Goal: Contribute content: Contribute content

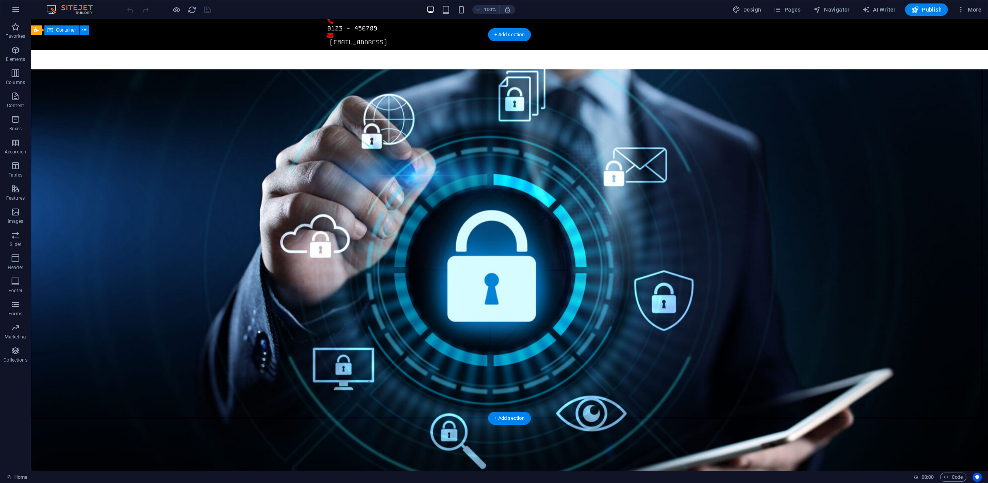
scroll to position [77, 0]
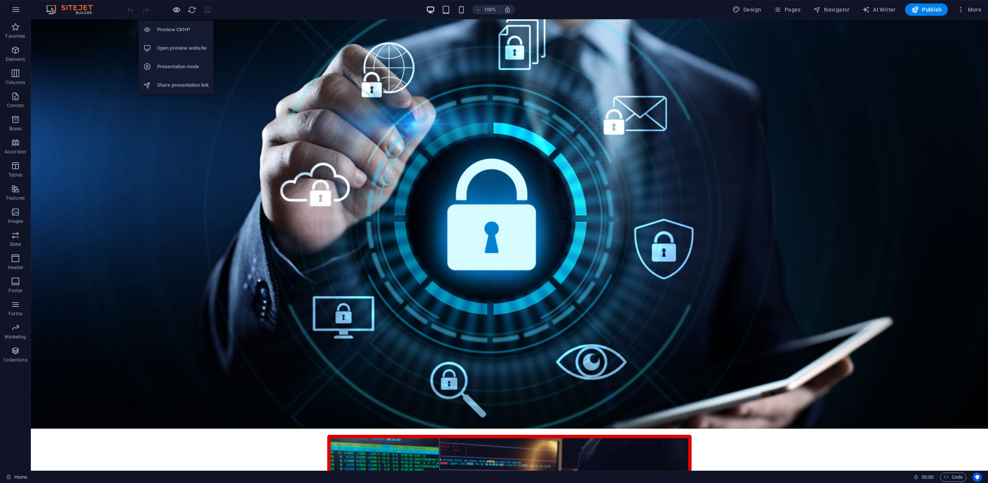
click at [174, 12] on icon "button" at bounding box center [176, 9] width 9 height 9
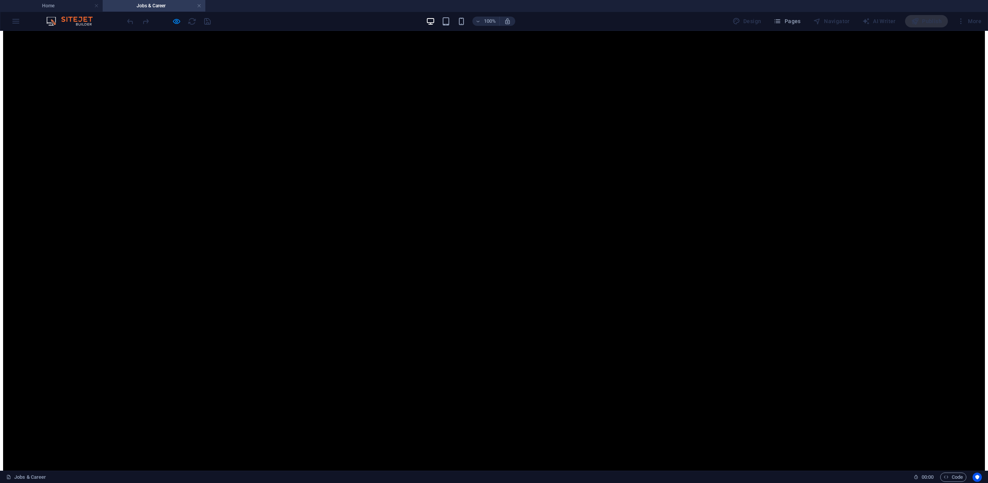
scroll to position [232, 0]
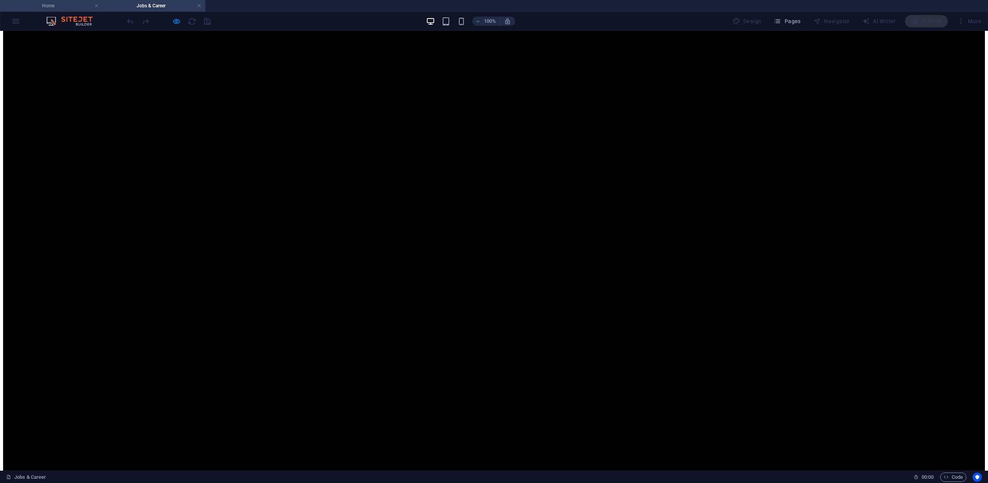
click at [56, 7] on h4 "Home" at bounding box center [51, 6] width 103 height 8
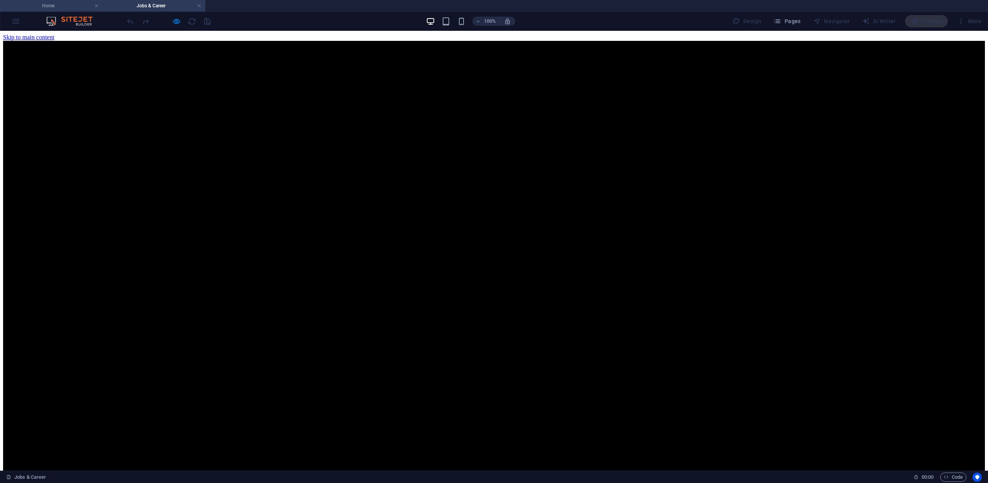
scroll to position [77, 0]
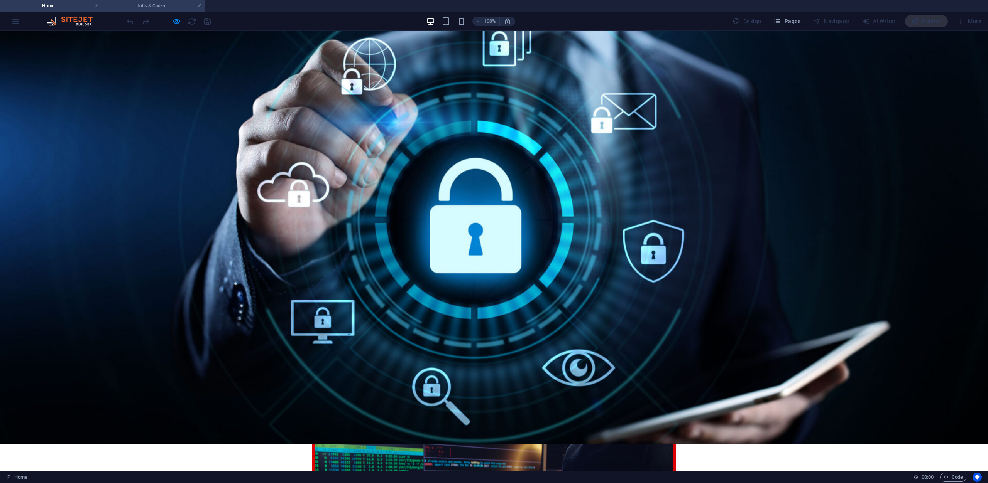
click at [140, 9] on h4 "Jobs & Career" at bounding box center [154, 6] width 103 height 8
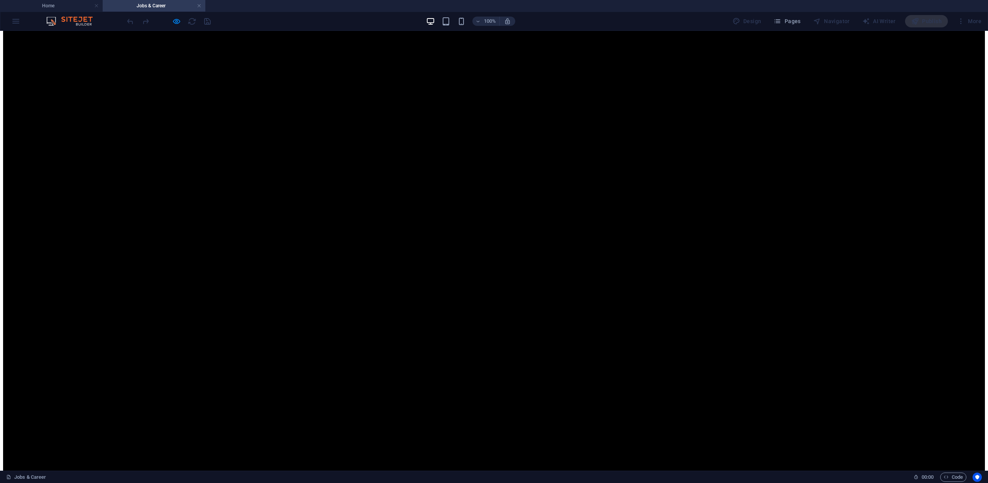
scroll to position [154, 0]
click at [177, 17] on icon "button" at bounding box center [176, 21] width 9 height 9
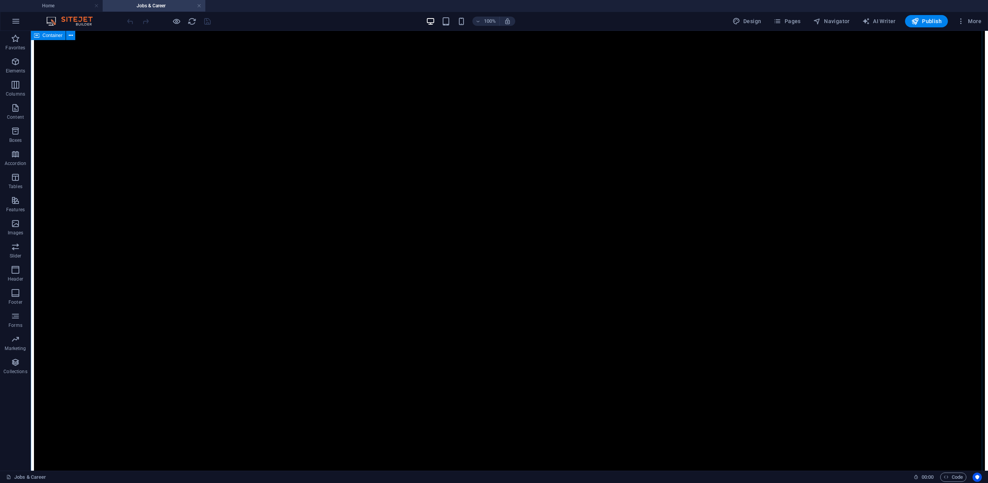
scroll to position [1736, 0]
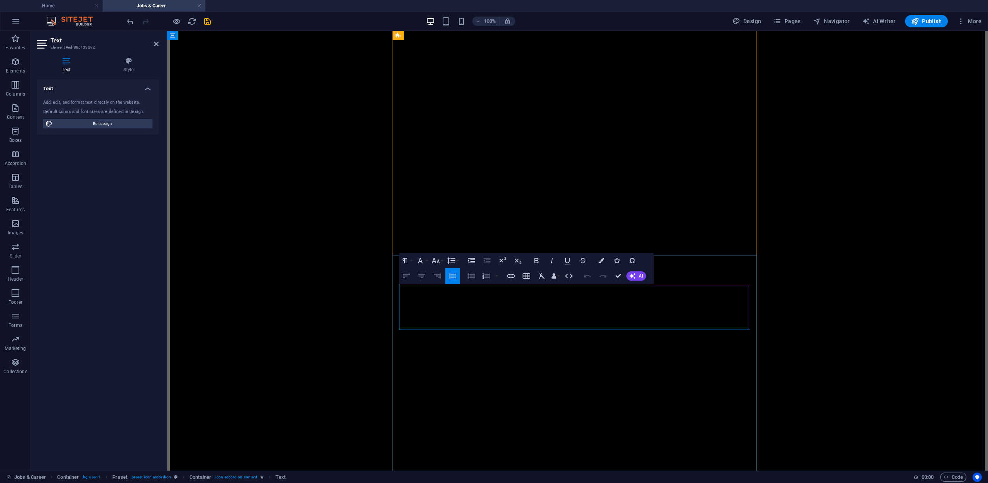
drag, startPoint x: 422, startPoint y: 289, endPoint x: 392, endPoint y: 290, distance: 29.7
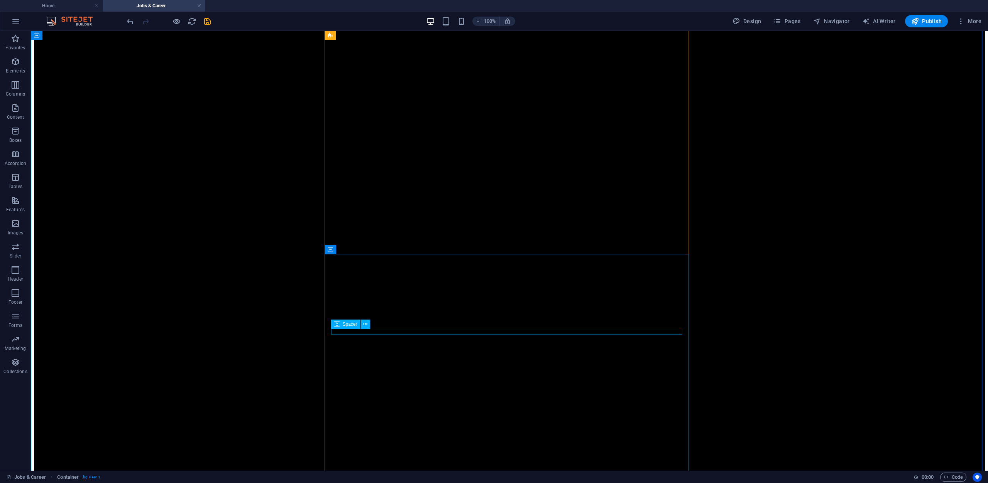
scroll to position [1852, 0]
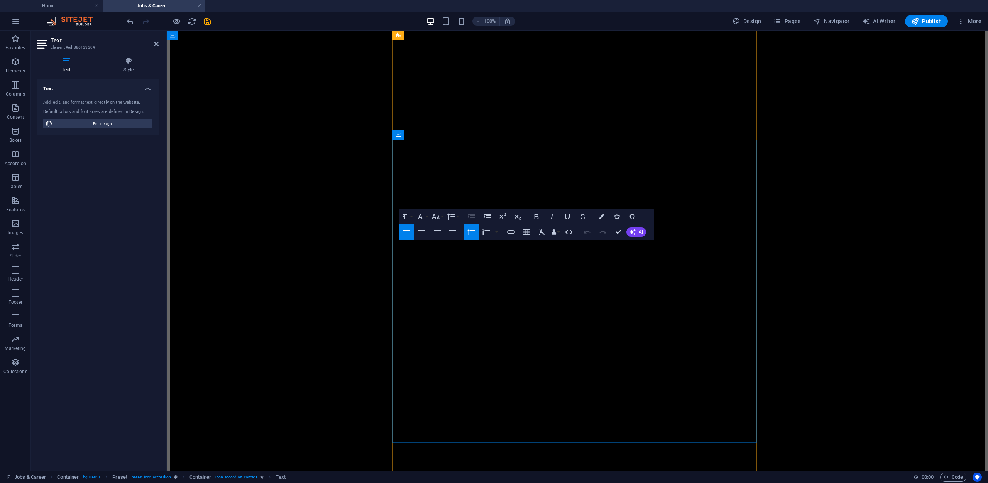
click at [130, 22] on icon "undo" at bounding box center [130, 21] width 9 height 9
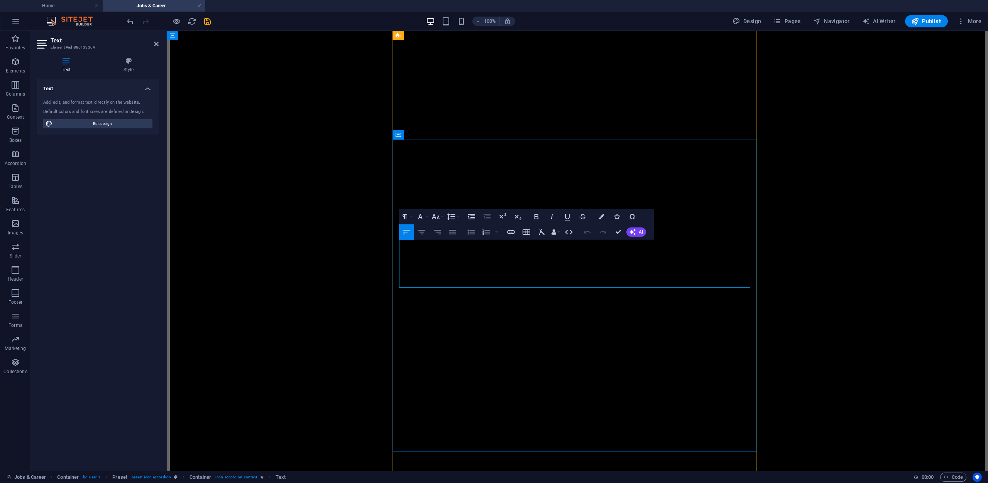
drag, startPoint x: 571, startPoint y: 273, endPoint x: 395, endPoint y: 241, distance: 178.4
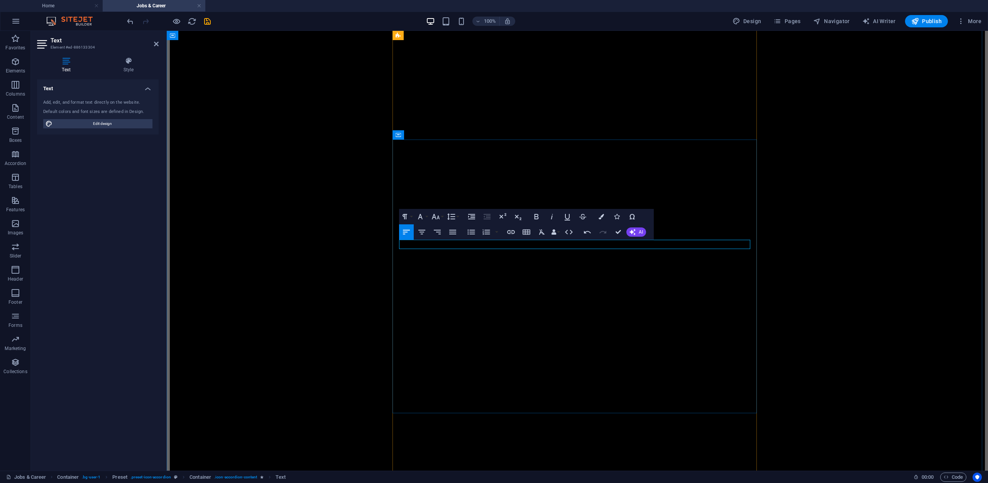
click at [472, 232] on icon "button" at bounding box center [471, 232] width 9 height 9
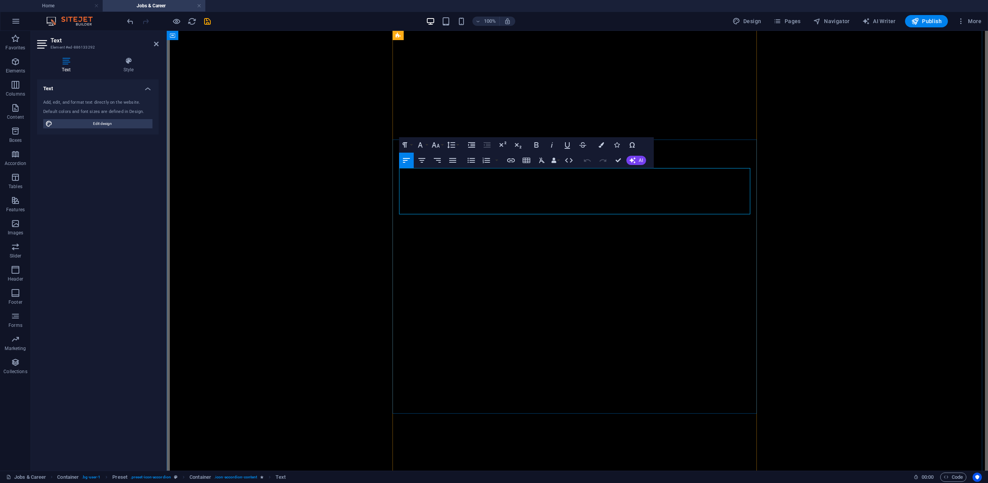
drag, startPoint x: 423, startPoint y: 172, endPoint x: 387, endPoint y: 176, distance: 36.1
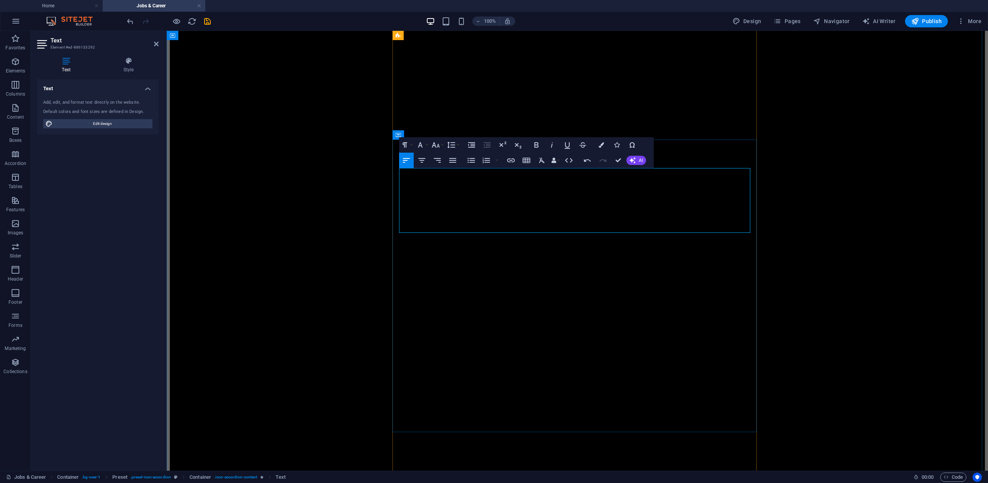
drag, startPoint x: 686, startPoint y: 182, endPoint x: 401, endPoint y: 182, distance: 285.5
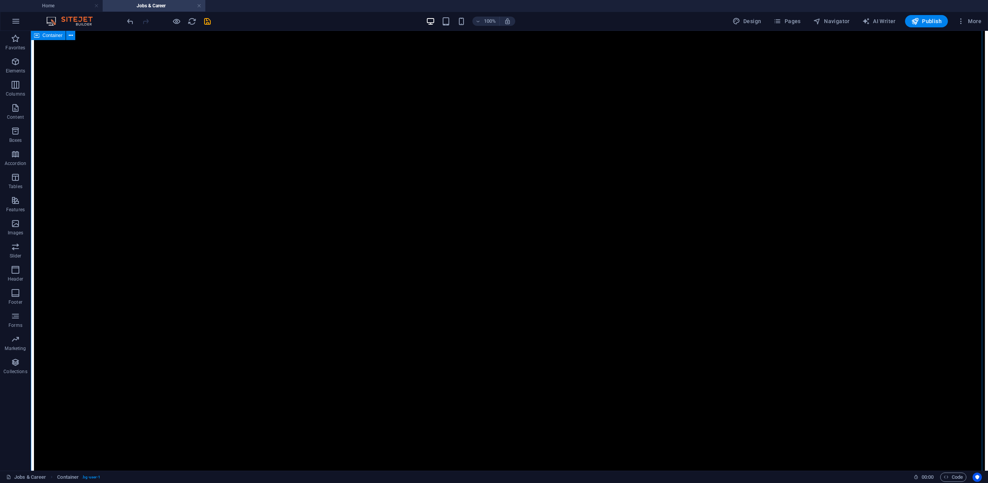
scroll to position [1929, 0]
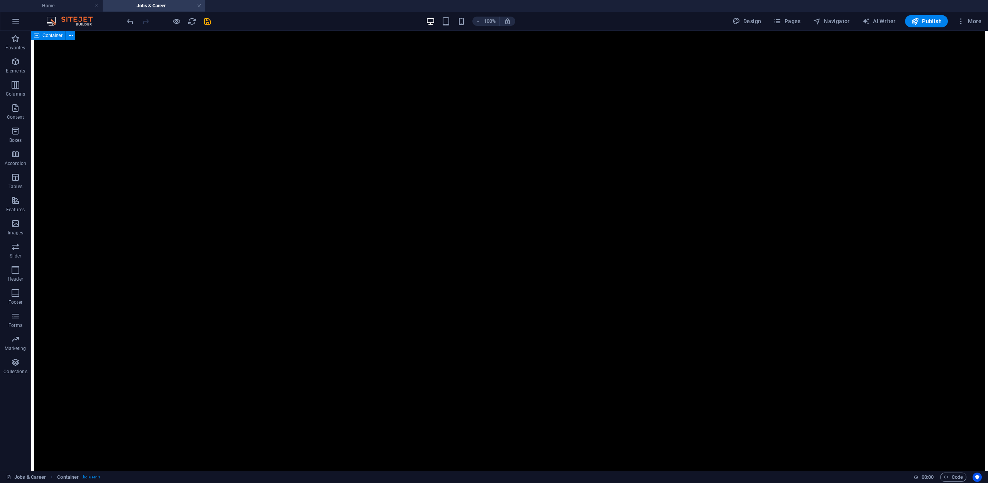
scroll to position [1196, 0]
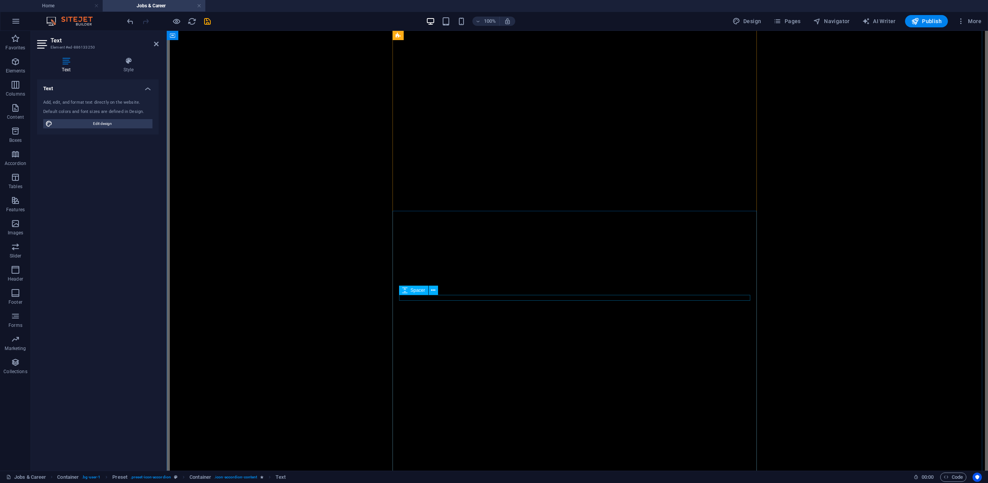
scroll to position [1929, 0]
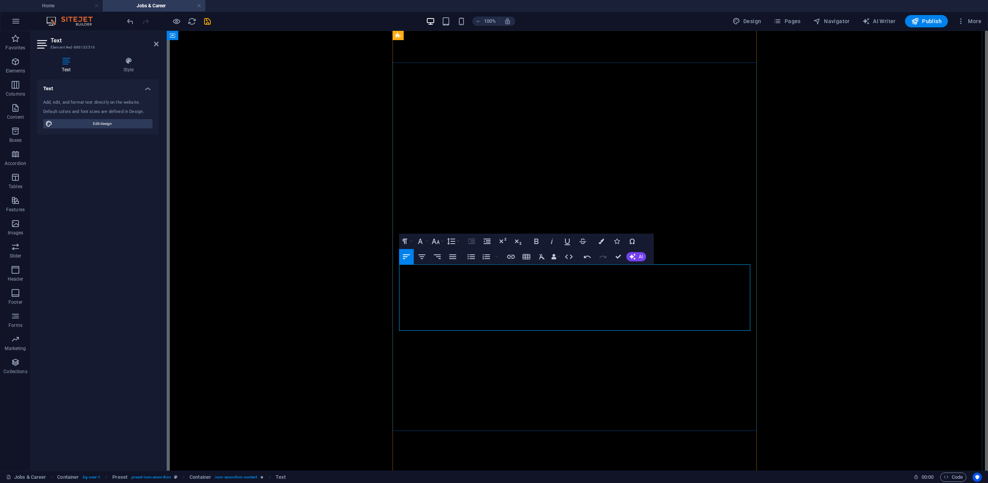
drag, startPoint x: 509, startPoint y: 306, endPoint x: 405, endPoint y: 308, distance: 103.8
click at [473, 255] on icon "button" at bounding box center [470, 257] width 7 height 5
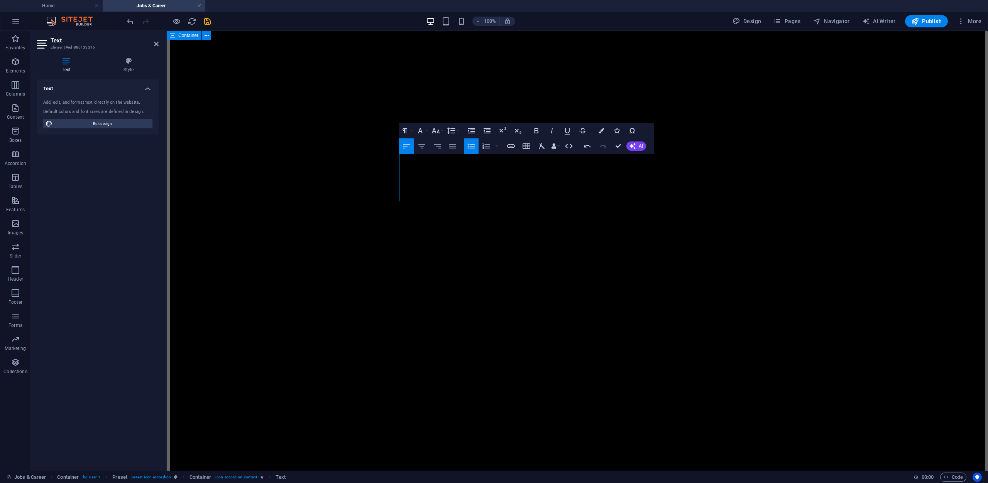
scroll to position [2040, 0]
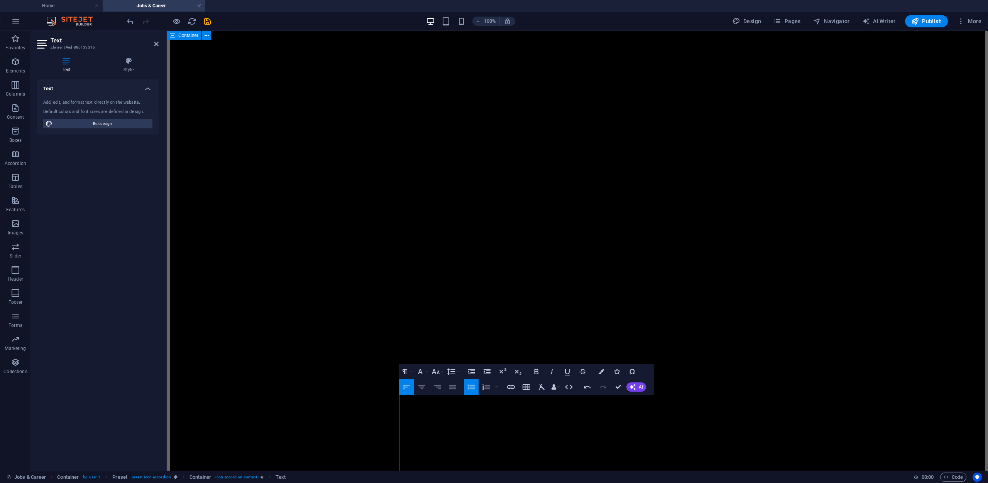
scroll to position [1953, 0]
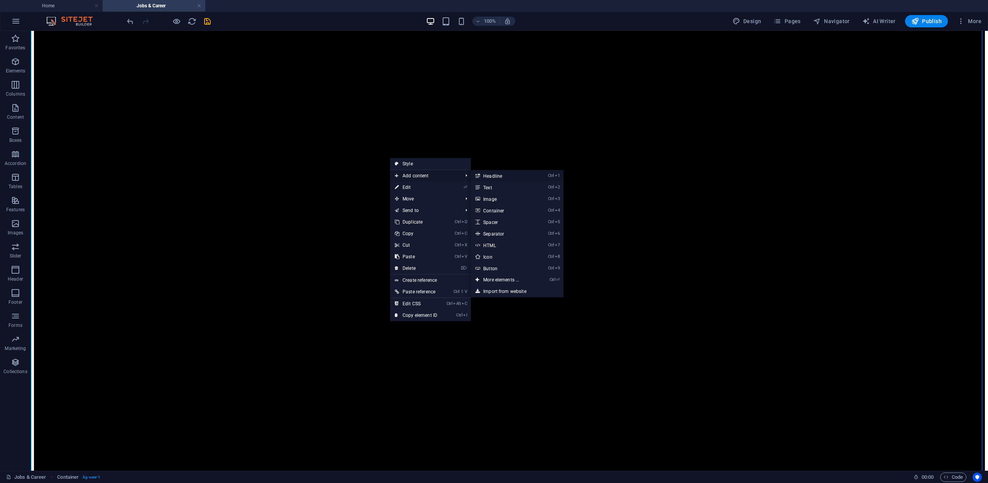
click at [497, 179] on link "Ctrl 1 Headline" at bounding box center [503, 176] width 64 height 12
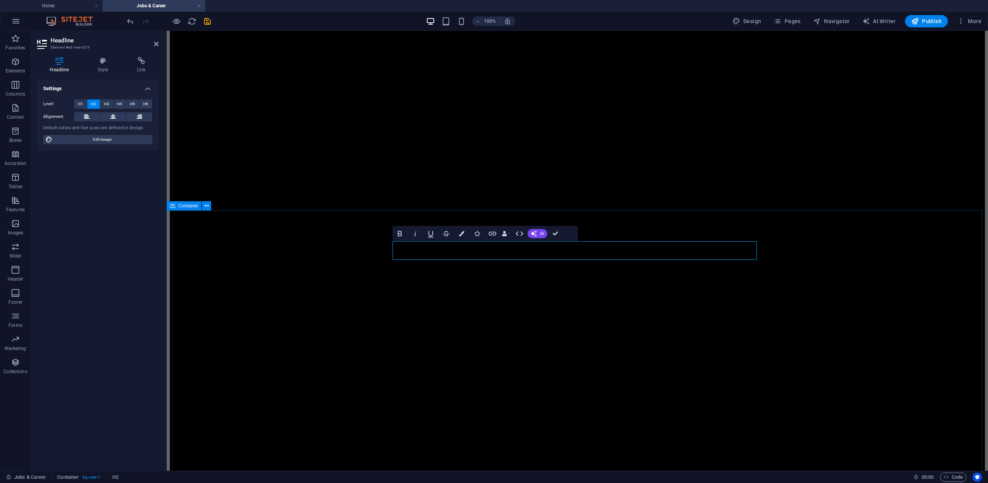
drag, startPoint x: 352, startPoint y: 255, endPoint x: 360, endPoint y: 255, distance: 8.1
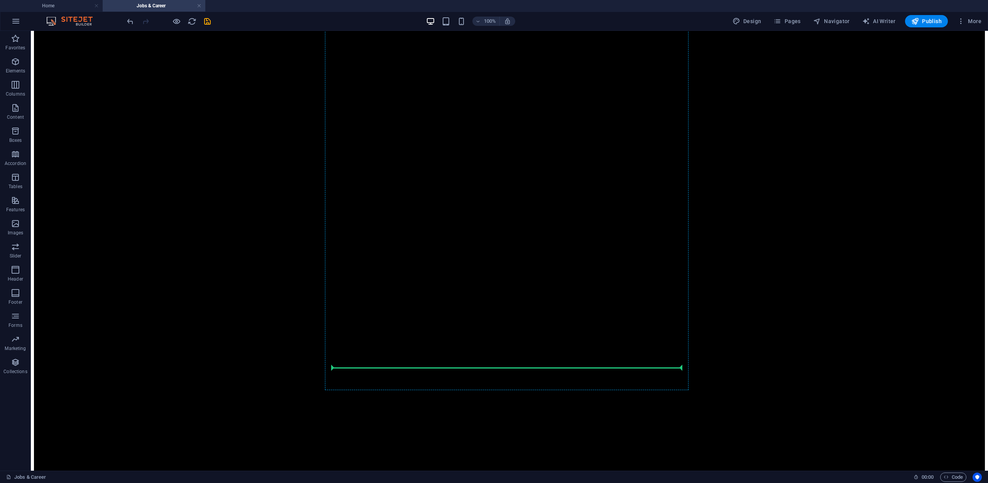
scroll to position [1972, 0]
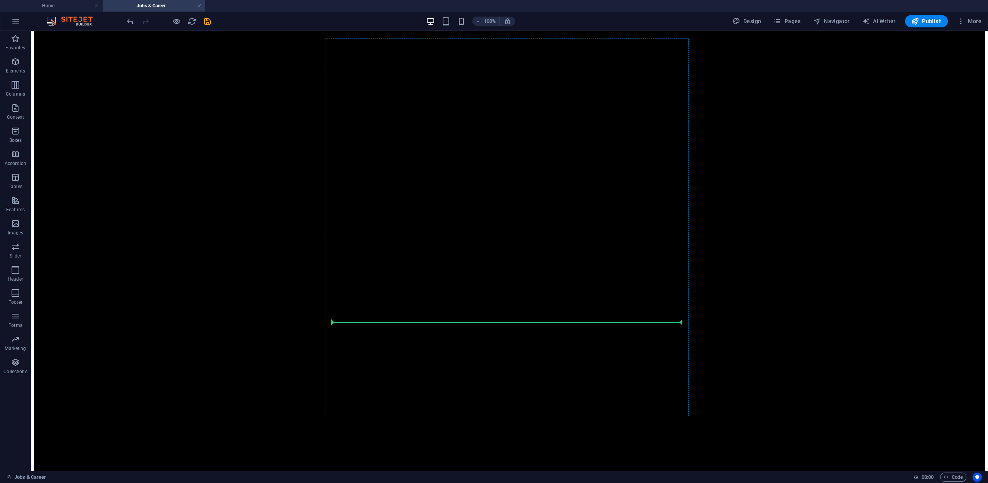
drag, startPoint x: 368, startPoint y: 268, endPoint x: 350, endPoint y: 323, distance: 58.3
click at [345, 319] on span "H2" at bounding box center [346, 318] width 6 height 5
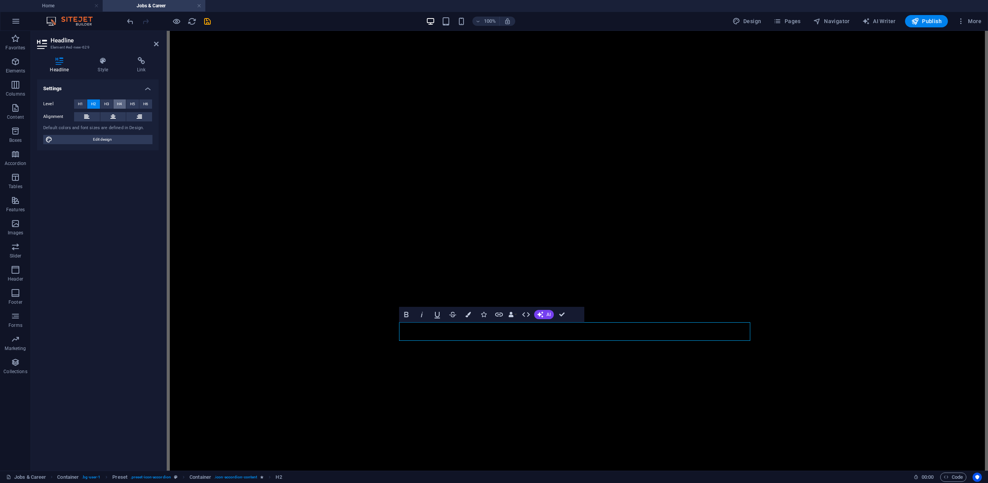
click at [120, 105] on span "H4" at bounding box center [119, 104] width 5 height 9
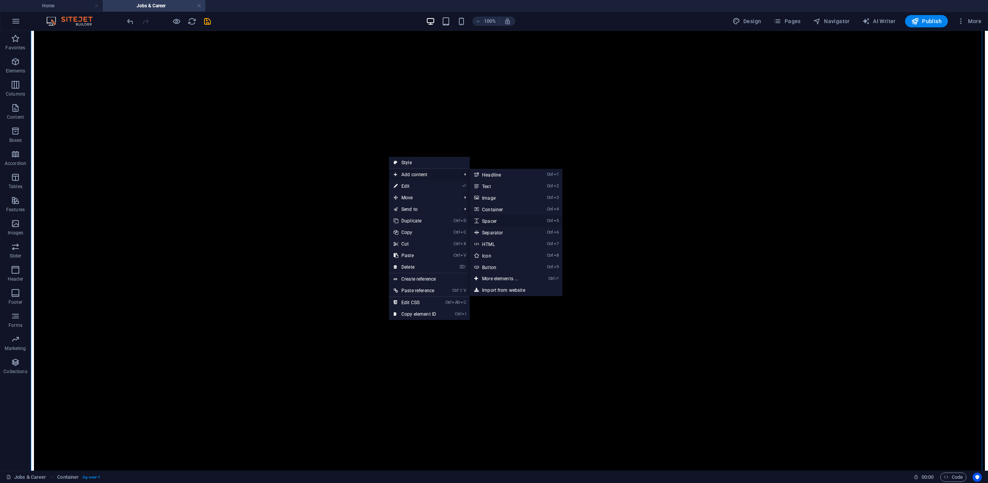
click at [497, 221] on link "Ctrl 5 Spacer" at bounding box center [502, 221] width 64 height 12
select select "px"
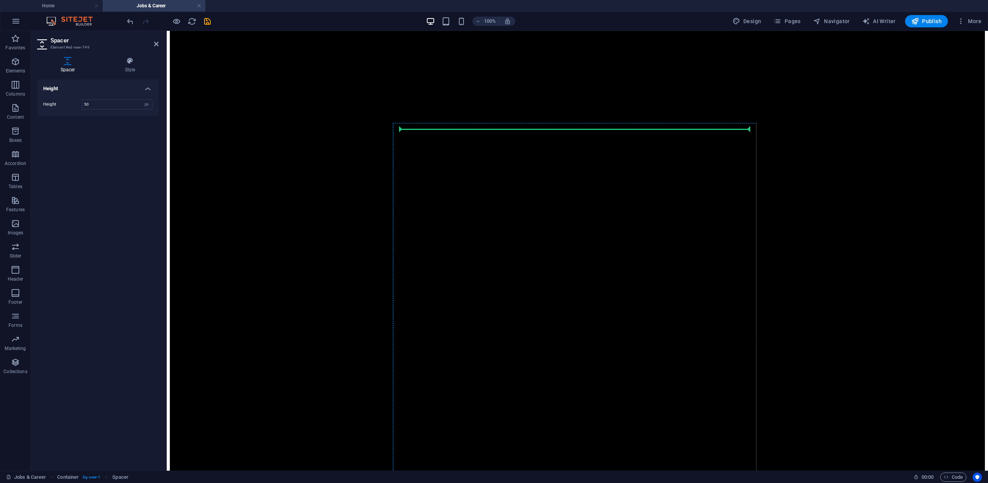
scroll to position [2050, 0]
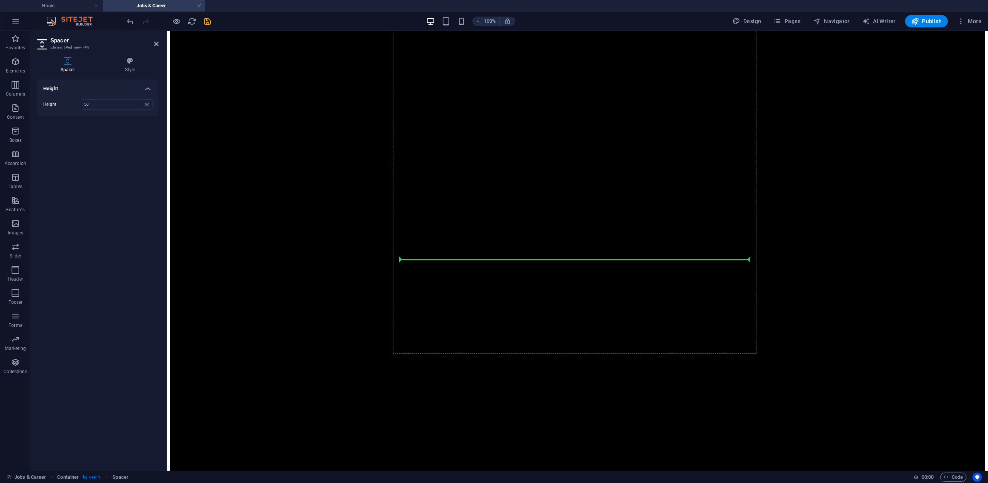
drag, startPoint x: 571, startPoint y: 269, endPoint x: 418, endPoint y: 265, distance: 153.3
click at [118, 107] on input "50" at bounding box center [117, 104] width 70 height 9
type input "15"
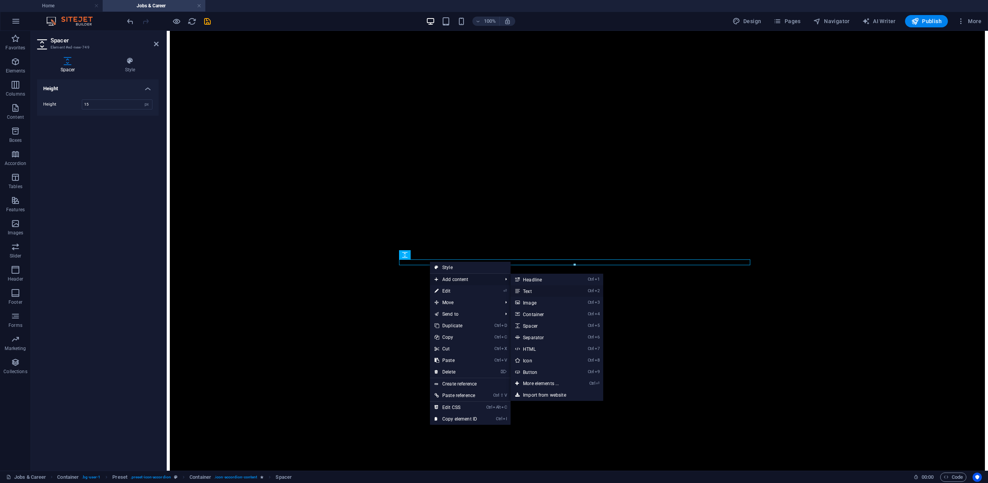
click at [535, 293] on link "Ctrl 2 Text" at bounding box center [542, 292] width 64 height 12
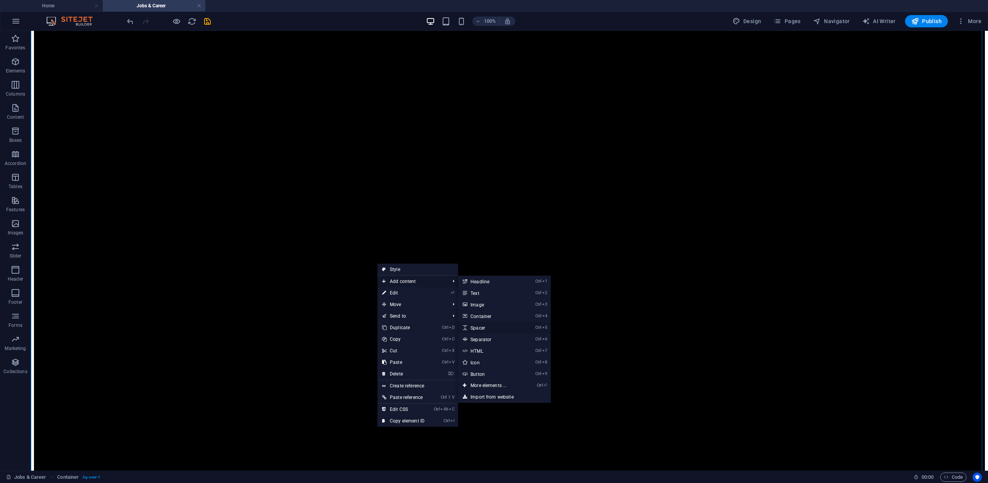
click at [478, 330] on link "Ctrl 5 Spacer" at bounding box center [490, 328] width 64 height 12
select select "px"
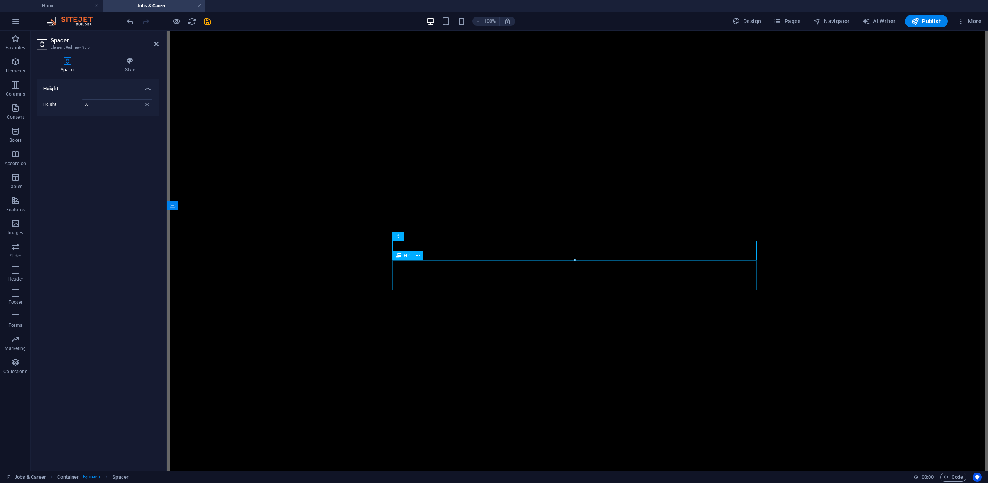
scroll to position [43, 0]
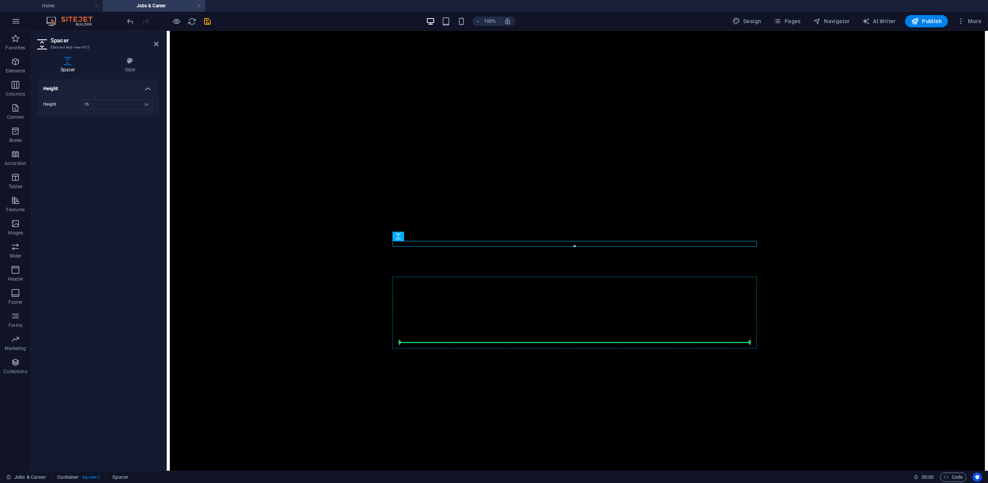
type input "15"
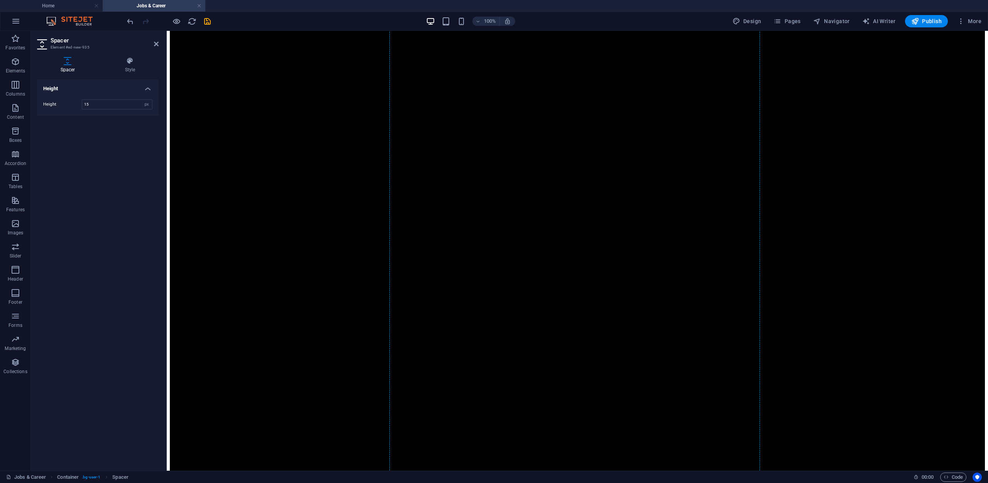
scroll to position [2011, 0]
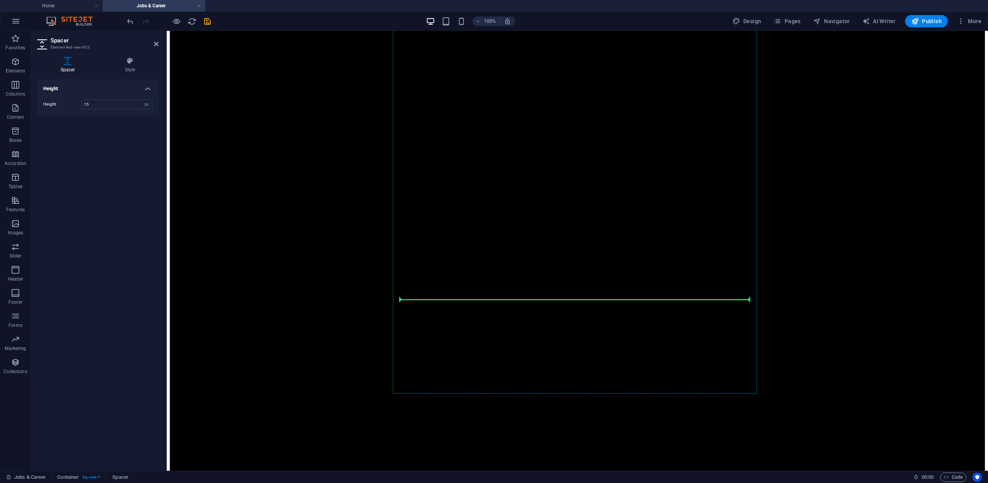
drag, startPoint x: 568, startPoint y: 269, endPoint x: 409, endPoint y: 303, distance: 162.6
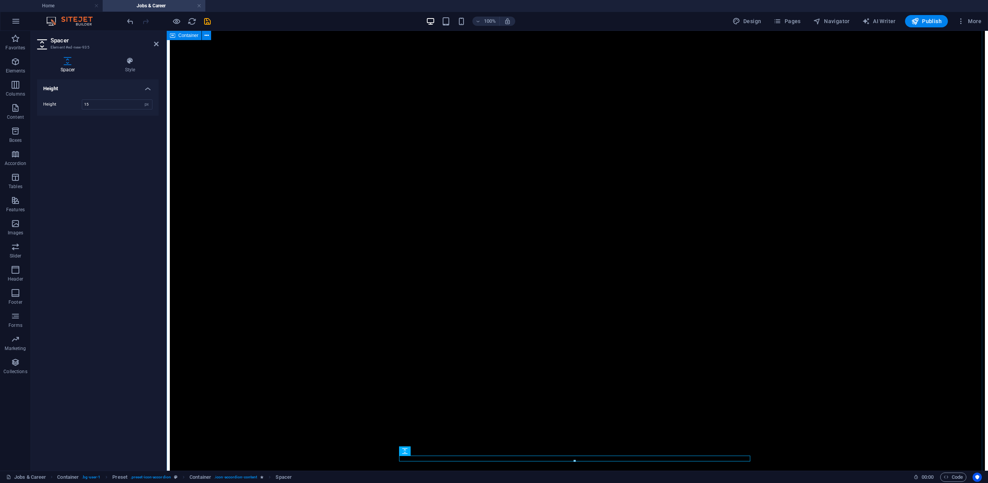
scroll to position [1967, 0]
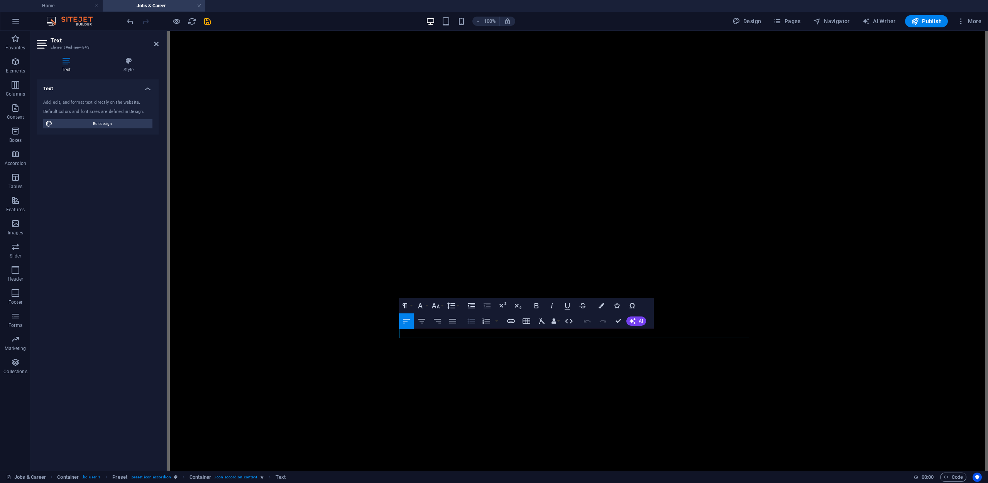
click at [475, 320] on icon "button" at bounding box center [471, 321] width 9 height 9
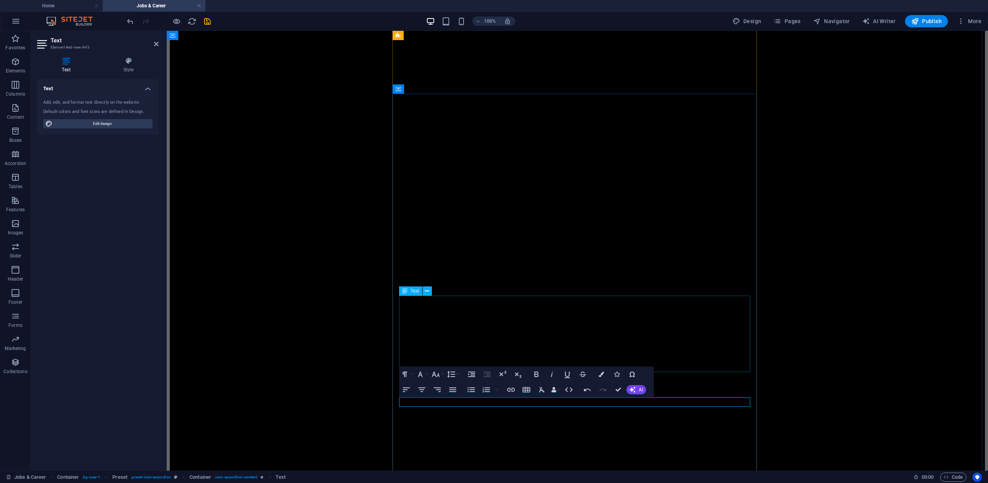
scroll to position [2027, 0]
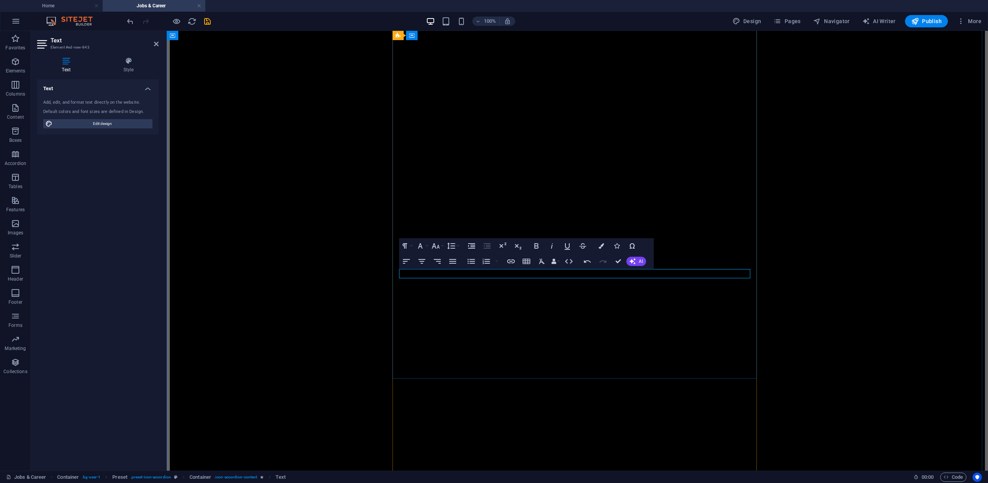
click at [475, 263] on icon "button" at bounding box center [471, 261] width 9 height 9
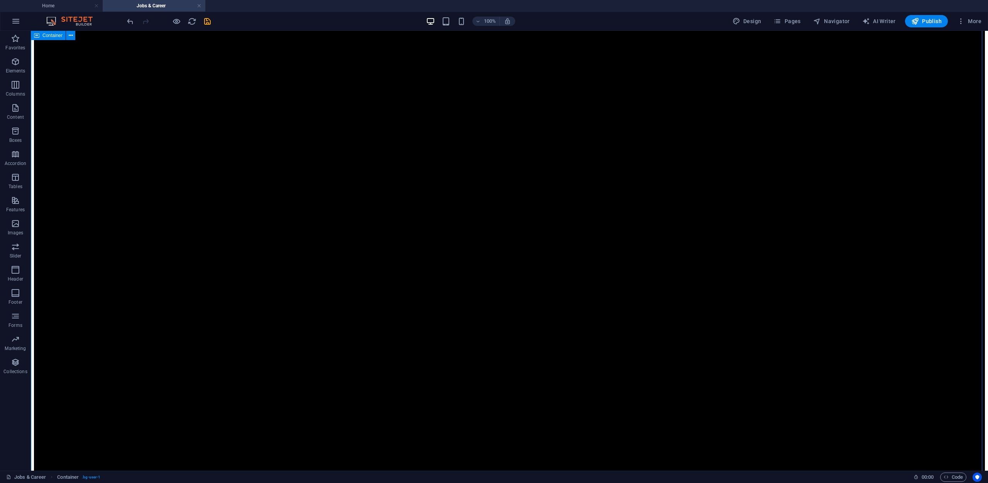
scroll to position [2104, 0]
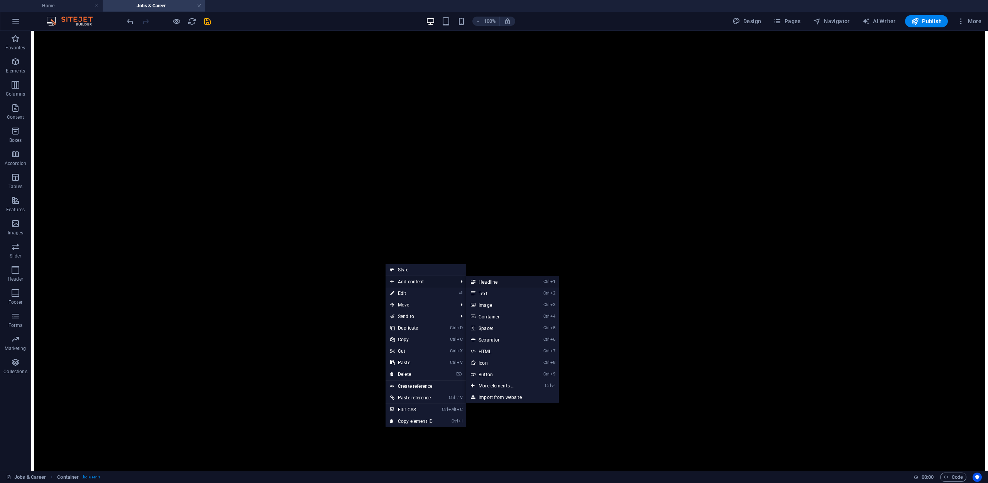
click at [492, 282] on link "Ctrl 1 Headline" at bounding box center [498, 282] width 64 height 12
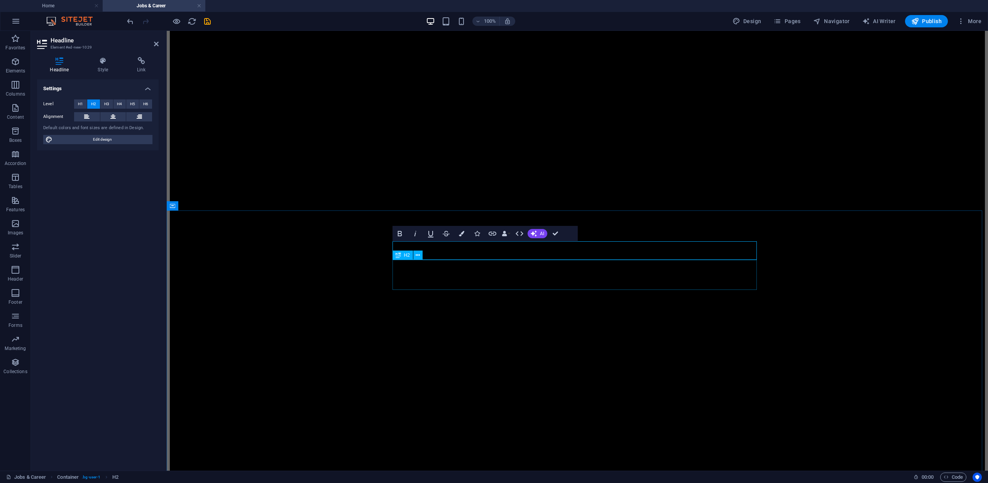
scroll to position [43, 0]
click at [121, 103] on span "H4" at bounding box center [119, 104] width 5 height 9
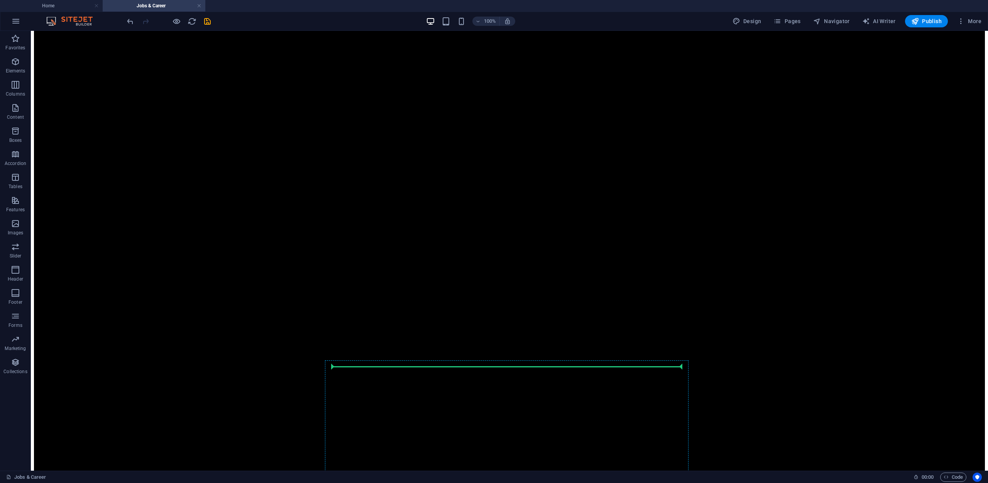
scroll to position [2204, 0]
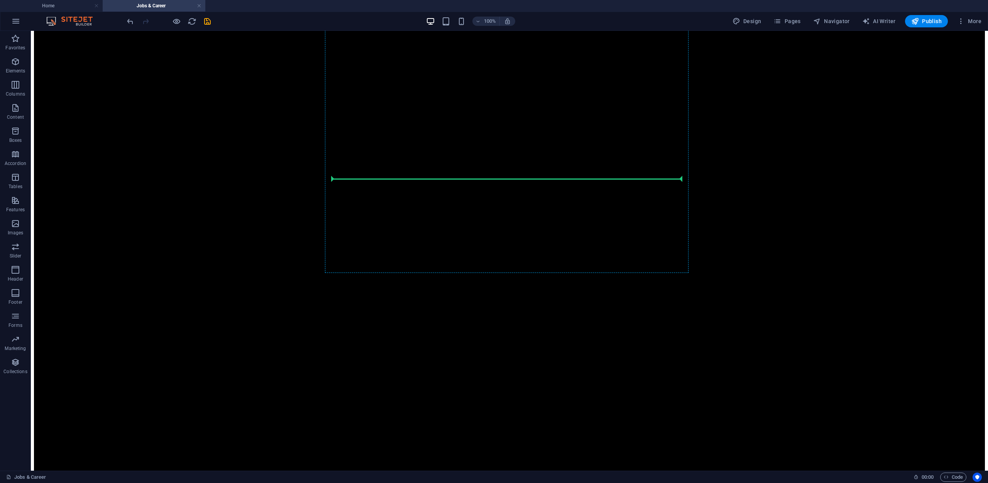
drag, startPoint x: 365, startPoint y: 269, endPoint x: 372, endPoint y: 184, distance: 85.6
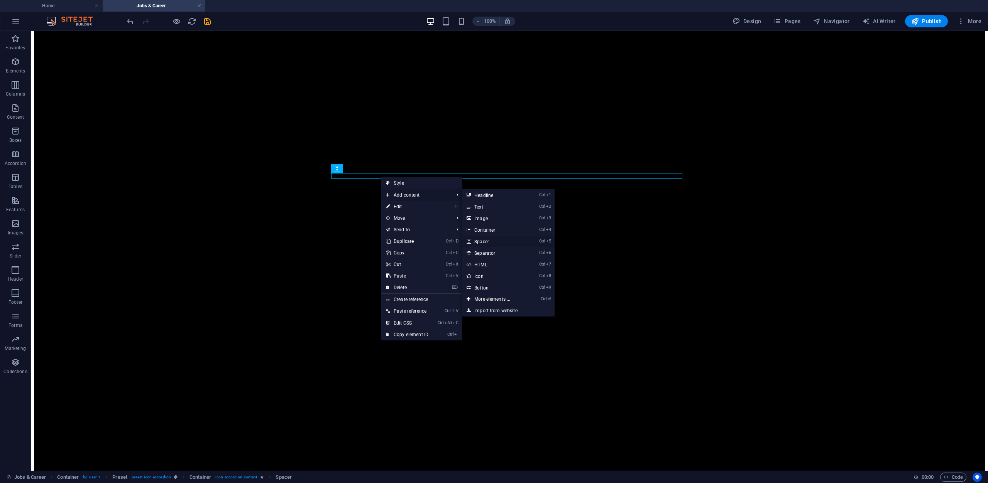
click at [494, 239] on link "Ctrl 5 Spacer" at bounding box center [494, 242] width 64 height 12
select select "px"
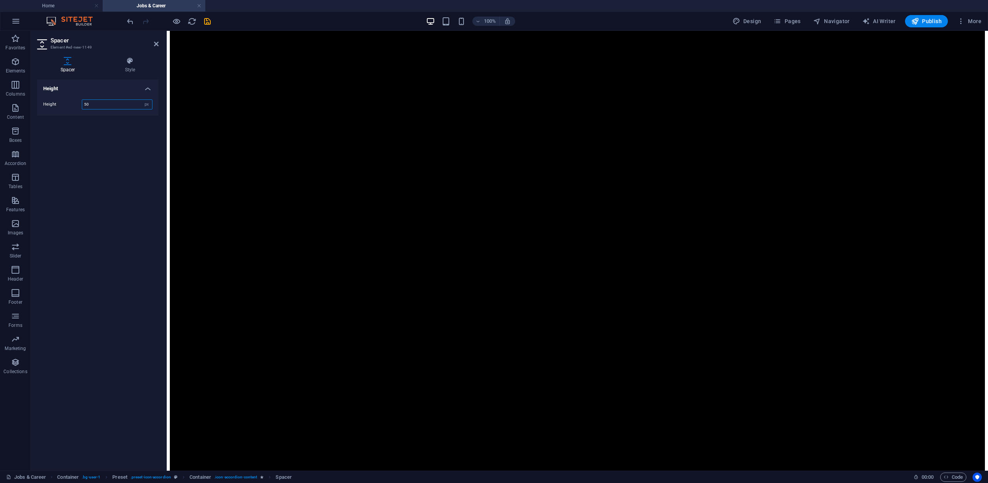
drag, startPoint x: 585, startPoint y: 205, endPoint x: 420, endPoint y: 206, distance: 164.4
click at [89, 105] on input "50" at bounding box center [117, 104] width 70 height 9
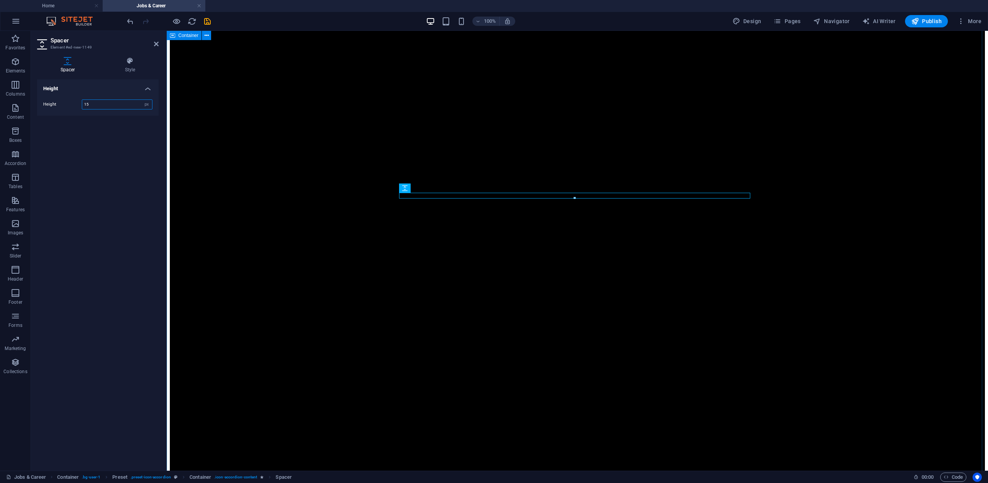
type input "15"
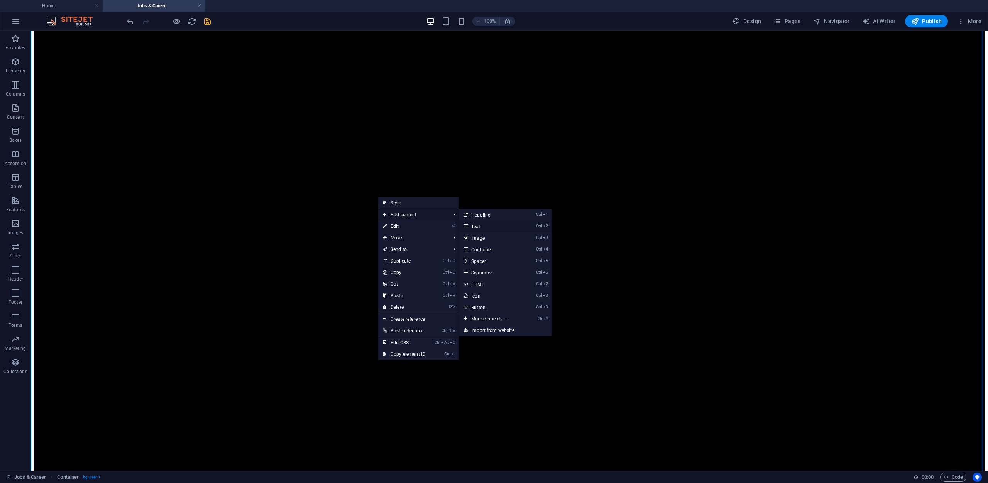
click at [482, 229] on link "Ctrl 2 Text" at bounding box center [491, 227] width 64 height 12
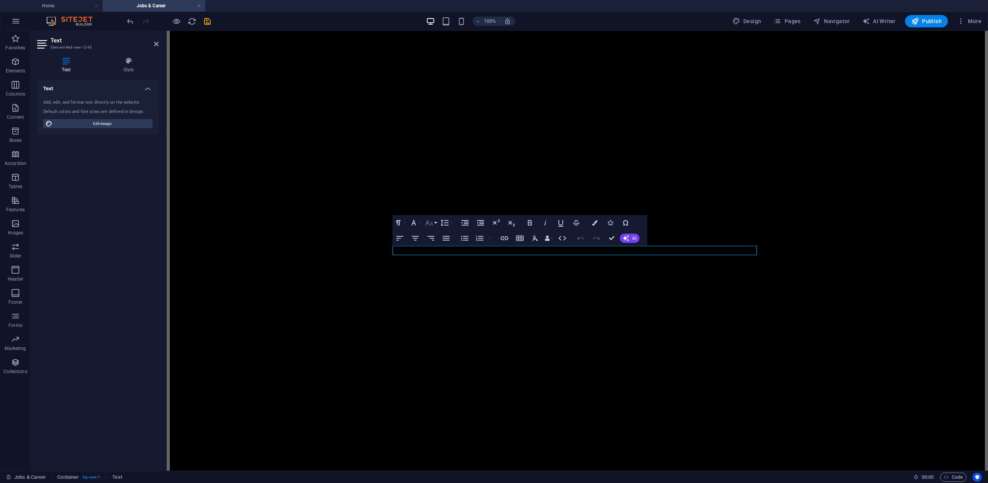
scroll to position [38, 0]
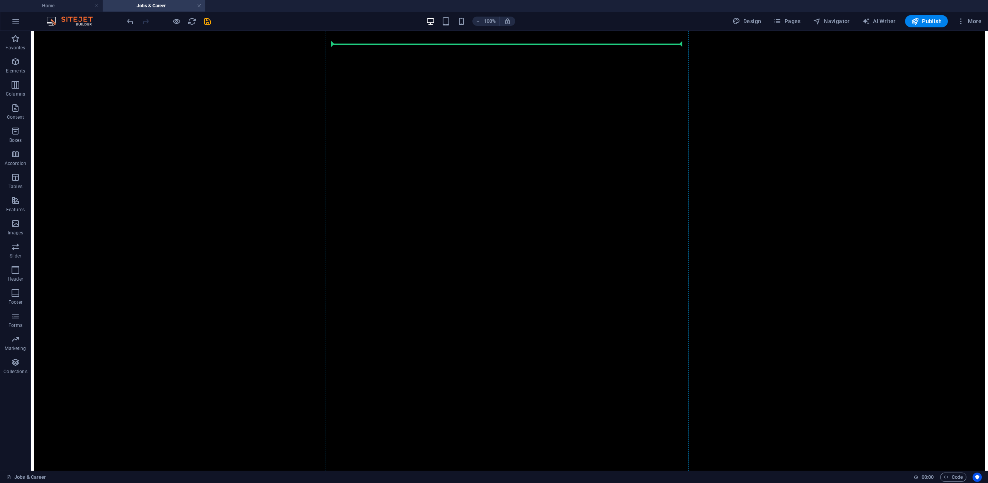
scroll to position [2083, 0]
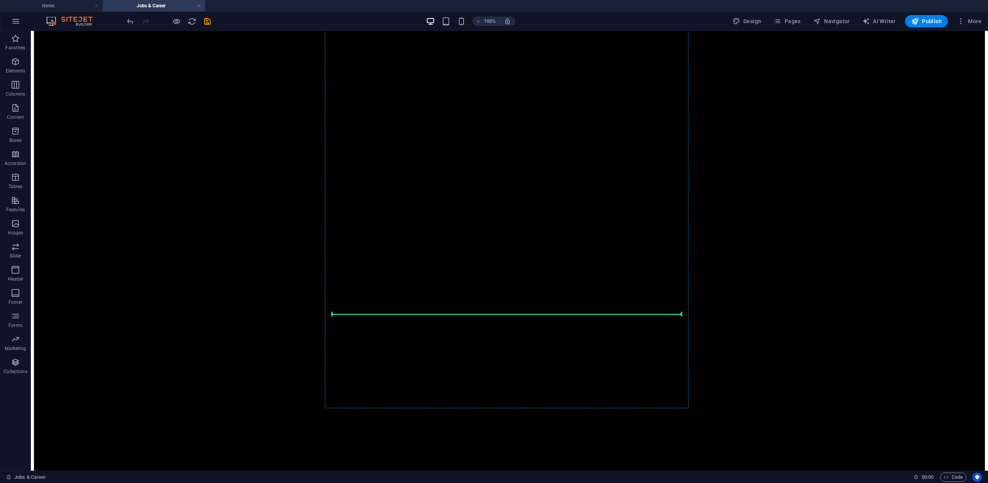
drag, startPoint x: 372, startPoint y: 270, endPoint x: 369, endPoint y: 319, distance: 49.1
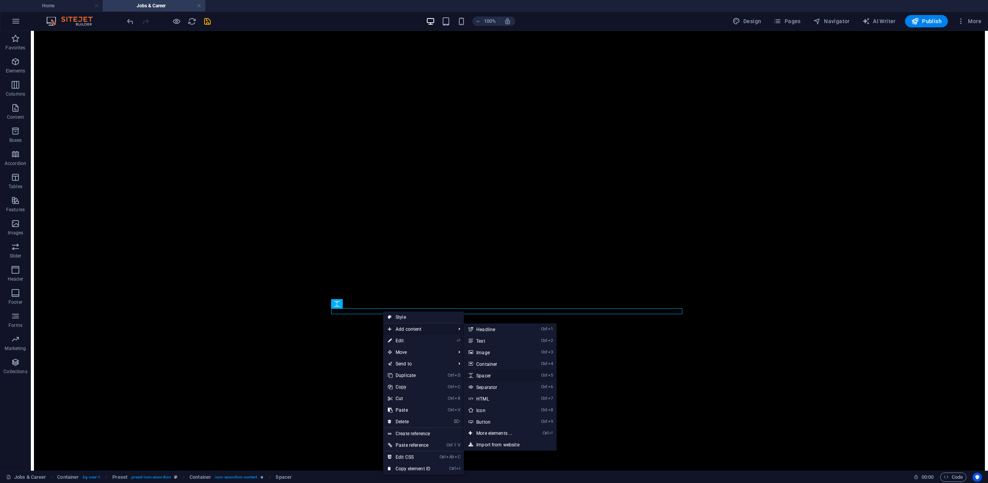
click at [493, 379] on link "Ctrl 5 Spacer" at bounding box center [496, 376] width 64 height 12
select select "px"
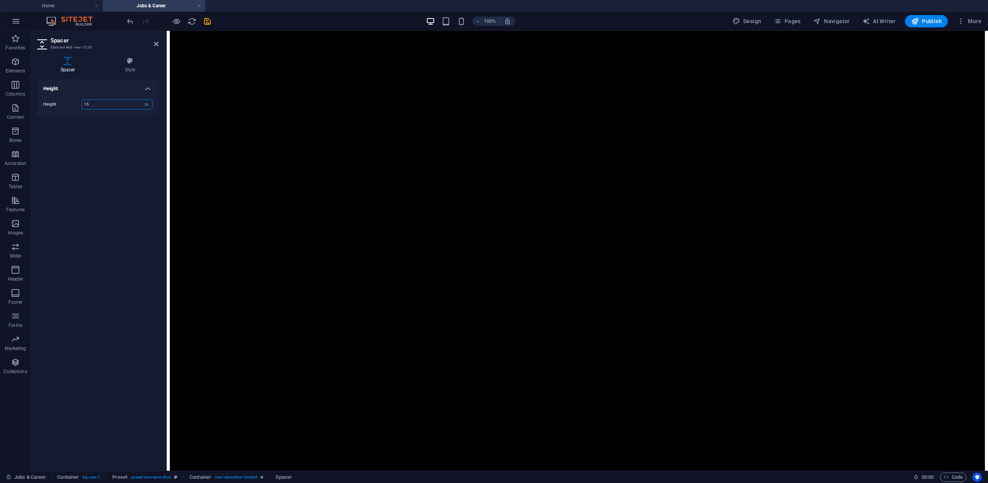
drag, startPoint x: 573, startPoint y: 340, endPoint x: 409, endPoint y: 328, distance: 164.4
type input "15"
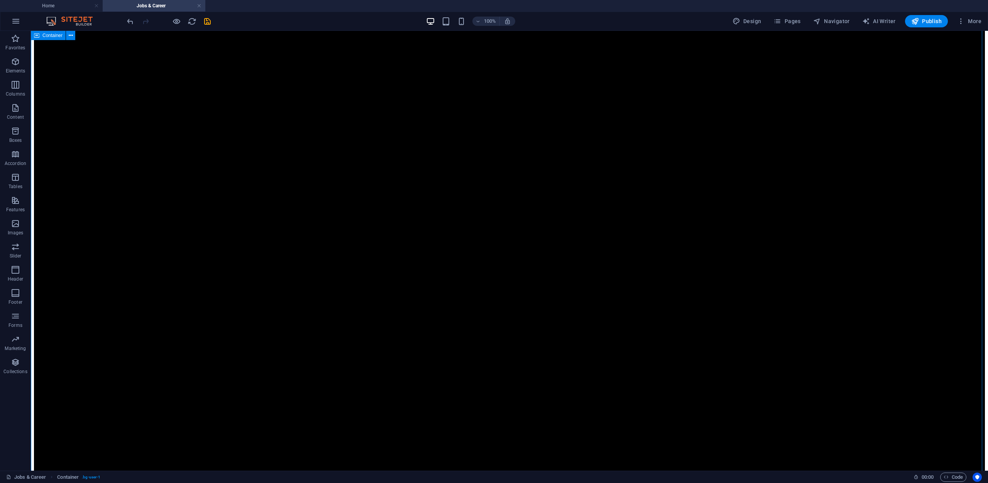
scroll to position [2151, 0]
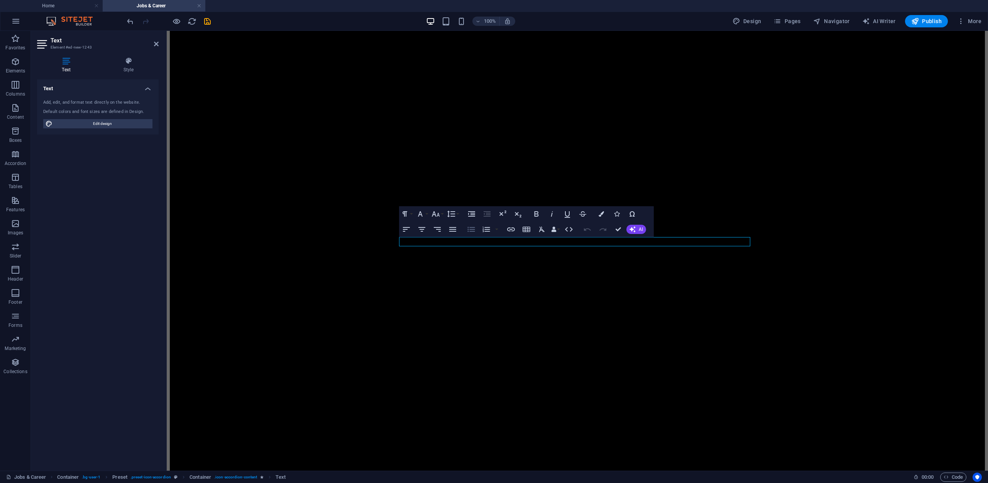
click at [472, 232] on icon "button" at bounding box center [471, 229] width 9 height 9
click at [475, 232] on icon "button" at bounding box center [471, 229] width 9 height 9
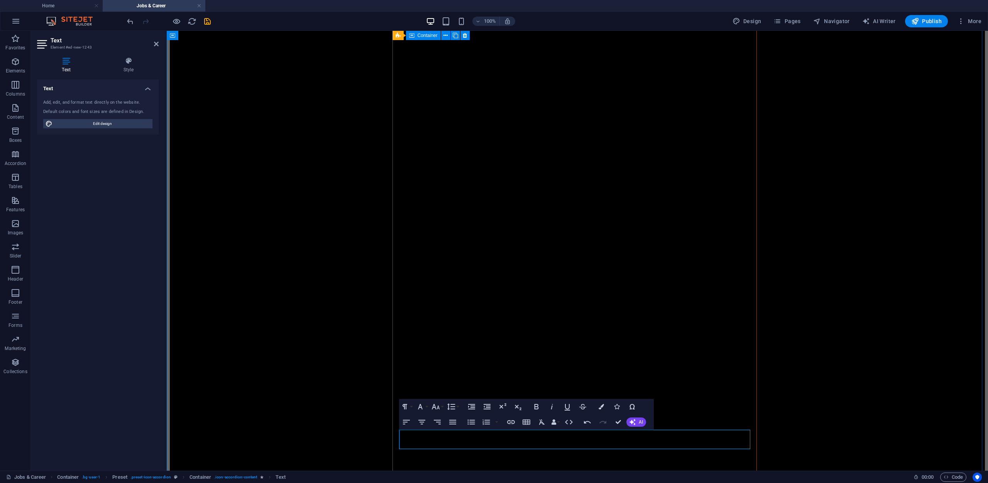
scroll to position [2074, 0]
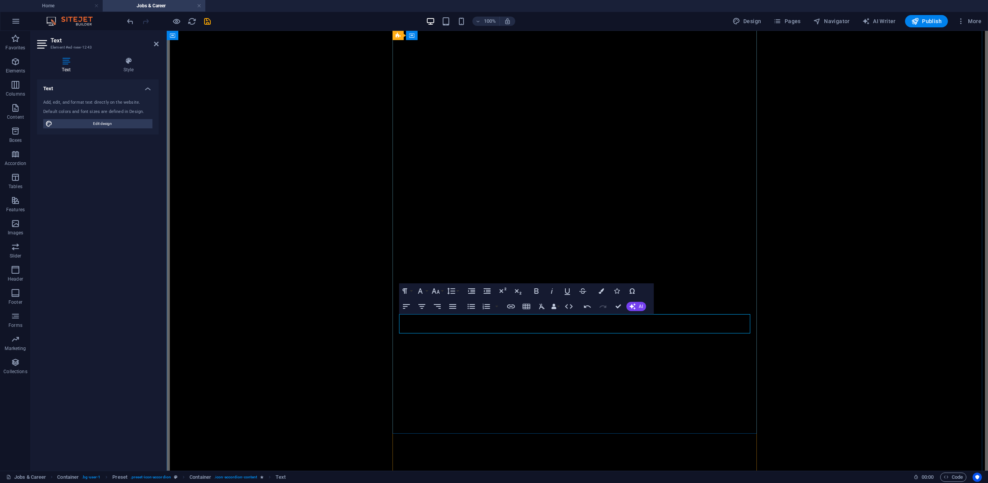
drag, startPoint x: 405, startPoint y: 329, endPoint x: 603, endPoint y: 329, distance: 197.9
click at [538, 289] on icon "button" at bounding box center [536, 291] width 9 height 9
drag, startPoint x: 717, startPoint y: 327, endPoint x: 476, endPoint y: 336, distance: 241.7
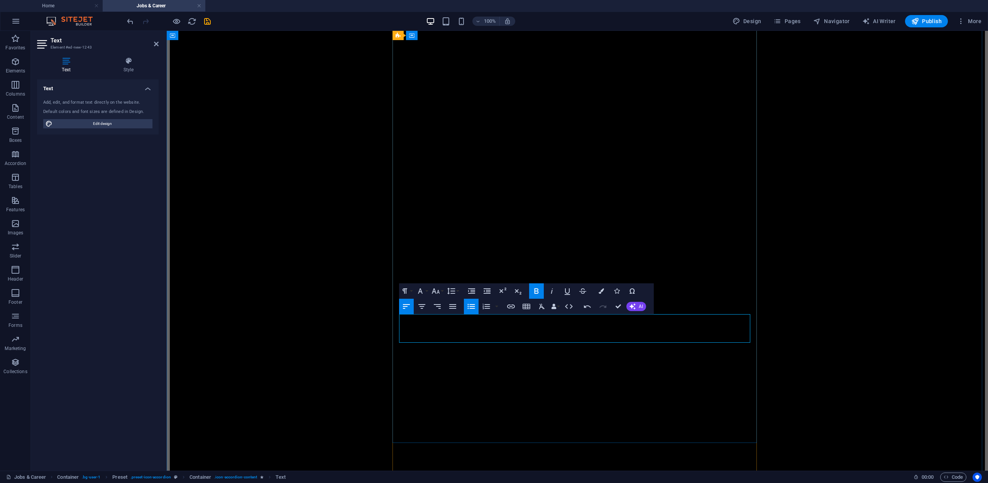
click at [533, 294] on icon "button" at bounding box center [536, 291] width 9 height 9
drag, startPoint x: 568, startPoint y: 338, endPoint x: 662, endPoint y: 335, distance: 93.8
click at [536, 294] on icon "button" at bounding box center [536, 291] width 4 height 5
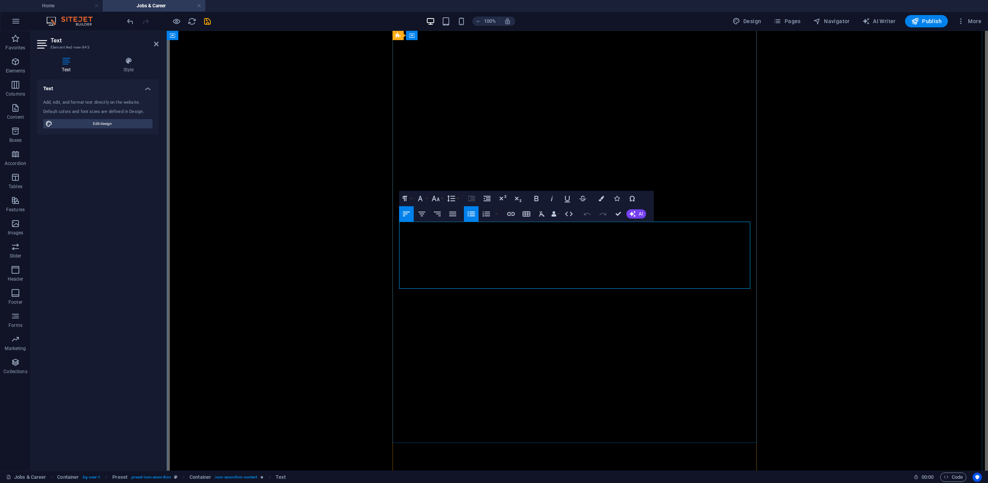
drag, startPoint x: 453, startPoint y: 255, endPoint x: 656, endPoint y: 257, distance: 203.4
click at [536, 203] on icon "button" at bounding box center [536, 198] width 9 height 9
drag, startPoint x: 469, startPoint y: 266, endPoint x: 551, endPoint y: 269, distance: 82.2
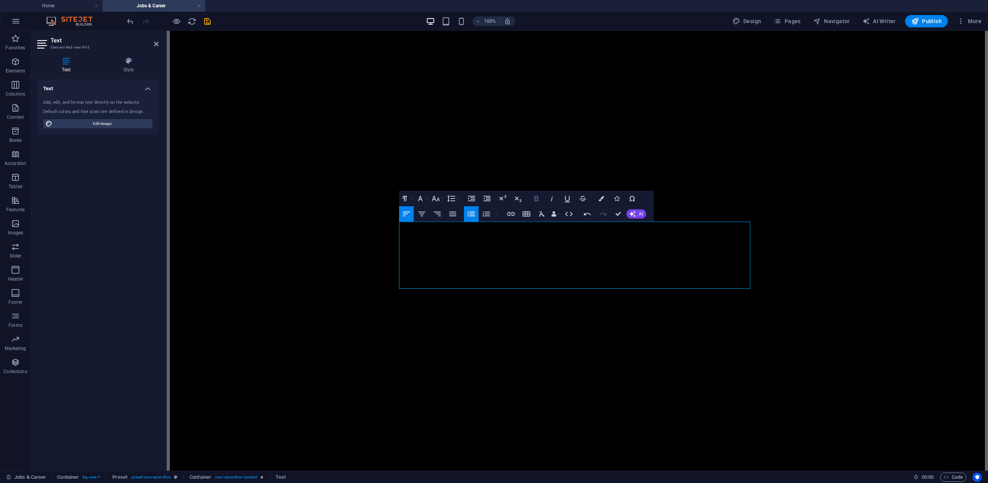
click at [534, 195] on icon "button" at bounding box center [536, 198] width 9 height 9
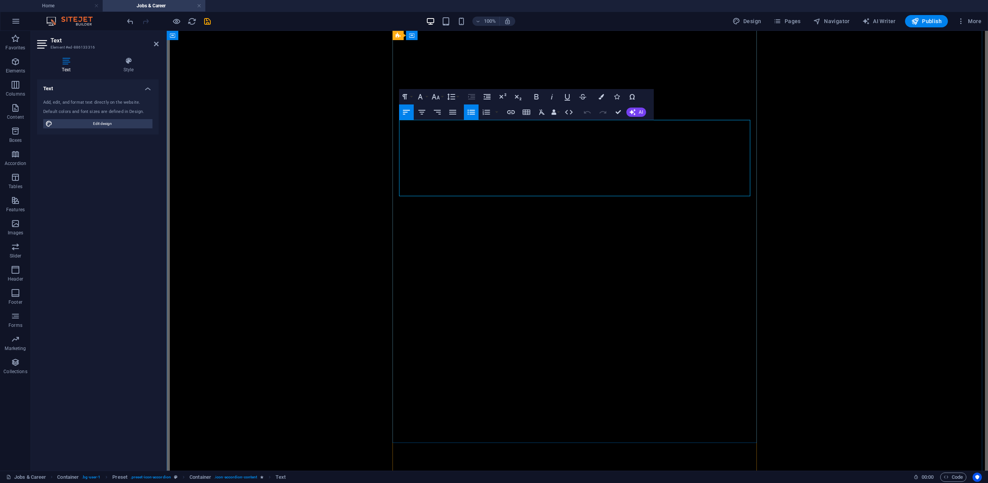
drag, startPoint x: 406, startPoint y: 125, endPoint x: 551, endPoint y: 123, distance: 144.7
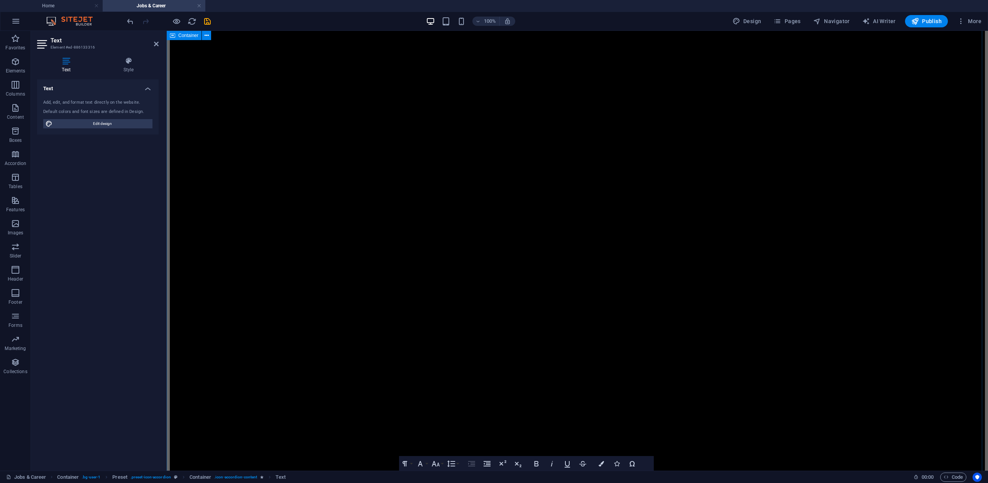
scroll to position [1920, 0]
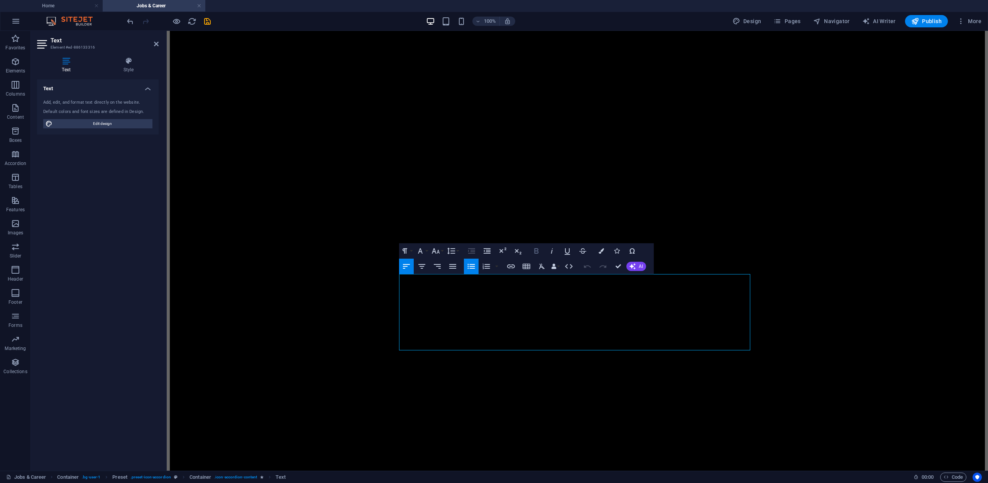
click at [536, 247] on icon "button" at bounding box center [536, 251] width 9 height 9
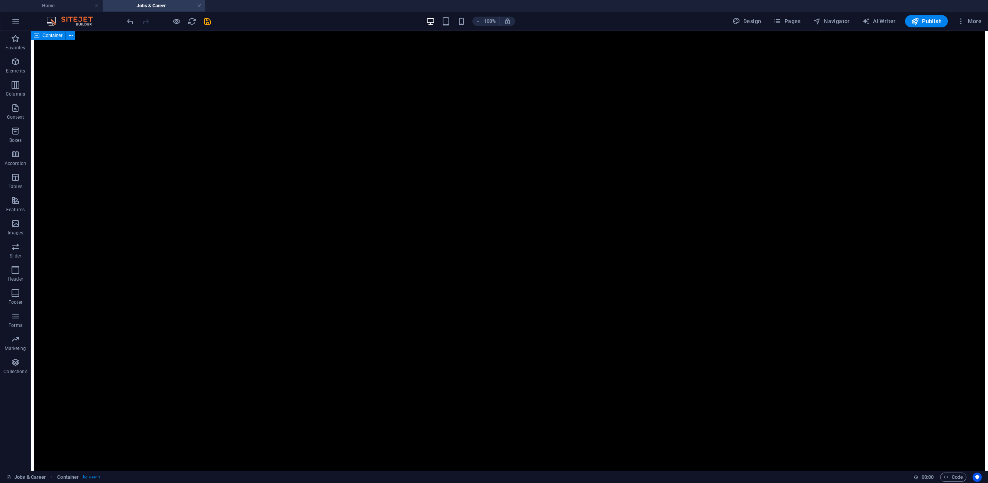
scroll to position [2190, 0]
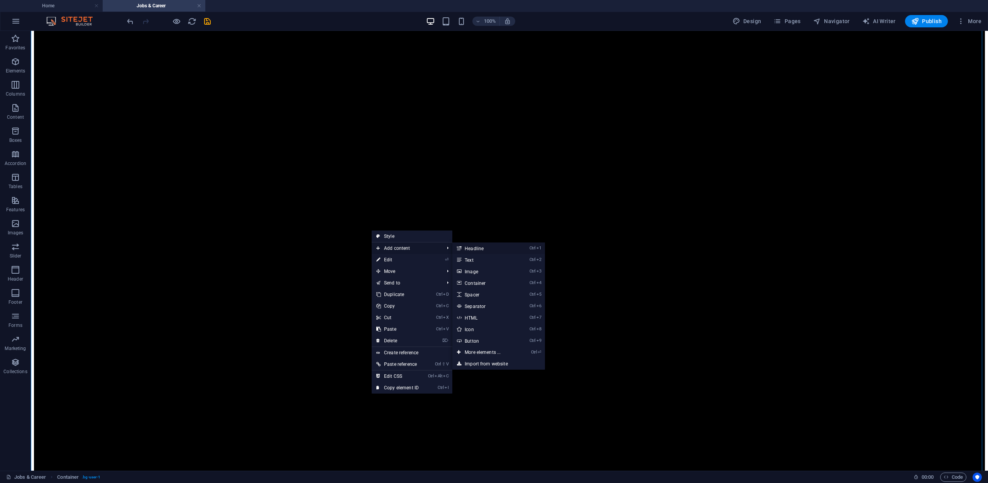
click at [485, 252] on link "Ctrl 1 Headline" at bounding box center [484, 249] width 64 height 12
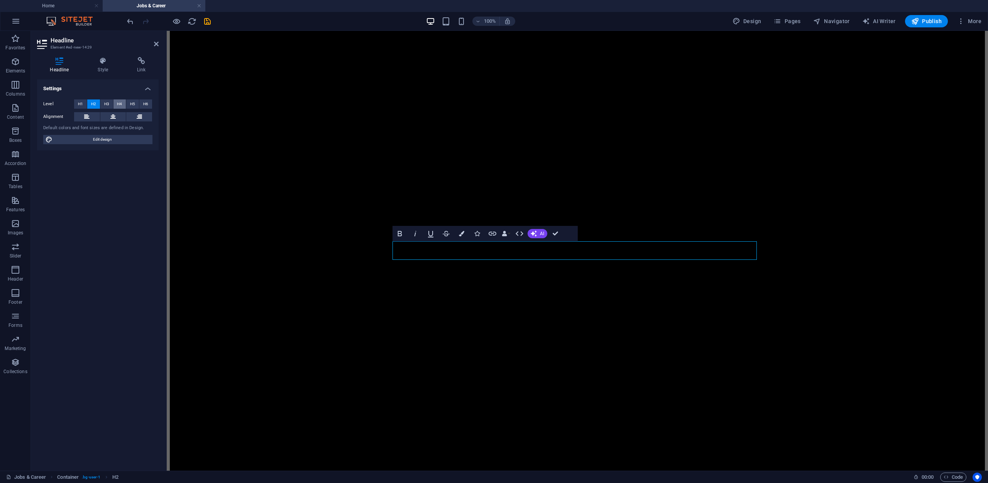
click at [120, 101] on span "H4" at bounding box center [119, 104] width 5 height 9
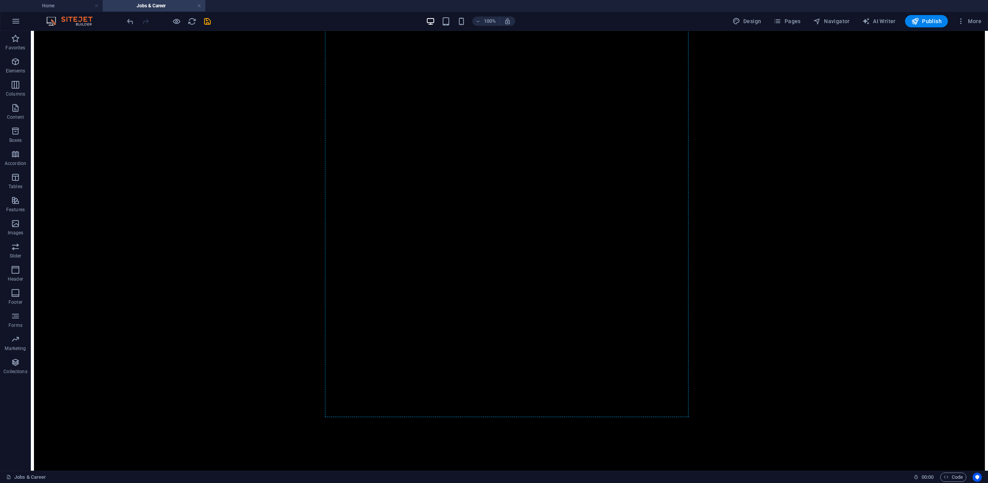
scroll to position [2126, 0]
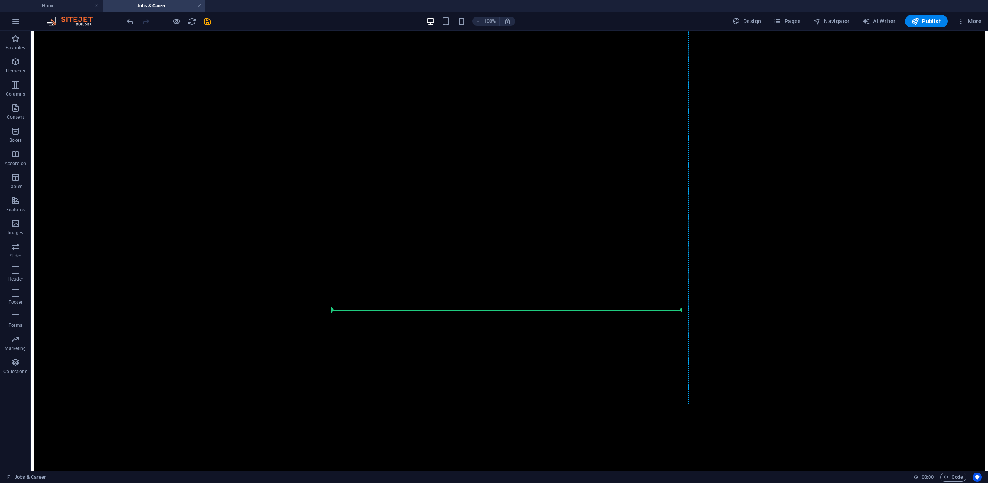
drag, startPoint x: 369, startPoint y: 267, endPoint x: 357, endPoint y: 309, distance: 43.9
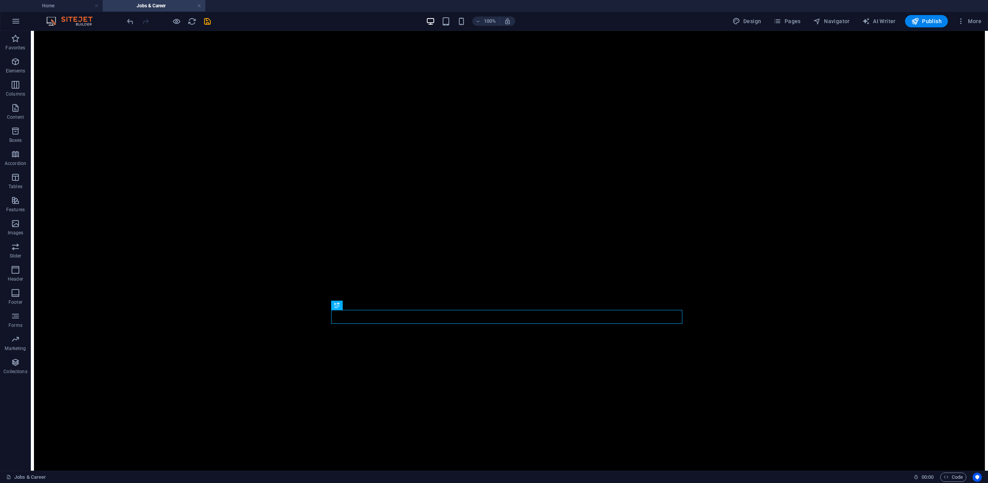
scroll to position [2113, 0]
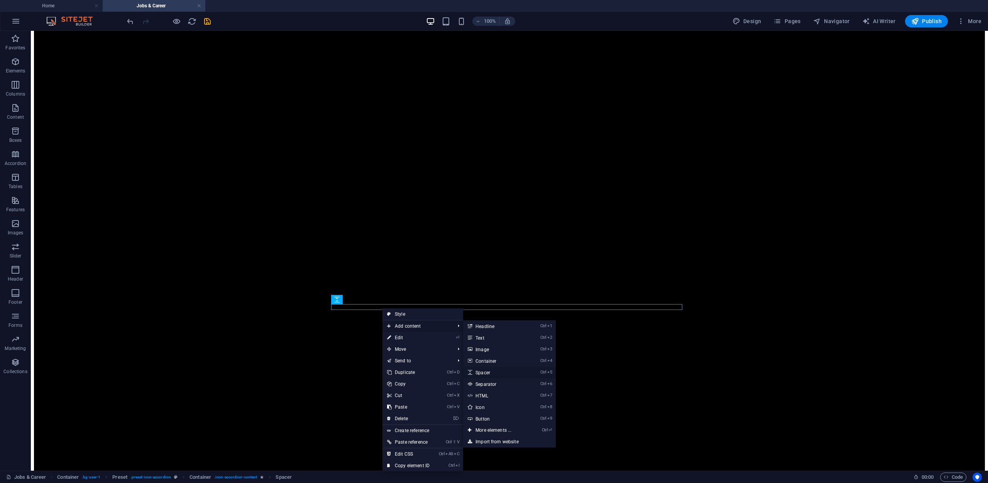
click at [489, 376] on link "Ctrl 5 Spacer" at bounding box center [495, 373] width 64 height 12
select select "px"
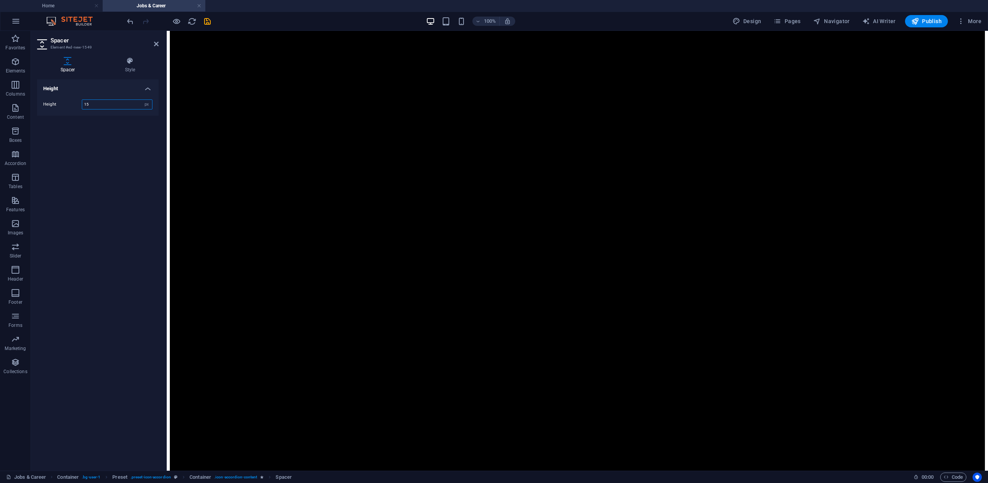
drag, startPoint x: 572, startPoint y: 337, endPoint x: 573, endPoint y: 352, distance: 14.7
type input "15"
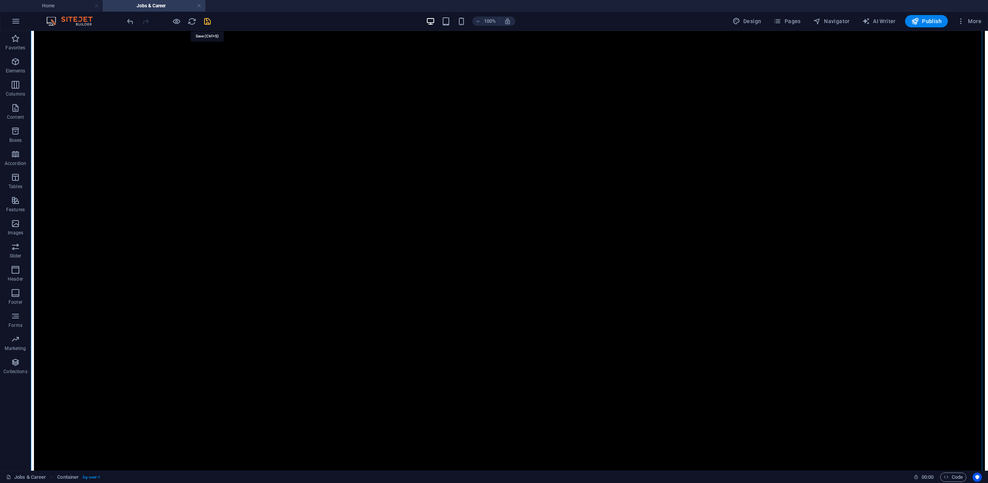
click at [206, 23] on icon "save" at bounding box center [207, 21] width 9 height 9
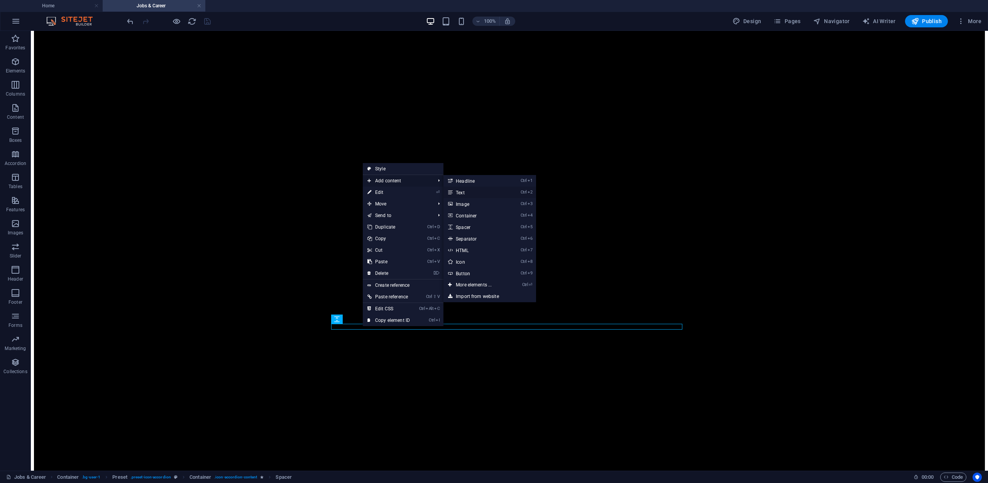
click at [465, 191] on link "Ctrl 2 Text" at bounding box center [475, 193] width 64 height 12
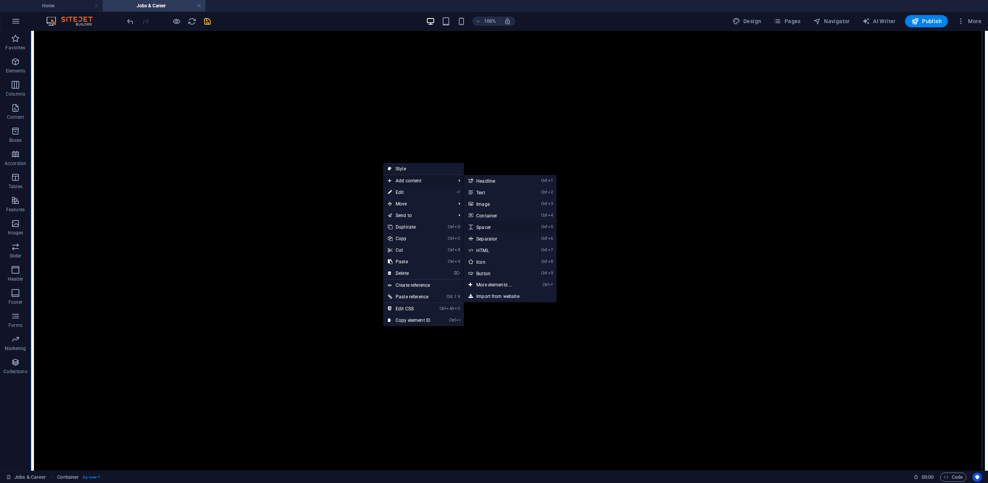
click at [497, 223] on link "Ctrl 5 Spacer" at bounding box center [496, 227] width 64 height 12
select select "px"
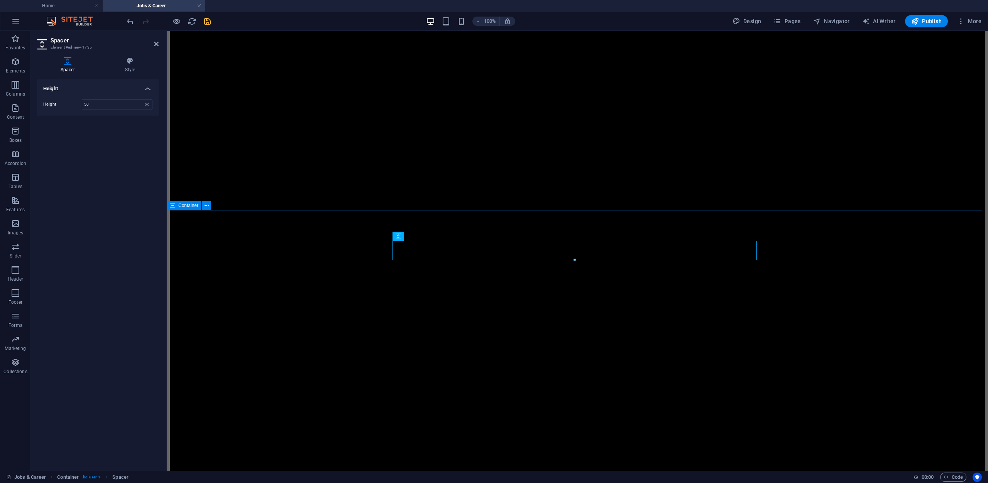
scroll to position [43, 0]
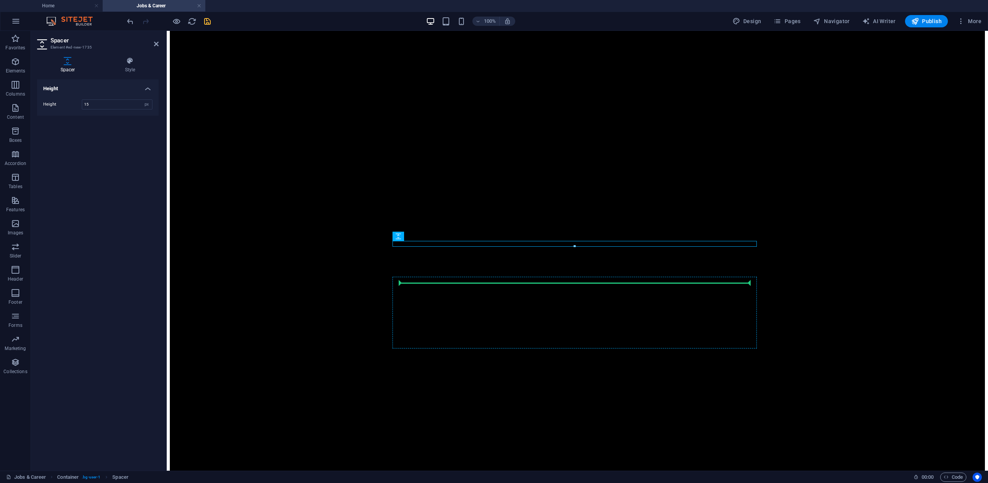
type input "15"
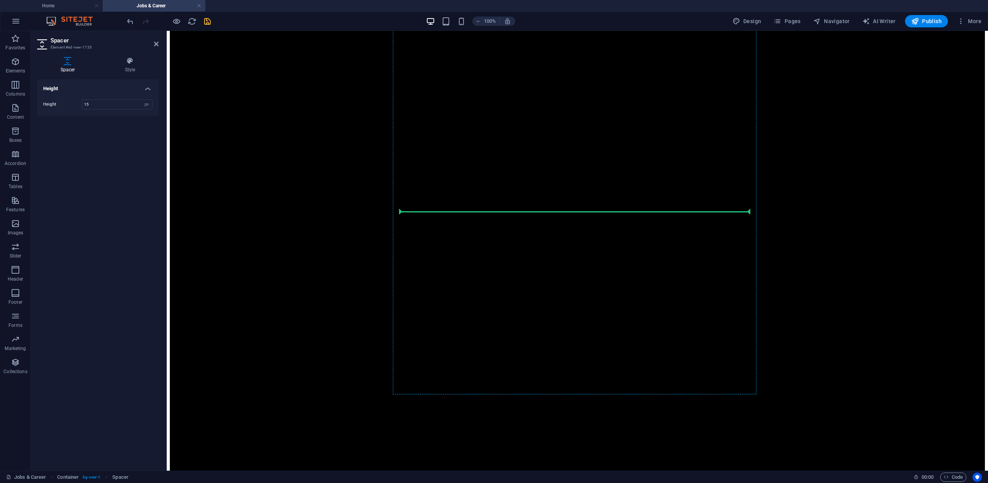
scroll to position [2204, 0]
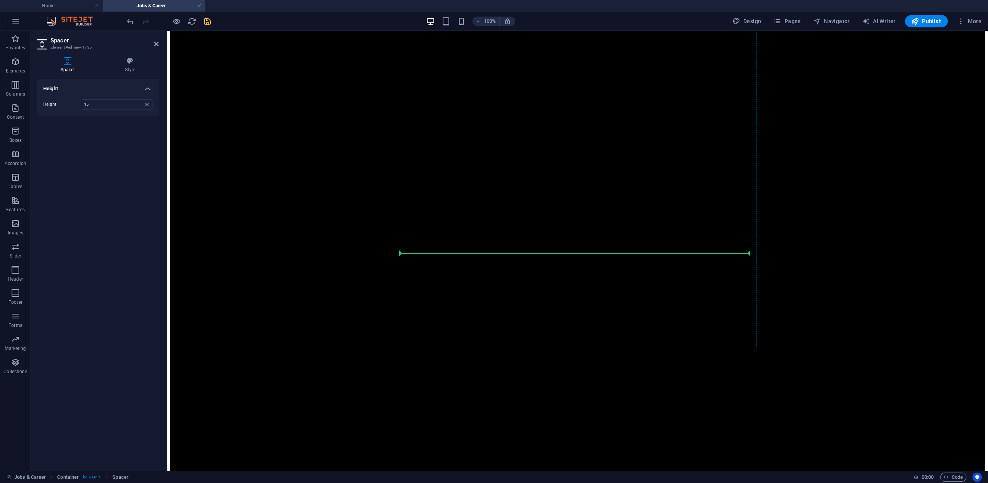
drag, startPoint x: 576, startPoint y: 269, endPoint x: 431, endPoint y: 255, distance: 145.3
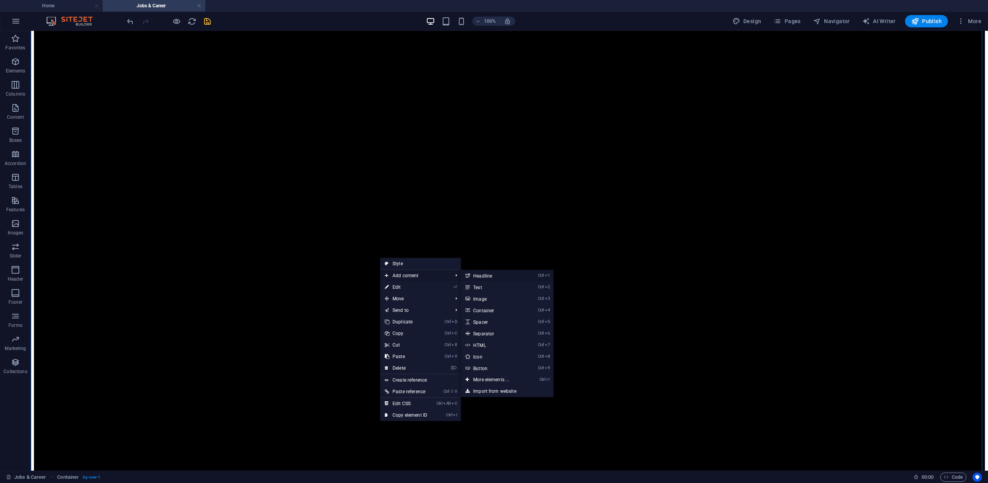
click at [486, 277] on link "Ctrl 1 Headline" at bounding box center [493, 276] width 64 height 12
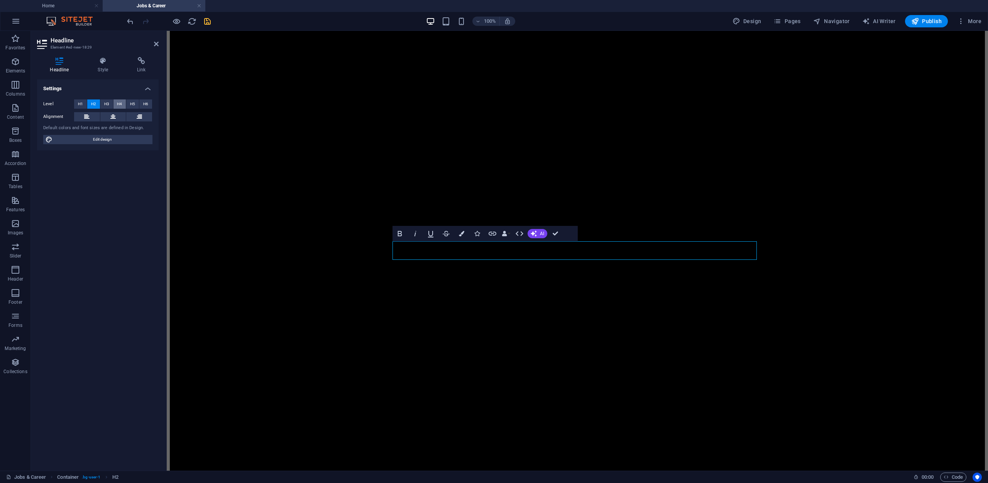
click at [116, 101] on button "H4" at bounding box center [119, 104] width 13 height 9
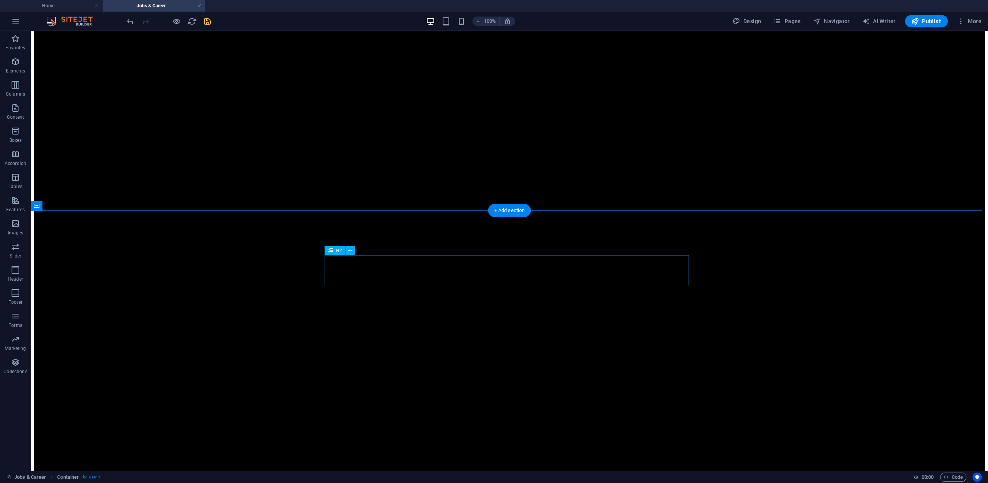
click at [337, 252] on span "H2" at bounding box center [339, 250] width 6 height 5
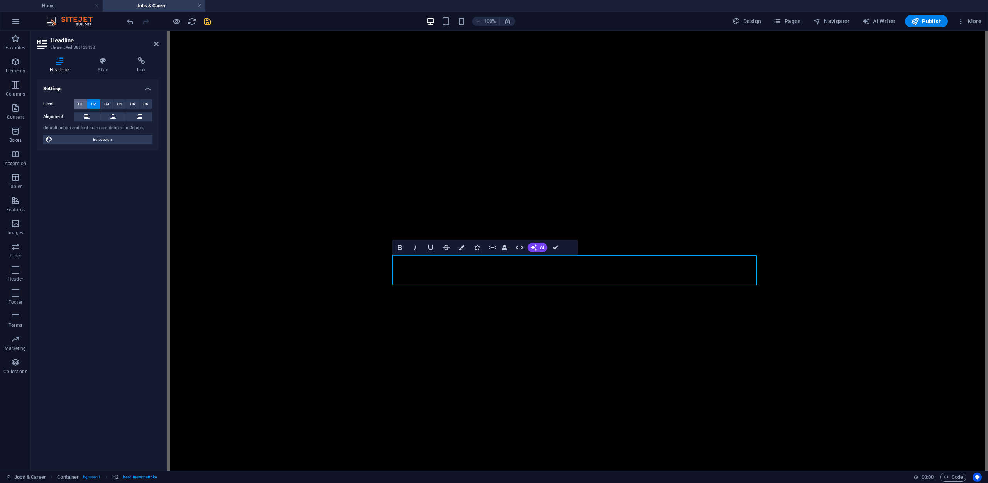
click at [80, 102] on span "H1" at bounding box center [80, 104] width 5 height 9
click at [118, 118] on button at bounding box center [113, 116] width 26 height 9
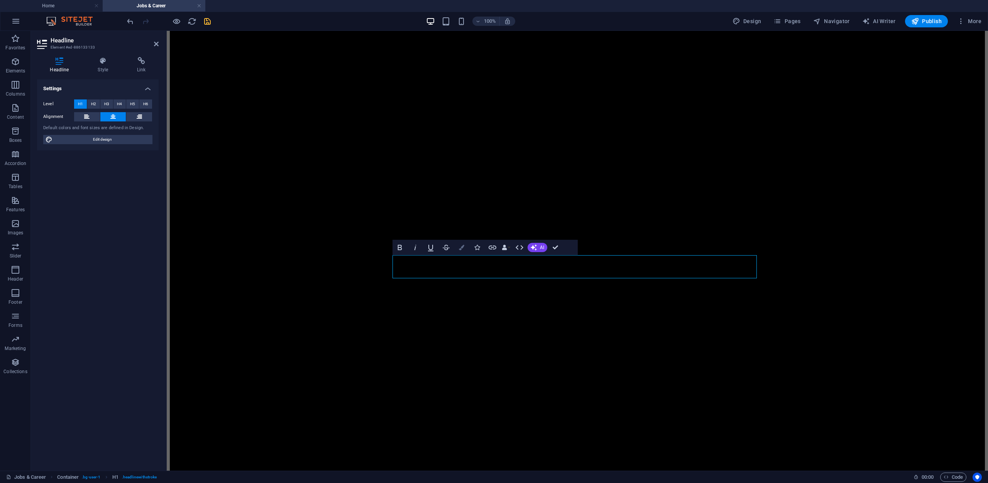
click at [461, 249] on icon "button" at bounding box center [461, 247] width 5 height 5
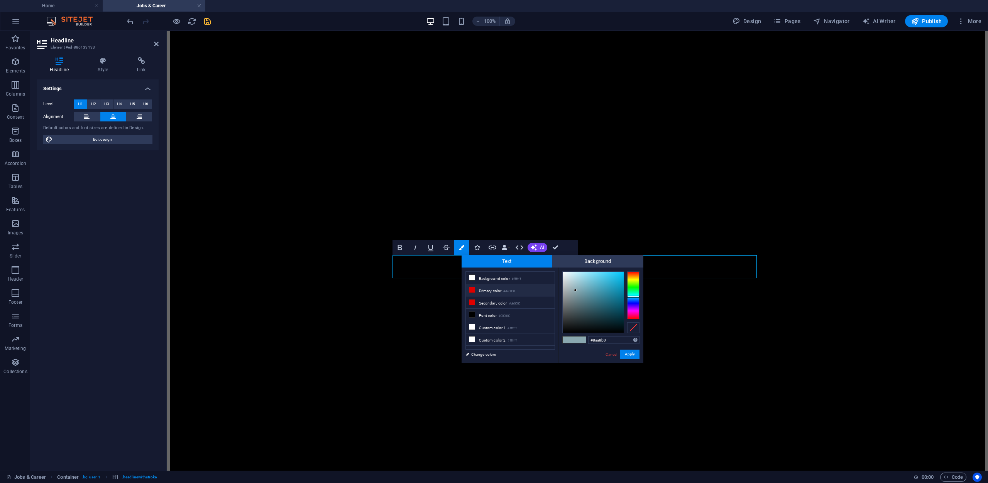
click at [473, 288] on icon at bounding box center [471, 289] width 5 height 5
type input "#de0000"
click at [629, 352] on button "Apply" at bounding box center [629, 354] width 19 height 9
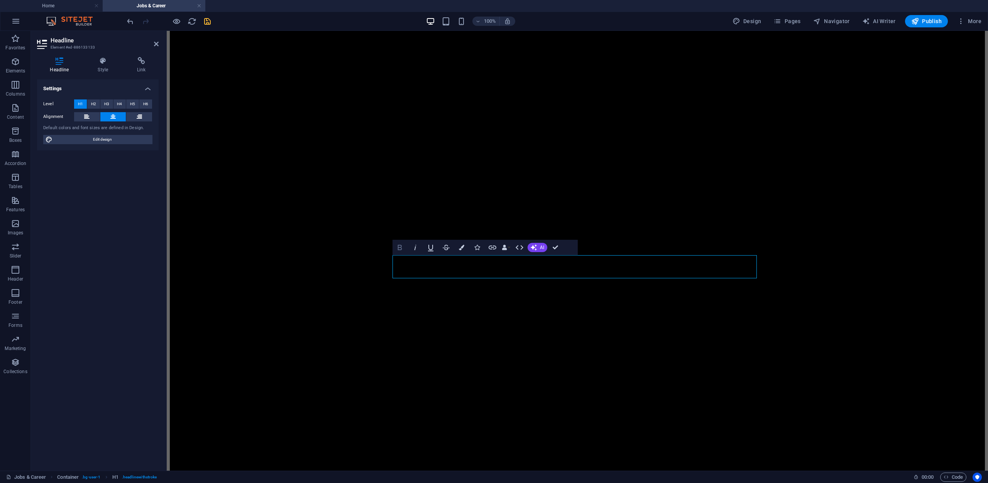
click at [403, 247] on icon "button" at bounding box center [399, 247] width 9 height 9
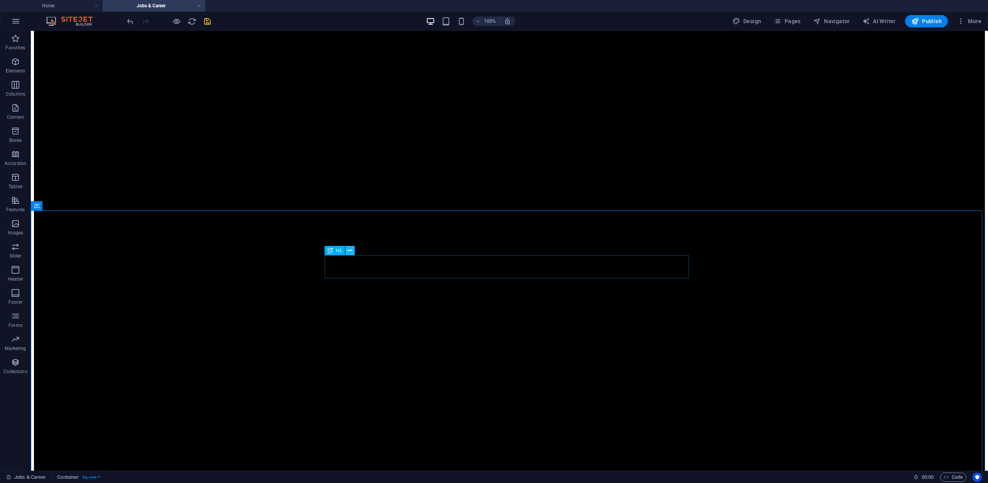
click at [352, 250] on icon at bounding box center [350, 251] width 4 height 8
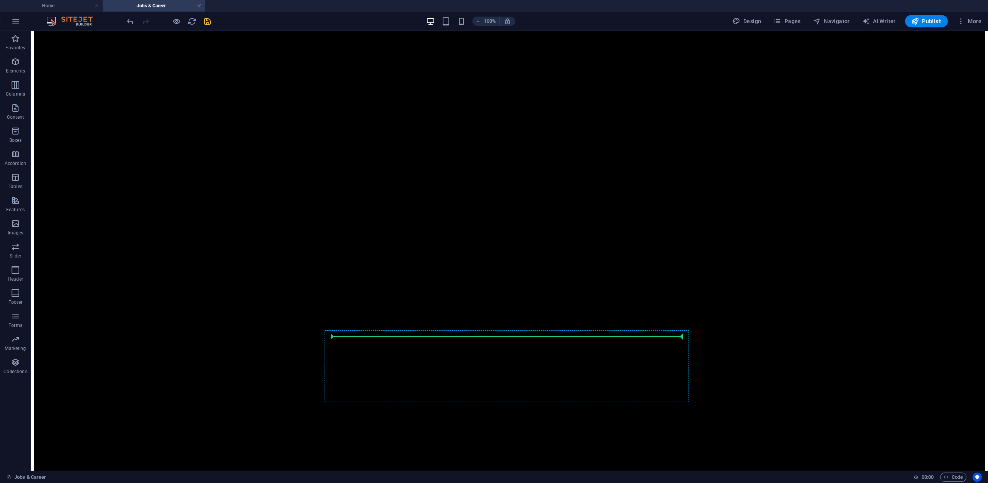
scroll to position [2281, 0]
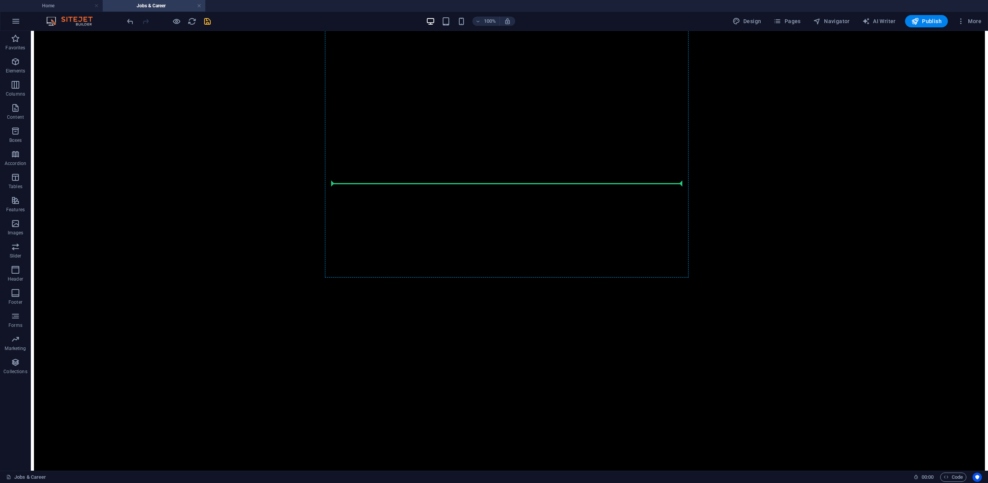
drag, startPoint x: 366, startPoint y: 267, endPoint x: 363, endPoint y: 186, distance: 81.1
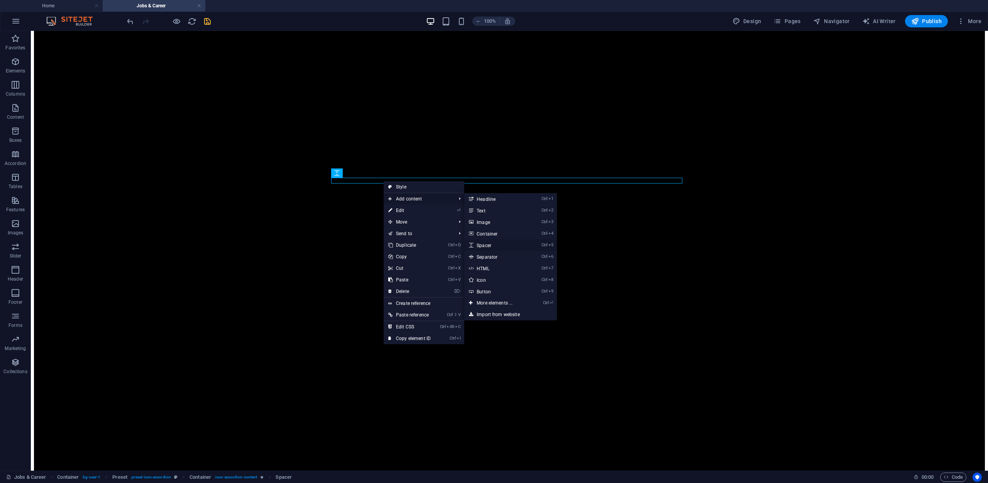
drag, startPoint x: 494, startPoint y: 246, endPoint x: 297, endPoint y: 200, distance: 202.1
click at [494, 246] on link "Ctrl 5 Spacer" at bounding box center [496, 246] width 64 height 12
select select "px"
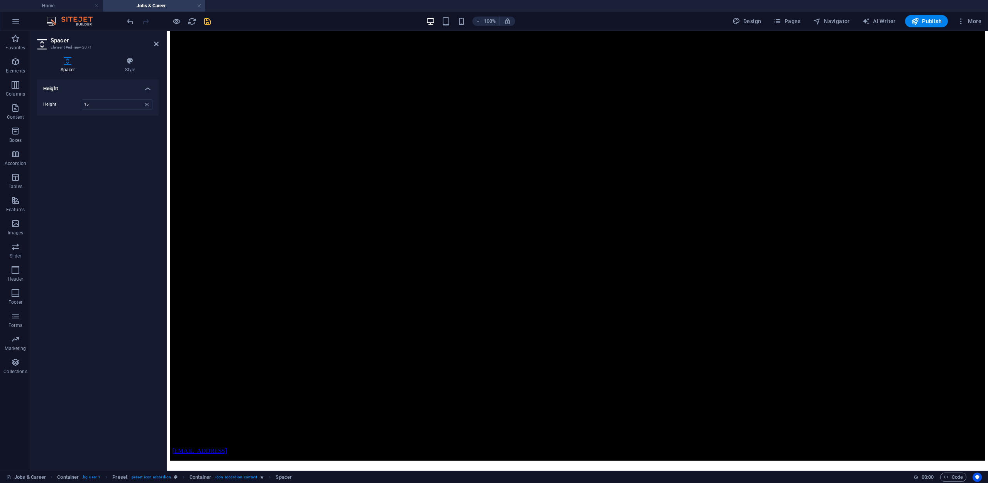
drag, startPoint x: 578, startPoint y: 210, endPoint x: 577, endPoint y: 229, distance: 18.5
type input "15"
drag, startPoint x: 629, startPoint y: 233, endPoint x: 444, endPoint y: 201, distance: 187.2
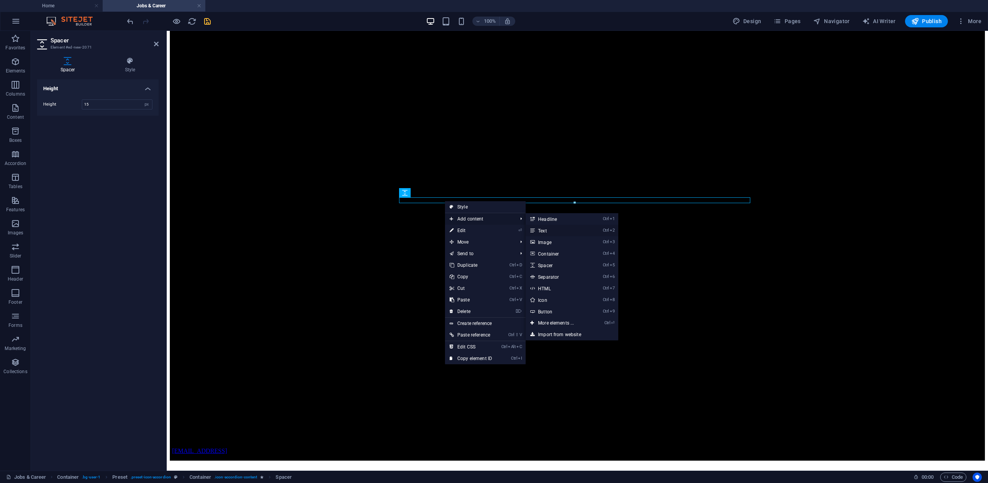
click at [548, 231] on link "Ctrl 2 Text" at bounding box center [558, 231] width 64 height 12
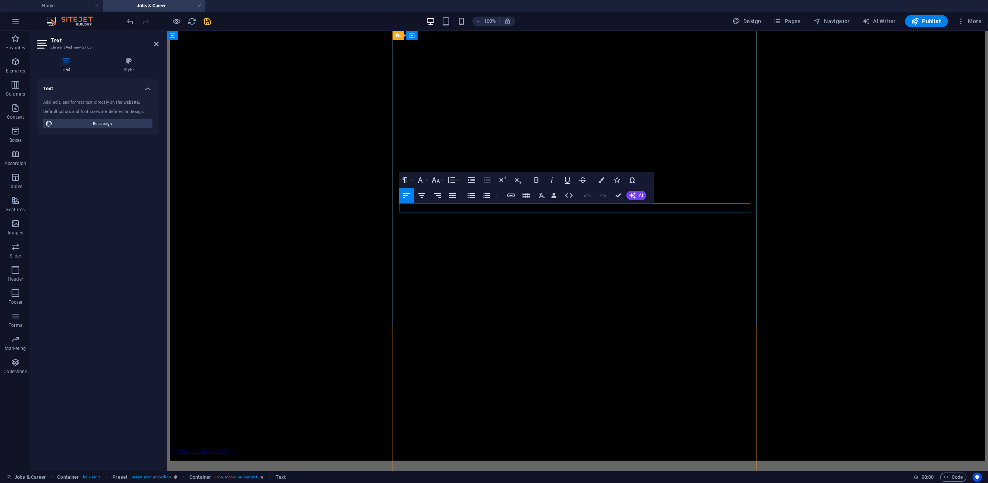
scroll to position [1168, 3]
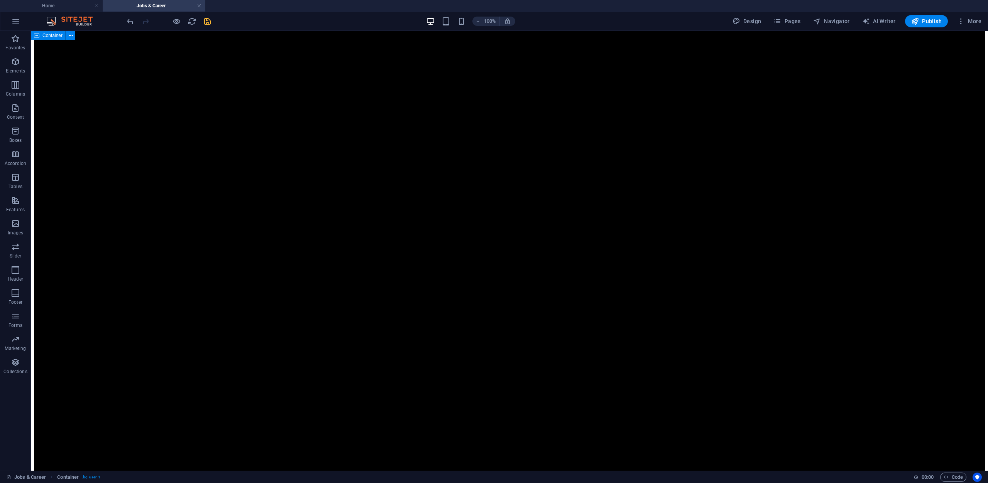
scroll to position [2267, 0]
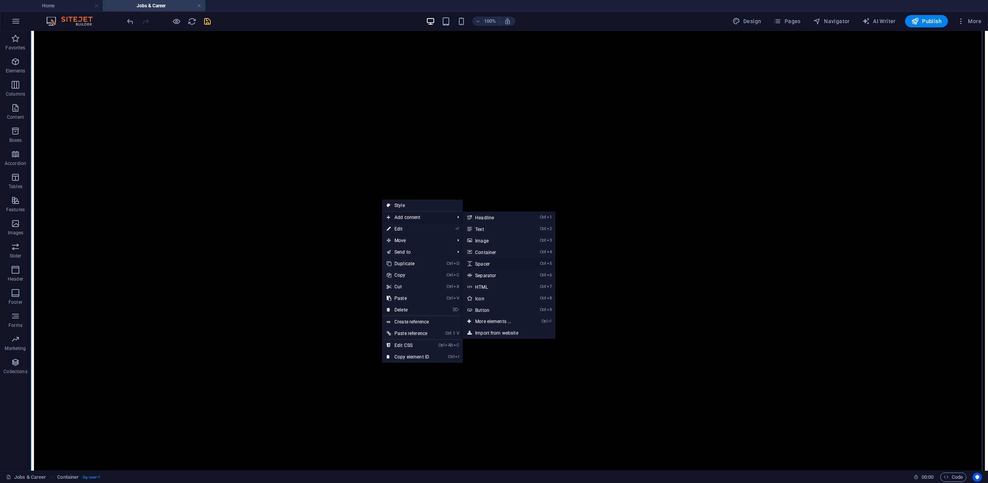
click at [498, 263] on link "Ctrl 5 Spacer" at bounding box center [495, 264] width 64 height 12
select select "px"
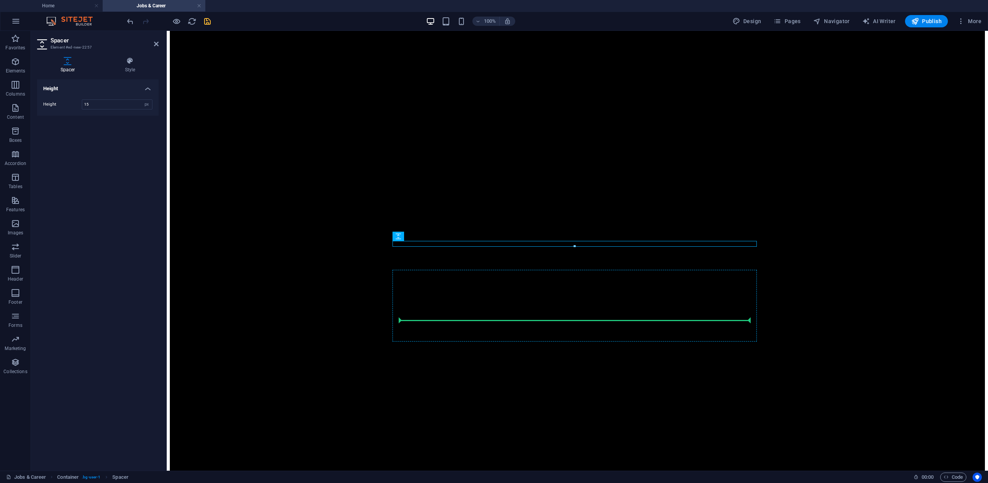
type input "15"
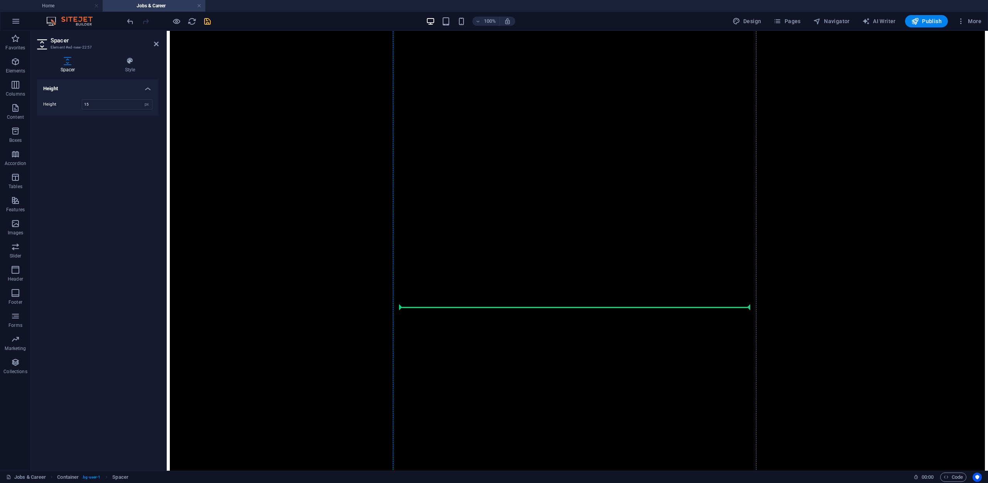
scroll to position [2160, 0]
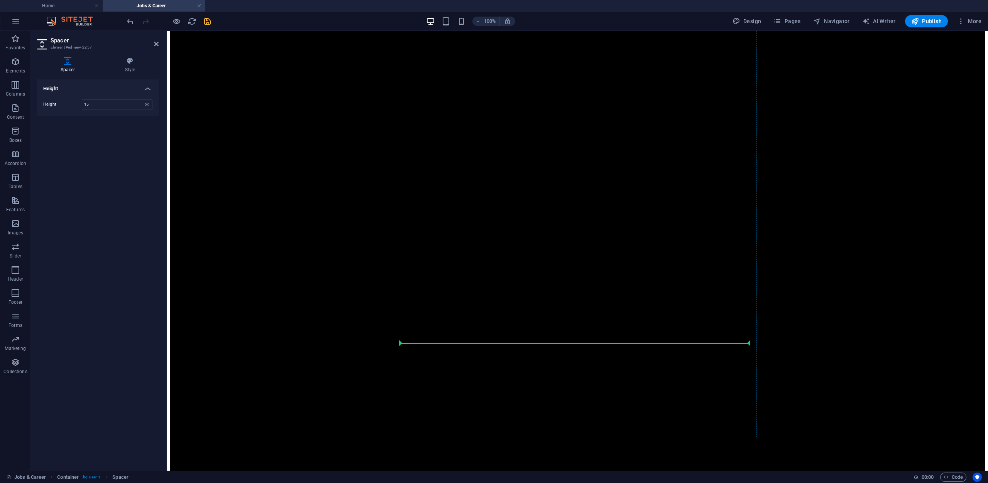
drag, startPoint x: 564, startPoint y: 267, endPoint x: 421, endPoint y: 344, distance: 162.3
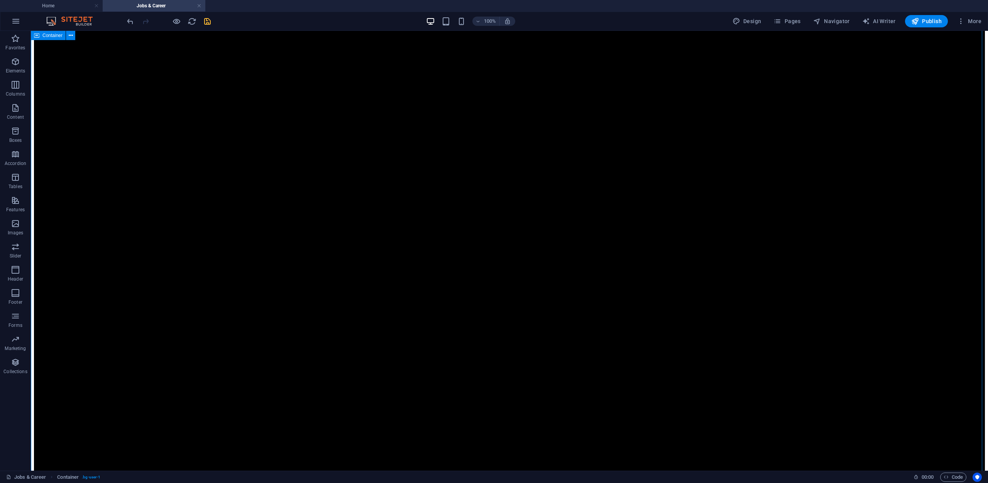
scroll to position [1460, 0]
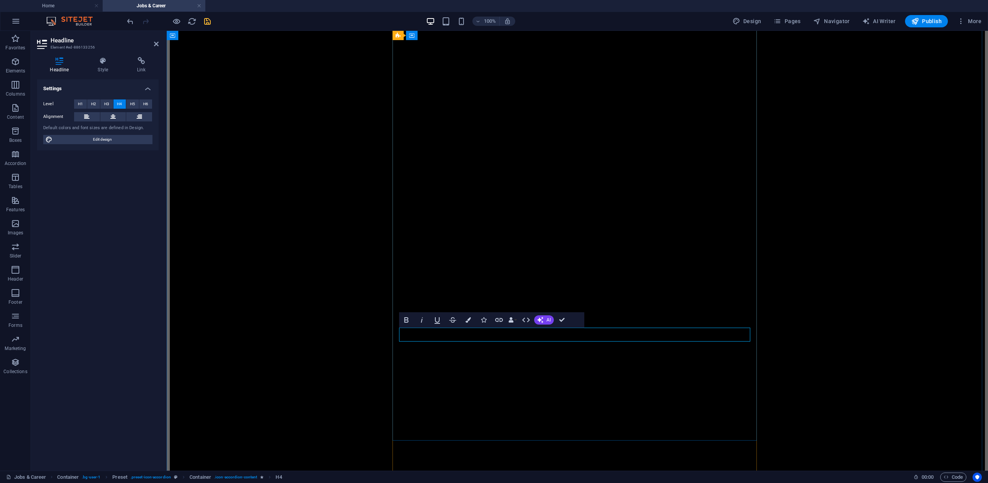
drag, startPoint x: 461, startPoint y: 337, endPoint x: 423, endPoint y: 337, distance: 38.2
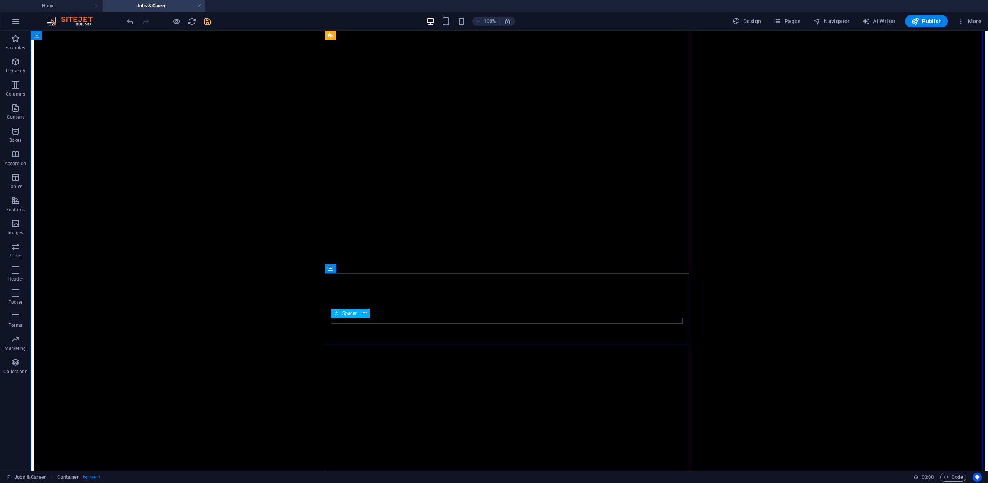
scroll to position [843, 0]
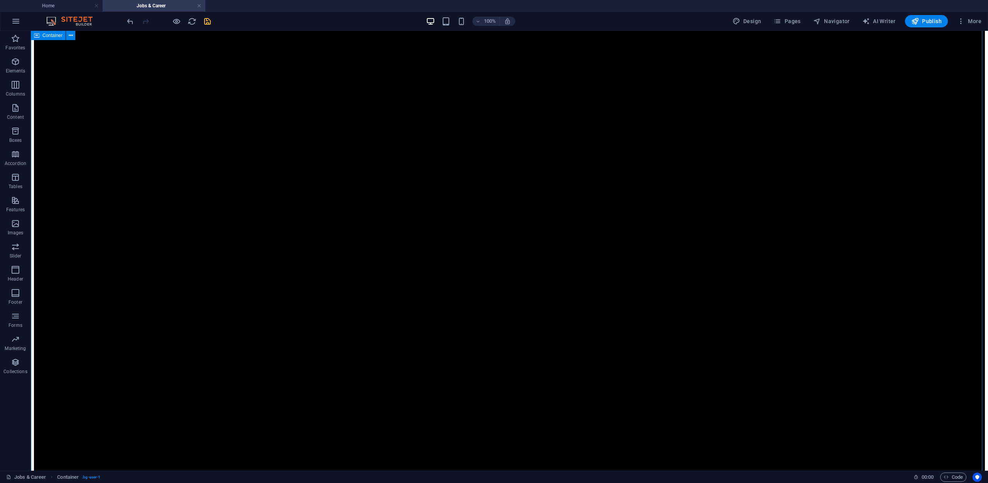
scroll to position [2193, 0]
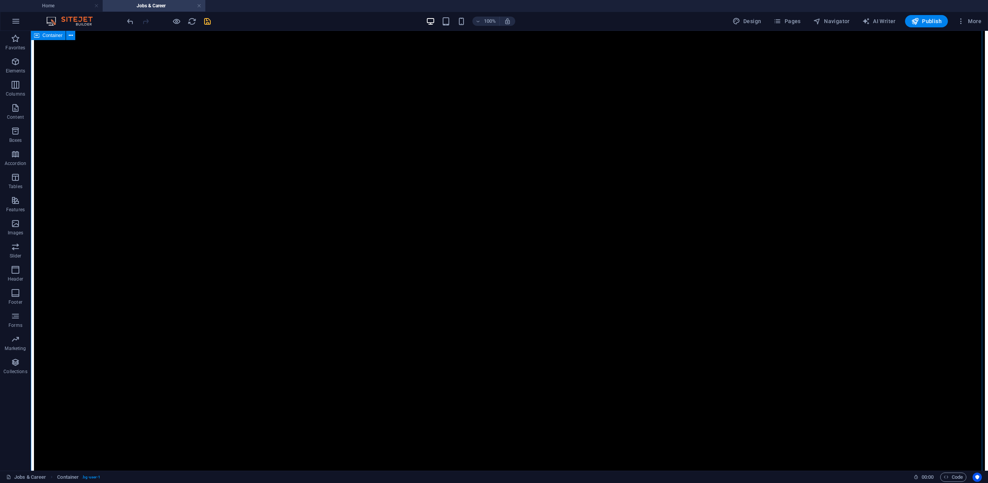
scroll to position [2348, 0]
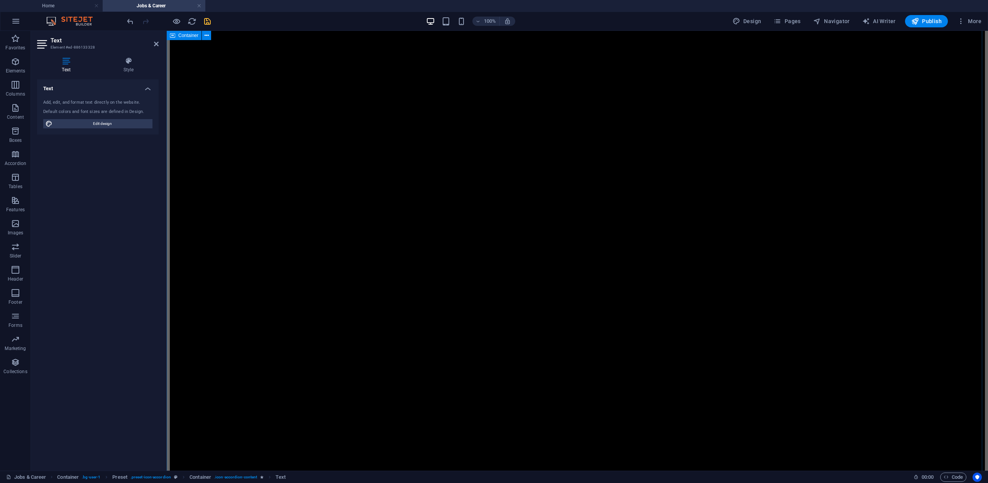
scroll to position [1653, 0]
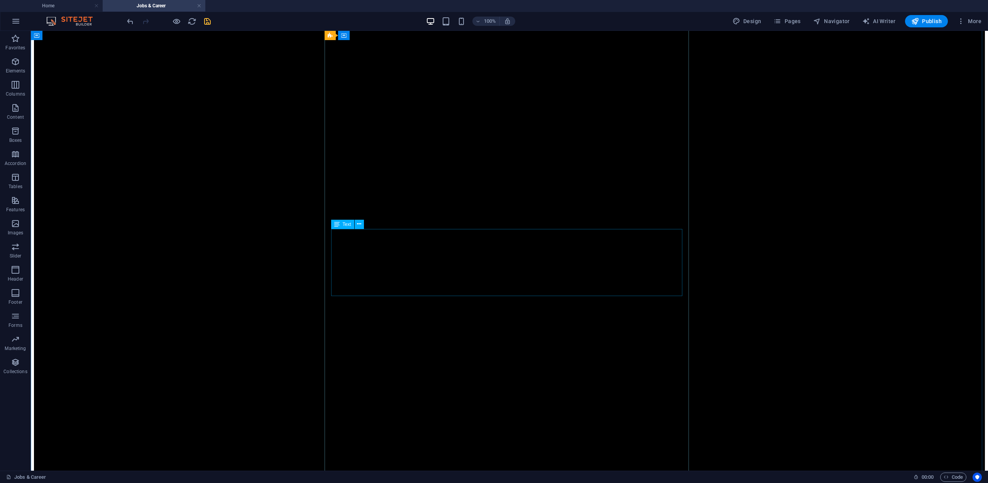
scroll to position [1435, 0]
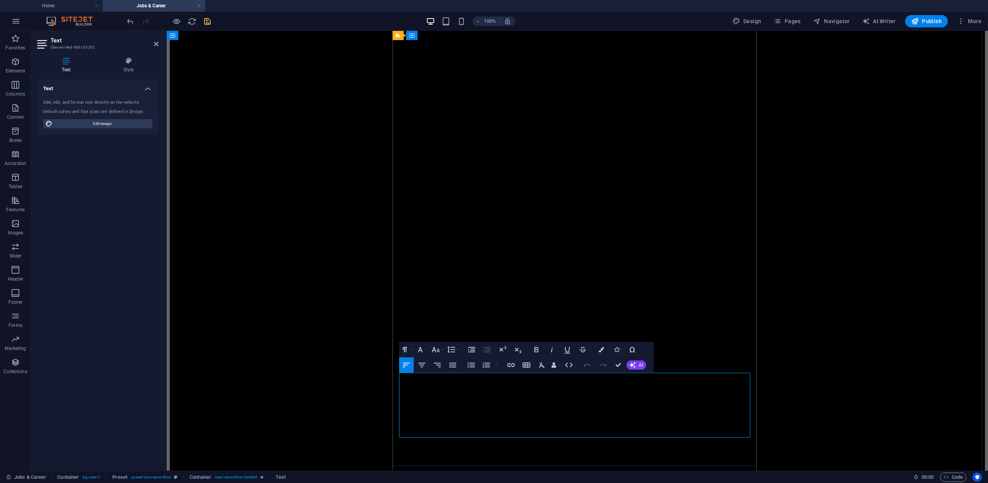
drag, startPoint x: 399, startPoint y: 387, endPoint x: 487, endPoint y: 385, distance: 88.0
click at [532, 350] on icon "button" at bounding box center [536, 349] width 9 height 9
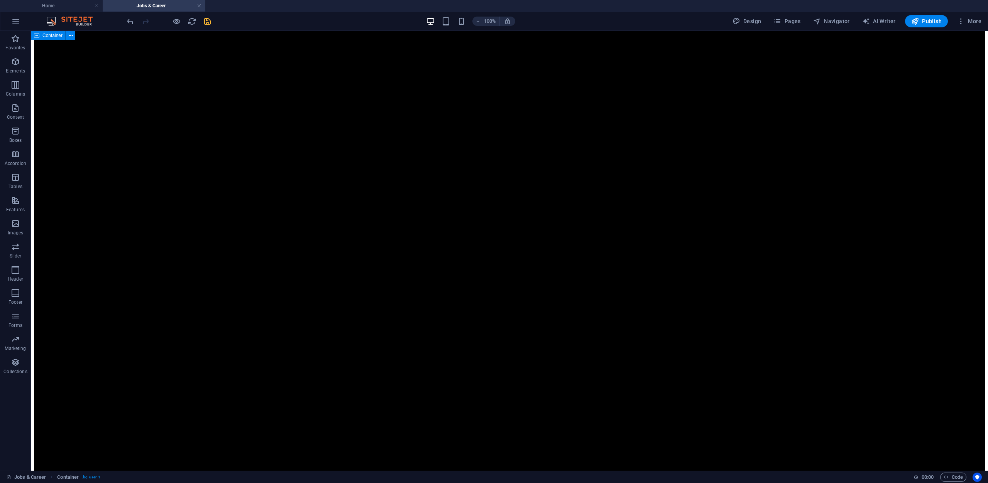
scroll to position [2322, 0]
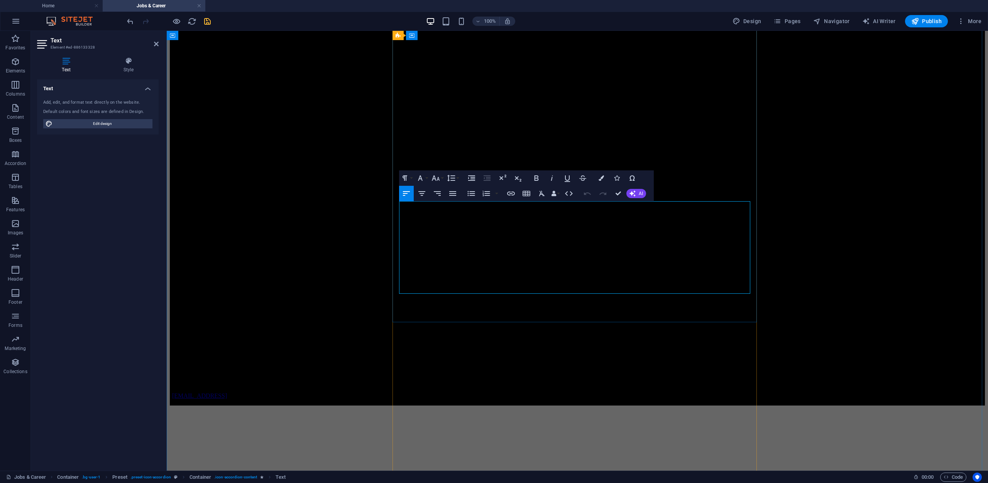
drag, startPoint x: 463, startPoint y: 214, endPoint x: 556, endPoint y: 215, distance: 92.2
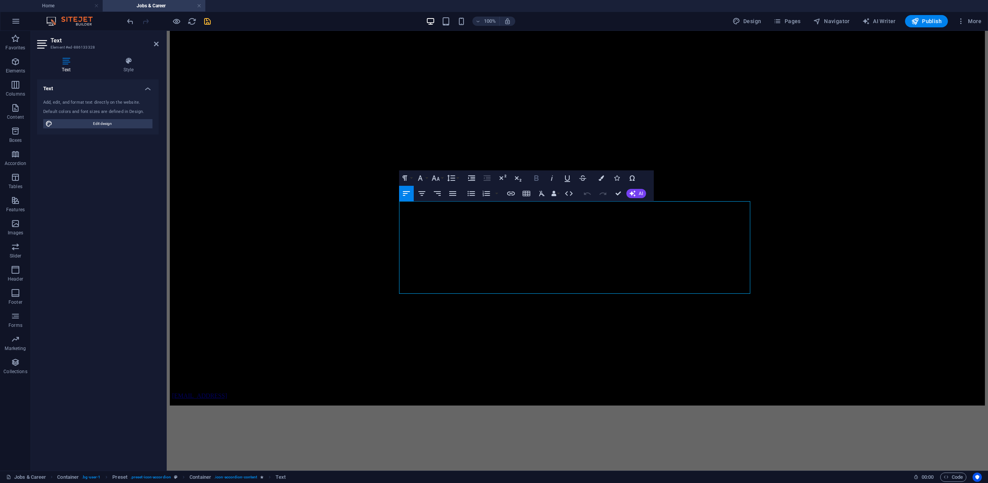
click at [536, 179] on icon "button" at bounding box center [536, 178] width 4 height 5
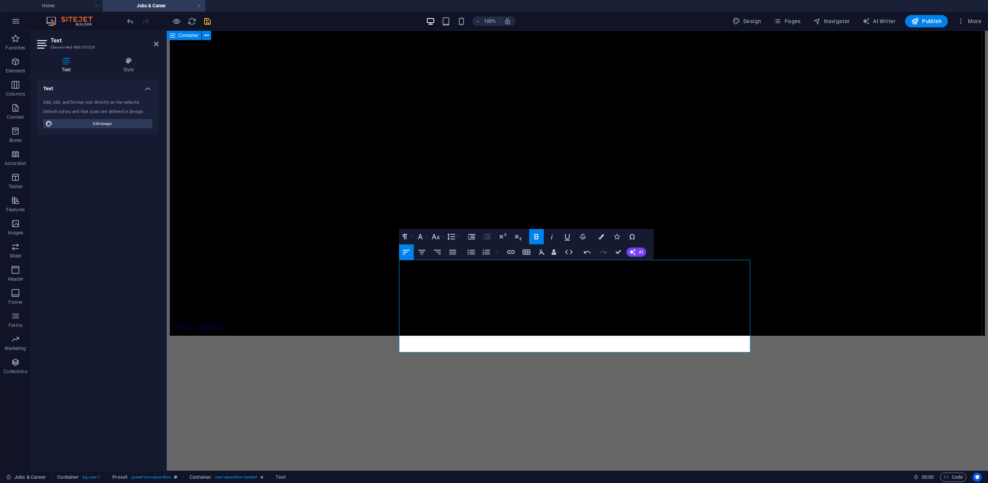
scroll to position [2399, 0]
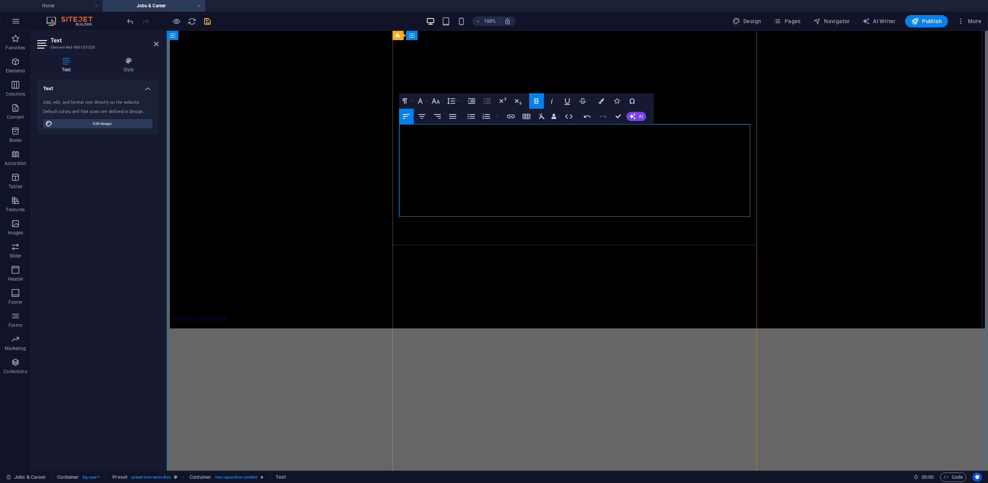
drag, startPoint x: 424, startPoint y: 185, endPoint x: 399, endPoint y: 175, distance: 26.5
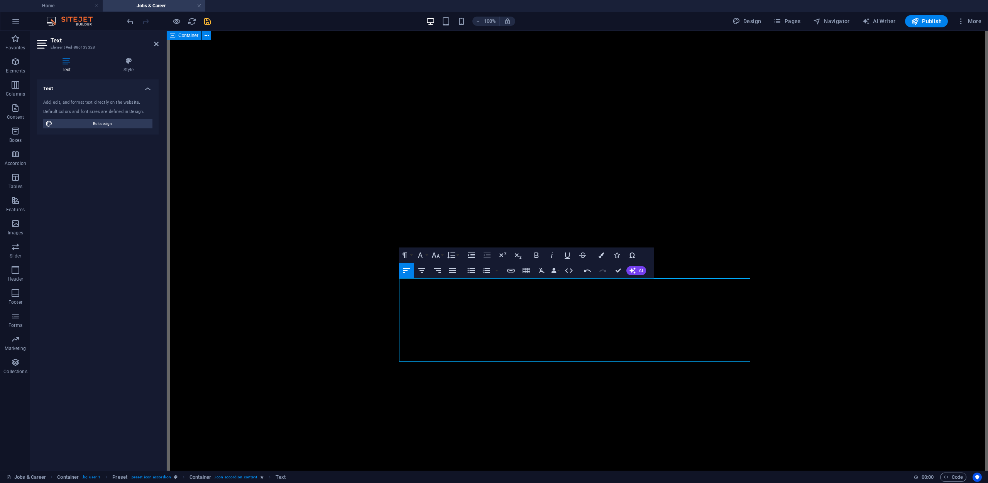
scroll to position [2245, 0]
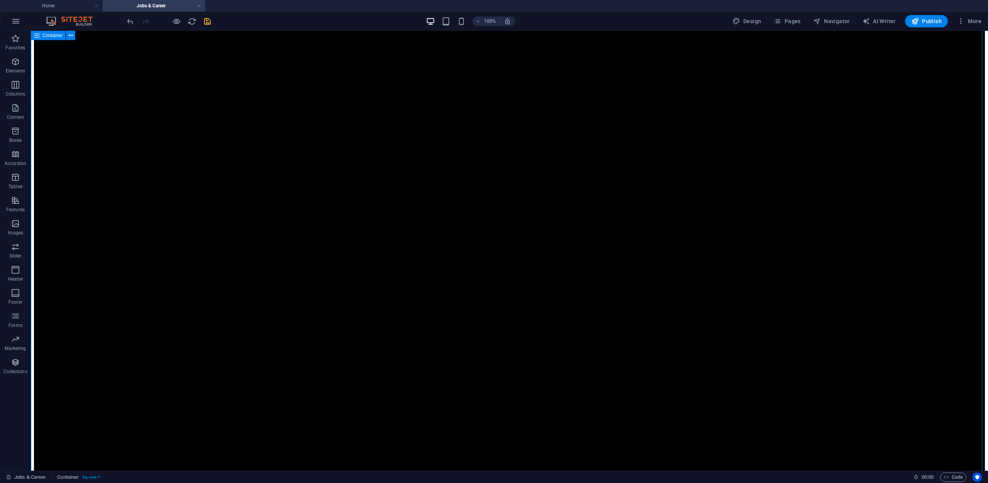
scroll to position [2013, 0]
click at [209, 21] on icon "save" at bounding box center [207, 21] width 9 height 9
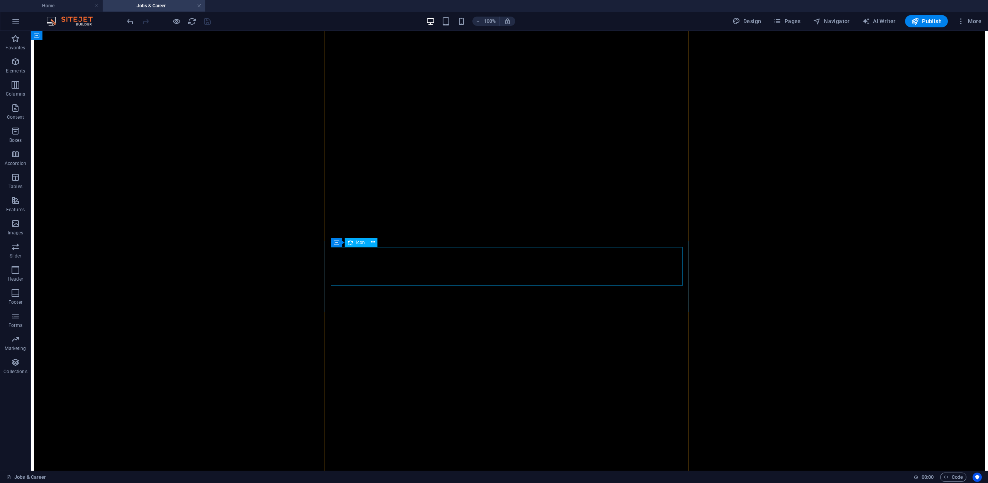
select select "xMidYMid"
select select "px"
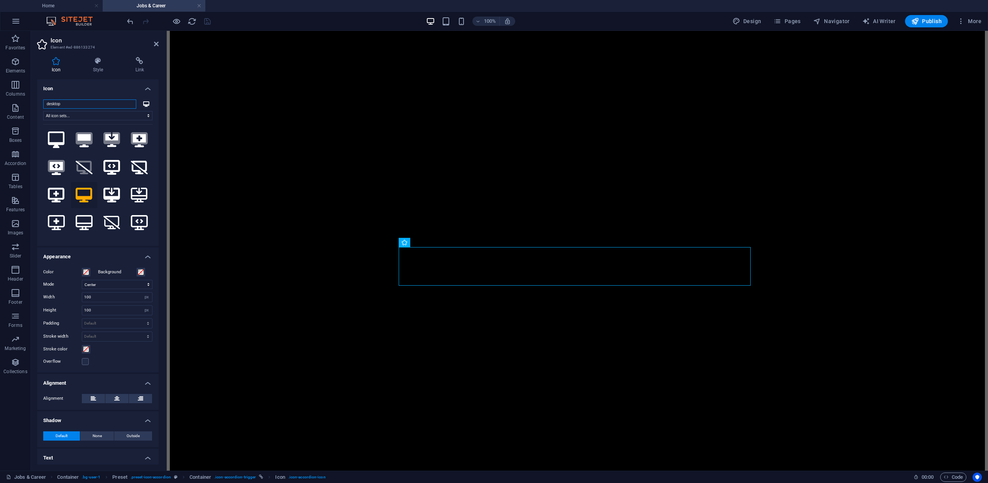
scroll to position [0, 0]
click at [107, 103] on input "desktop" at bounding box center [89, 104] width 93 height 9
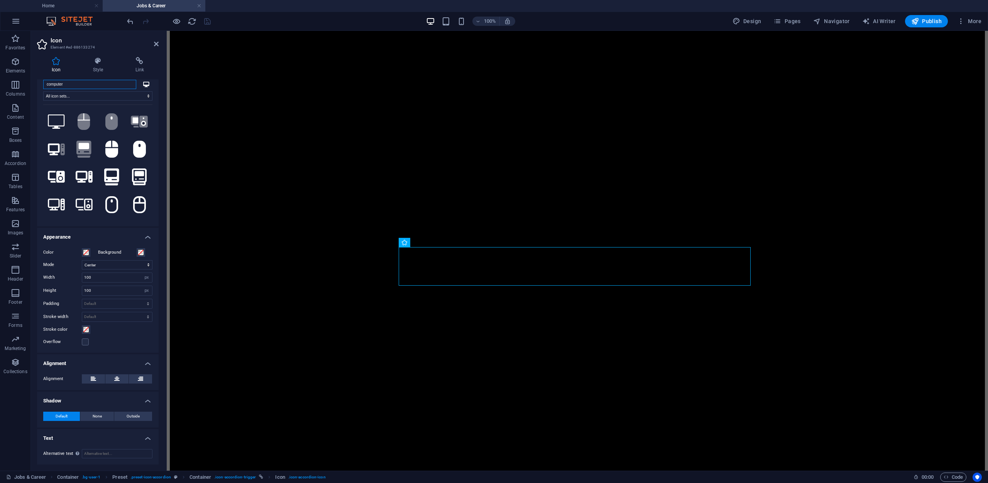
click at [85, 83] on input "computer" at bounding box center [89, 84] width 93 height 9
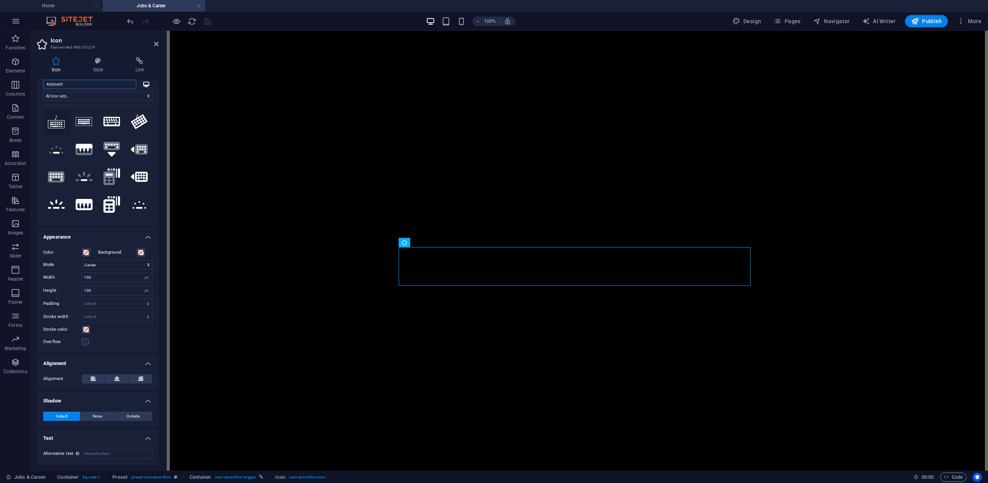
type input "keyboard"
click at [58, 124] on icon at bounding box center [56, 122] width 17 height 14
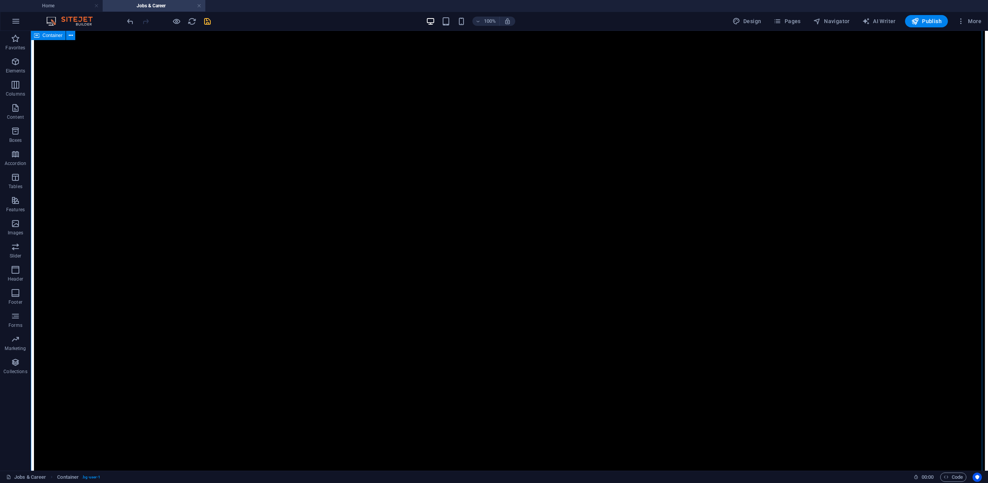
scroll to position [1628, 0]
click at [209, 20] on icon "save" at bounding box center [207, 21] width 9 height 9
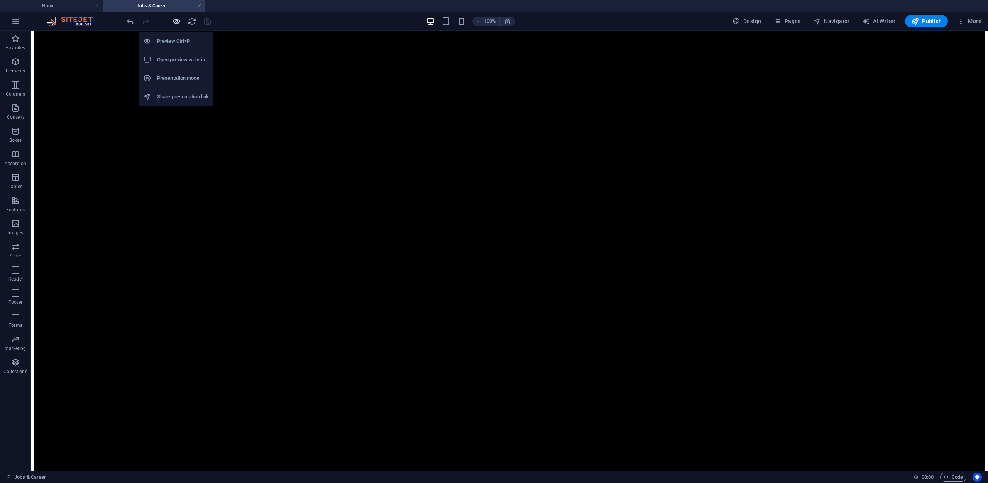
click at [179, 20] on icon "button" at bounding box center [176, 21] width 9 height 9
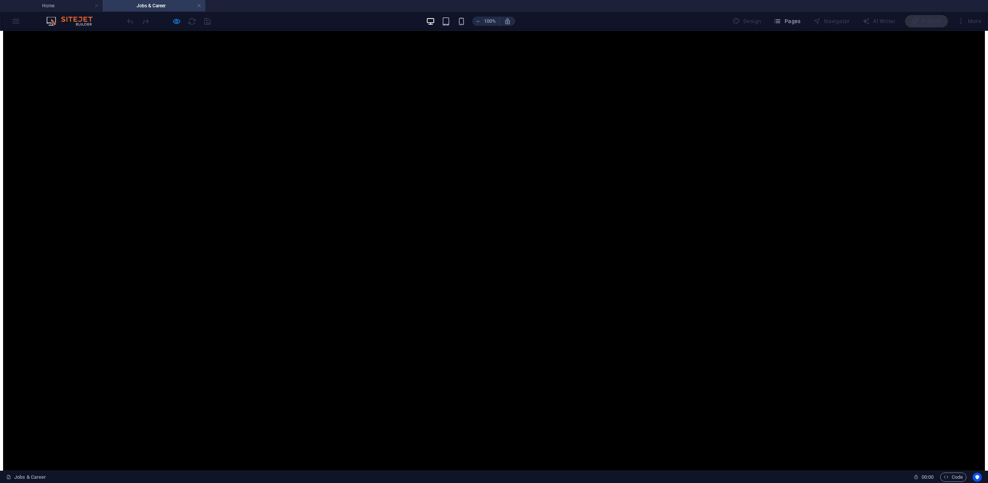
scroll to position [144, 0]
click at [172, 20] on icon "button" at bounding box center [176, 21] width 9 height 9
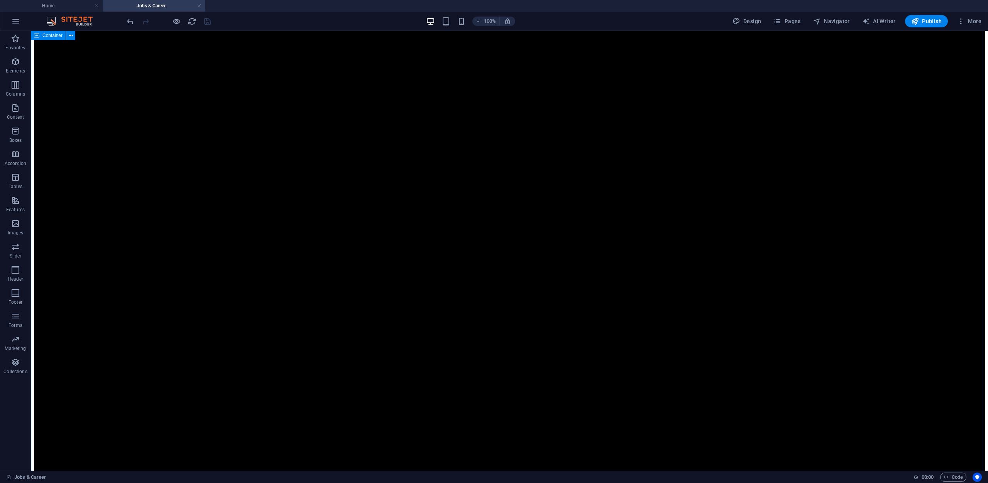
scroll to position [1764, 0]
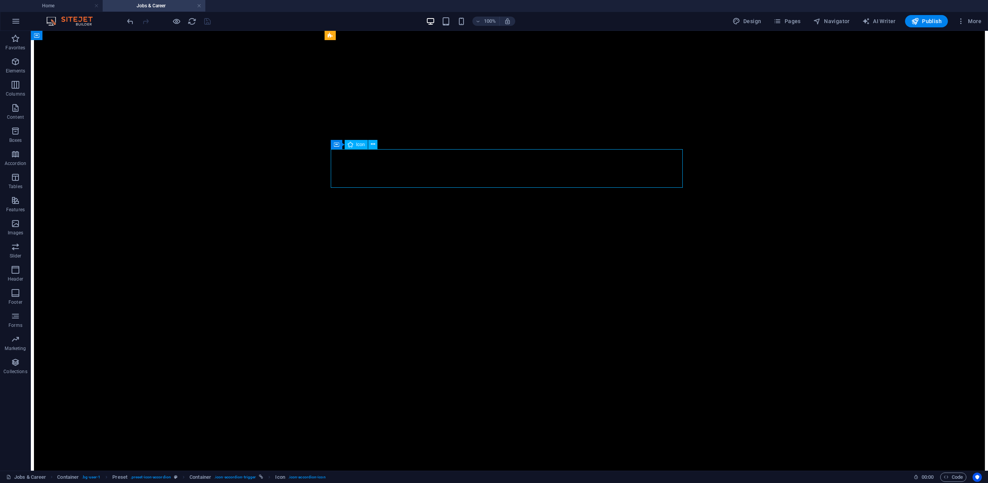
select select "xMidYMid"
select select "px"
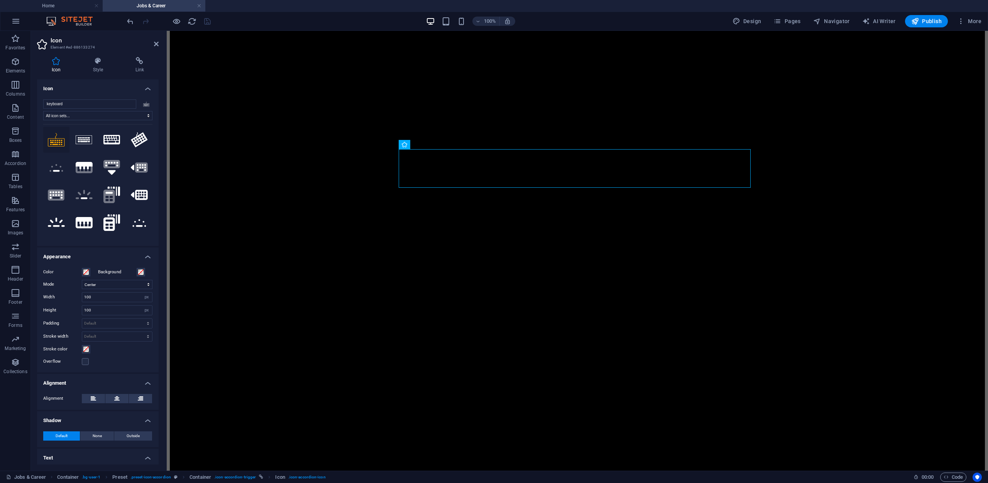
scroll to position [0, 0]
click at [69, 106] on input "keyboard" at bounding box center [89, 104] width 93 height 9
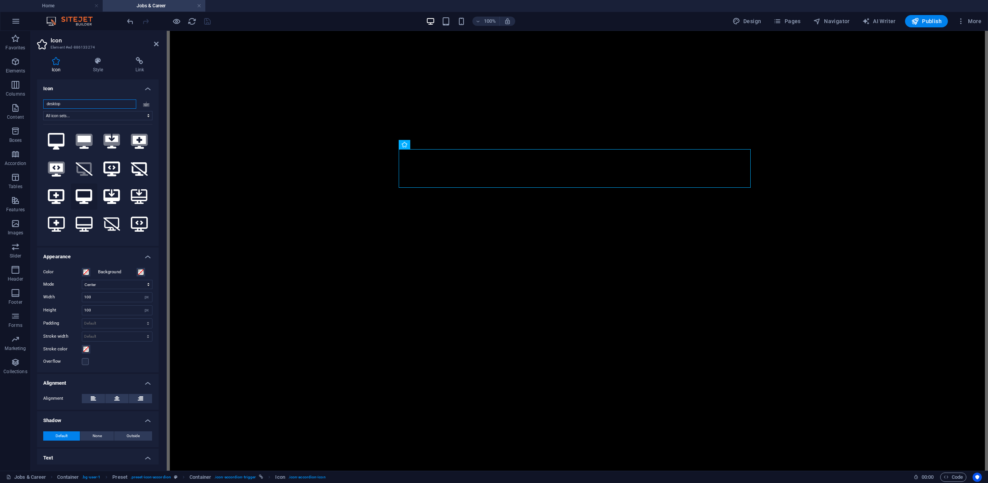
type input "desktop"
click at [86, 191] on icon at bounding box center [84, 196] width 17 height 15
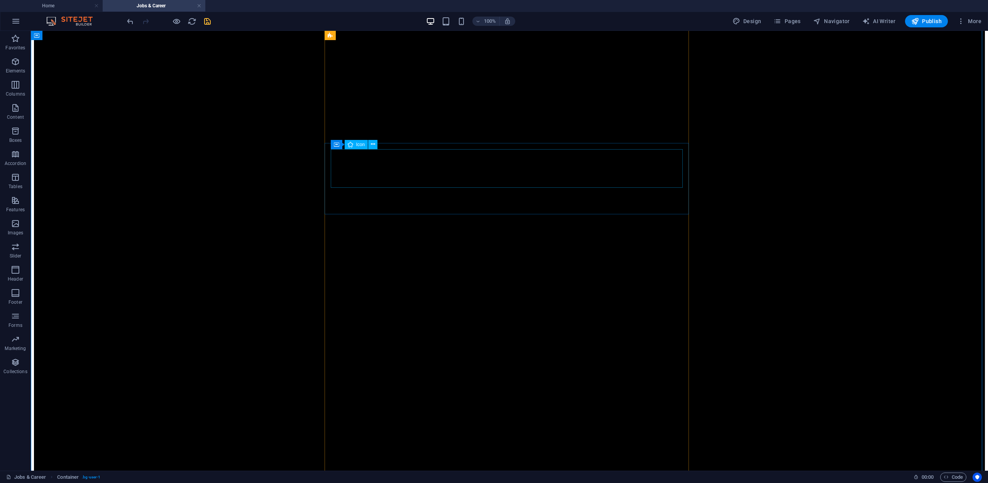
select select "xMidYMid"
select select "px"
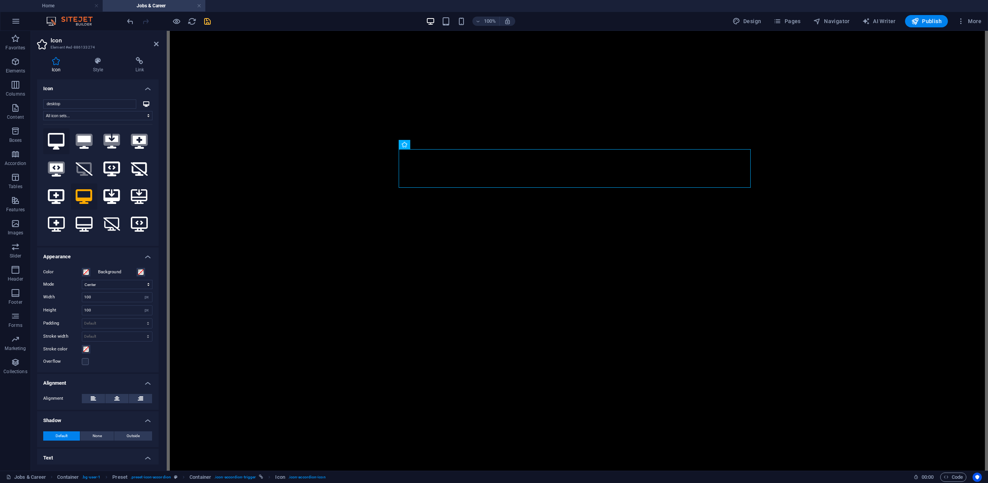
click at [53, 139] on icon at bounding box center [56, 141] width 17 height 17
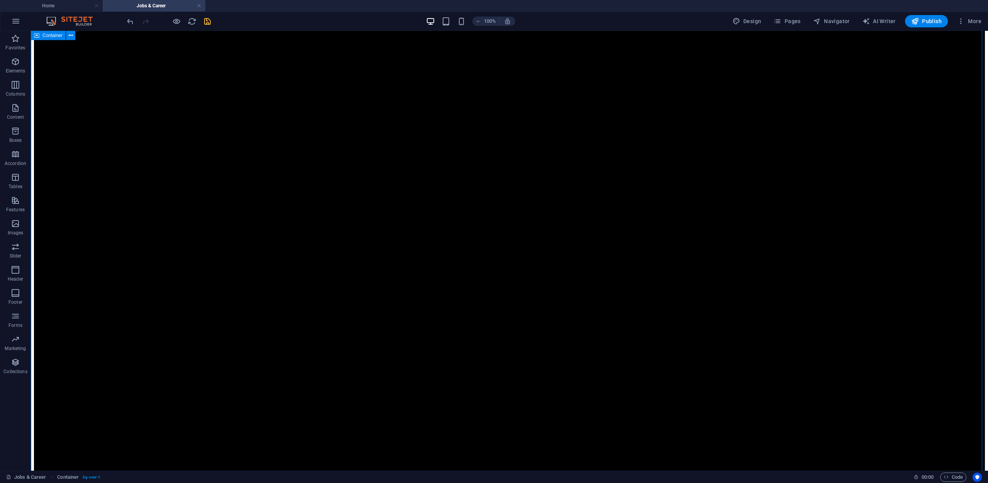
scroll to position [1726, 0]
select select "xMidYMid"
select select "px"
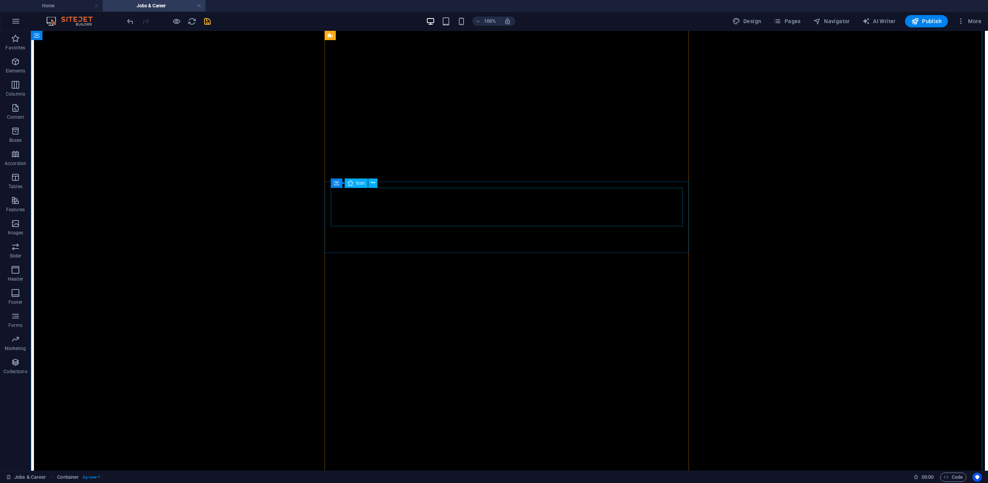
select select "px"
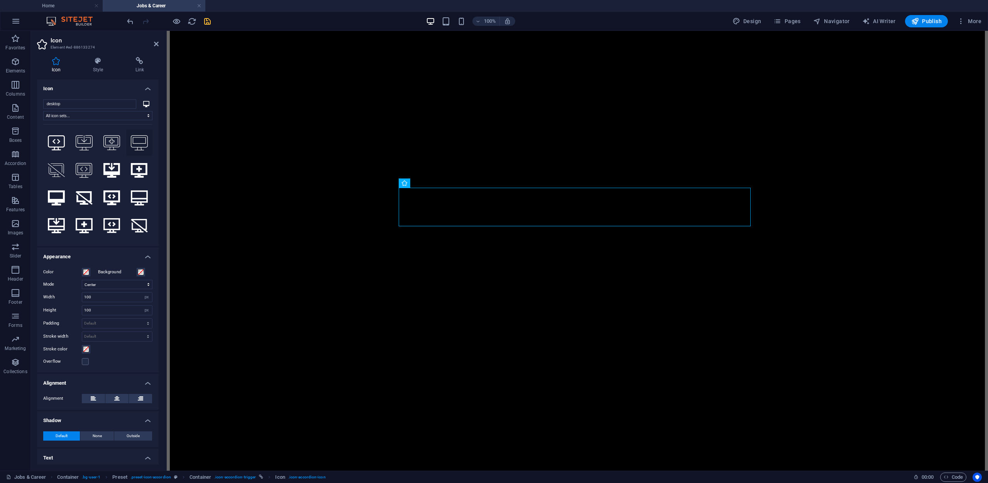
scroll to position [154, 0]
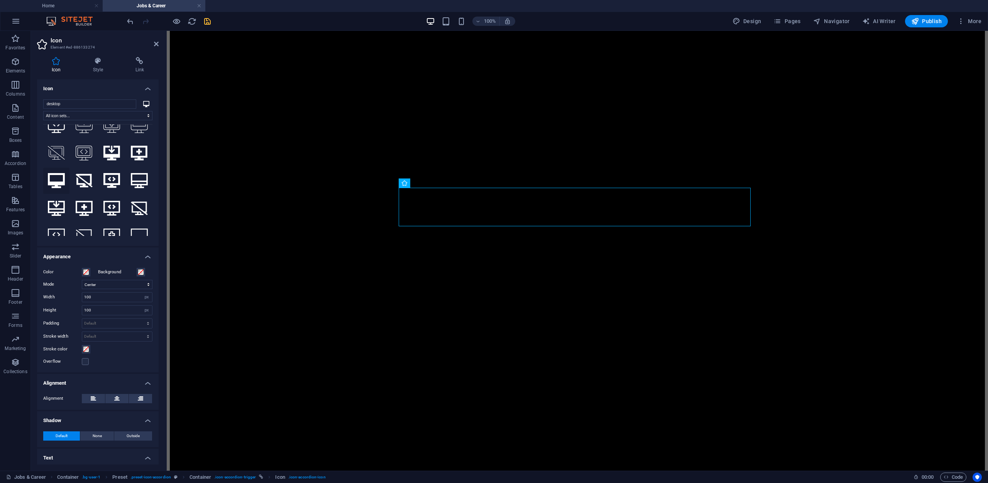
click at [57, 175] on icon at bounding box center [56, 180] width 17 height 15
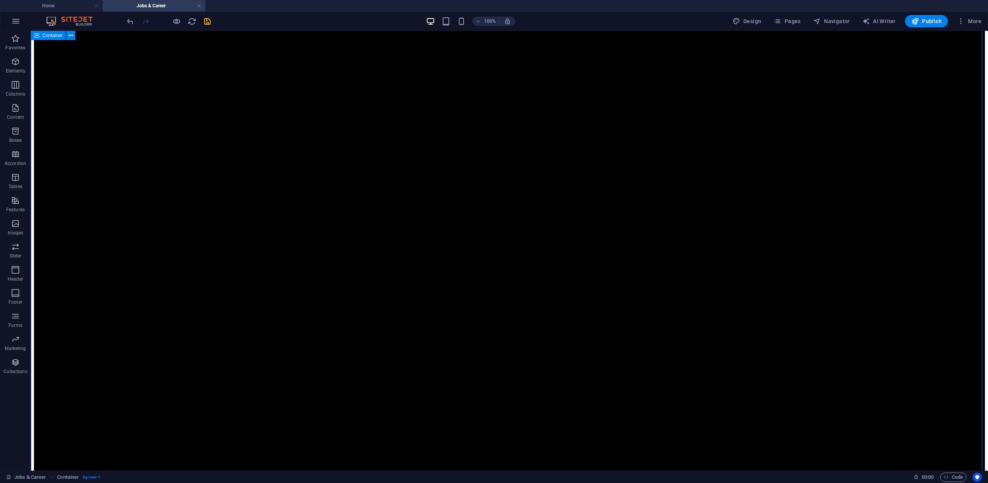
scroll to position [2536, 0]
click at [205, 19] on icon "save" at bounding box center [207, 21] width 9 height 9
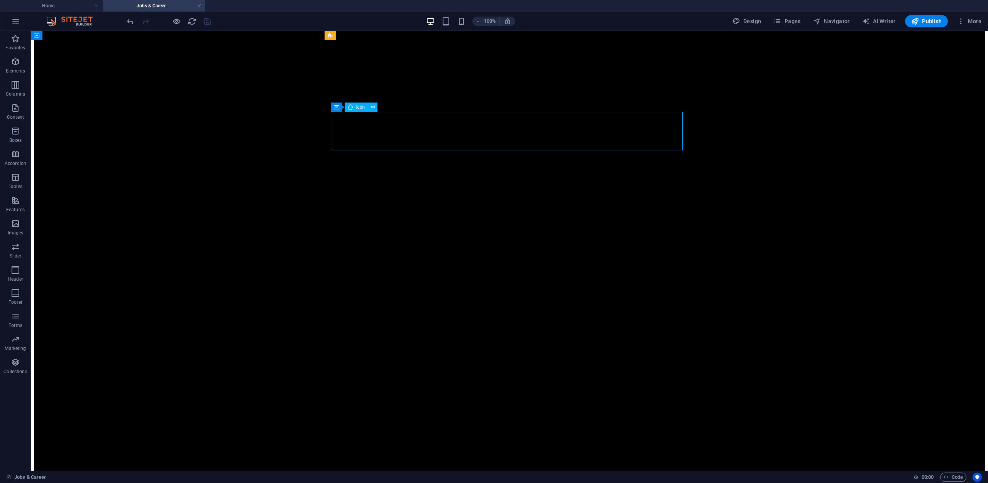
select select "xMidYMid"
select select "px"
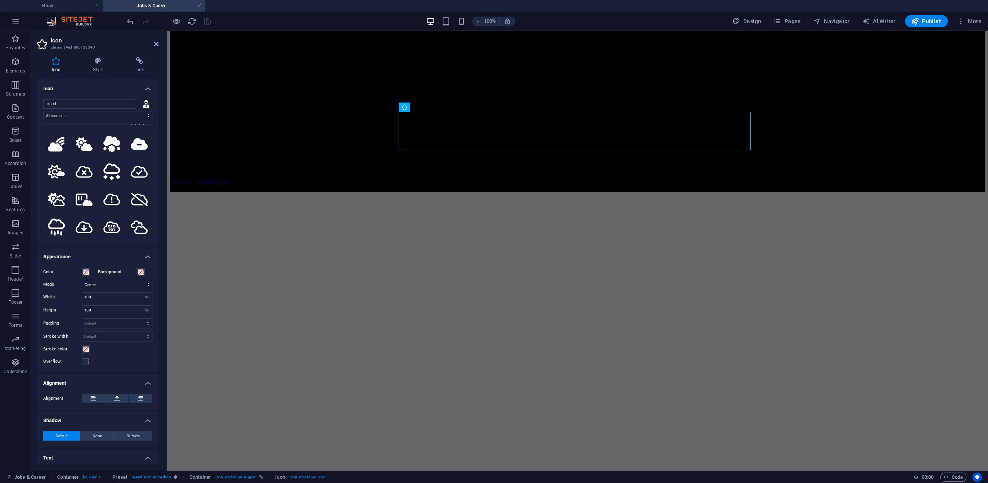
scroll to position [733, 0]
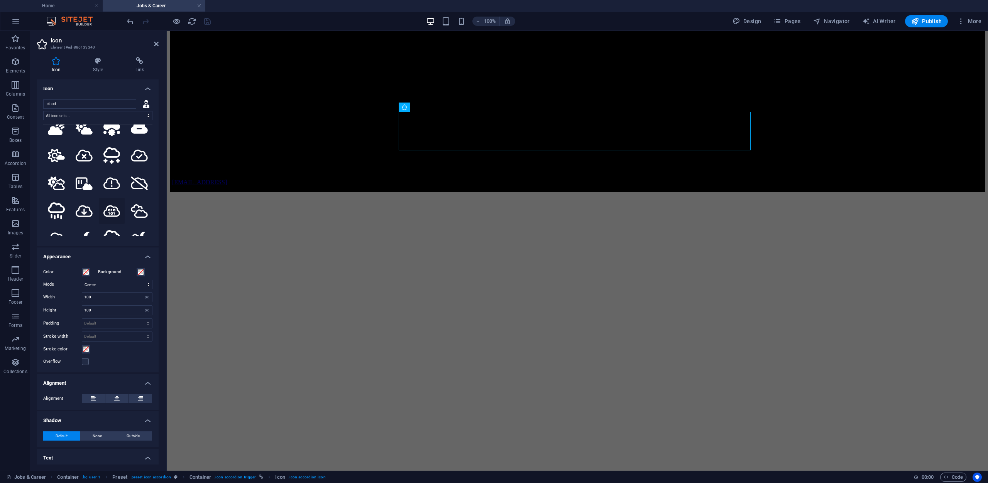
type input "cloud"
click at [116, 205] on icon at bounding box center [111, 212] width 17 height 14
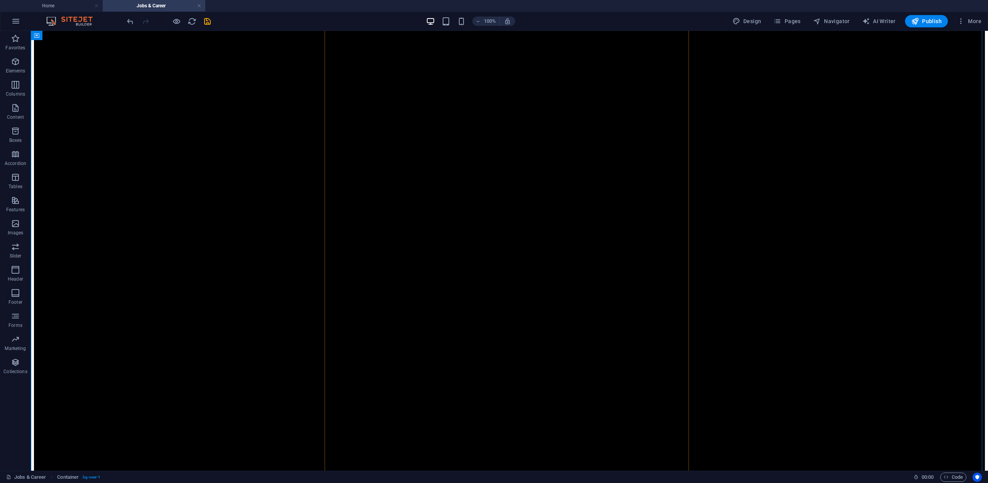
scroll to position [2459, 0]
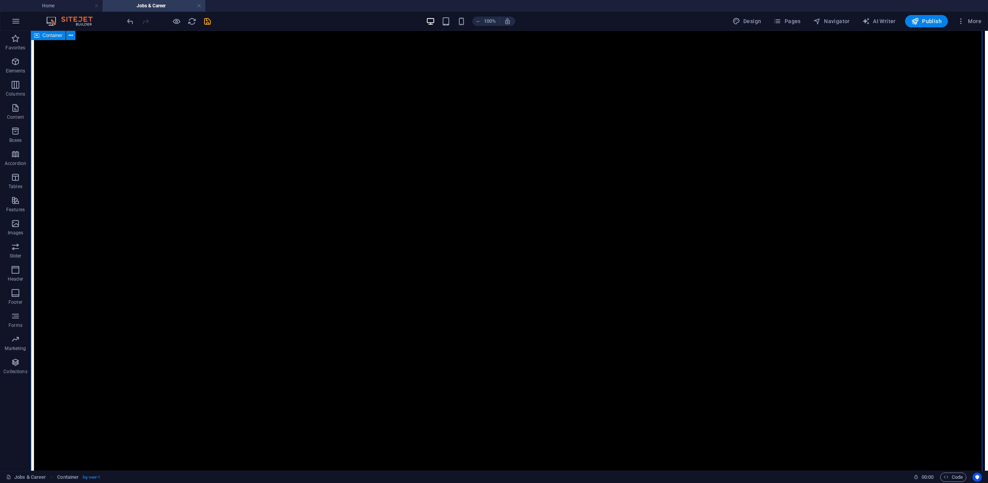
scroll to position [2652, 0]
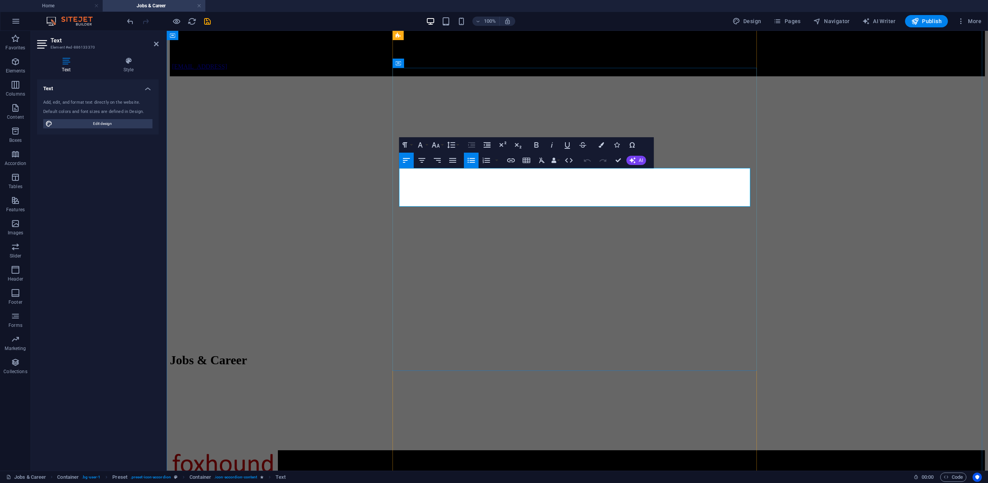
drag, startPoint x: 451, startPoint y: 173, endPoint x: 609, endPoint y: 177, distance: 158.6
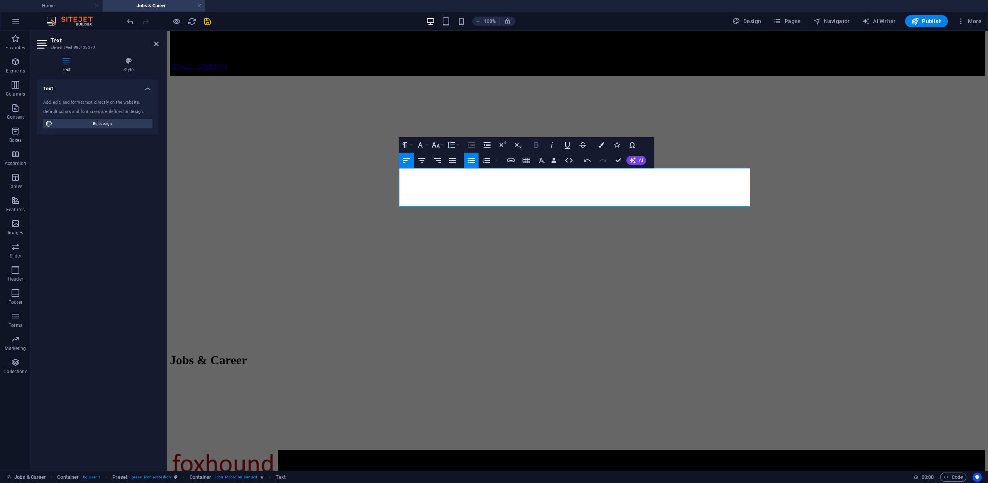
click at [535, 147] on icon "button" at bounding box center [536, 144] width 4 height 5
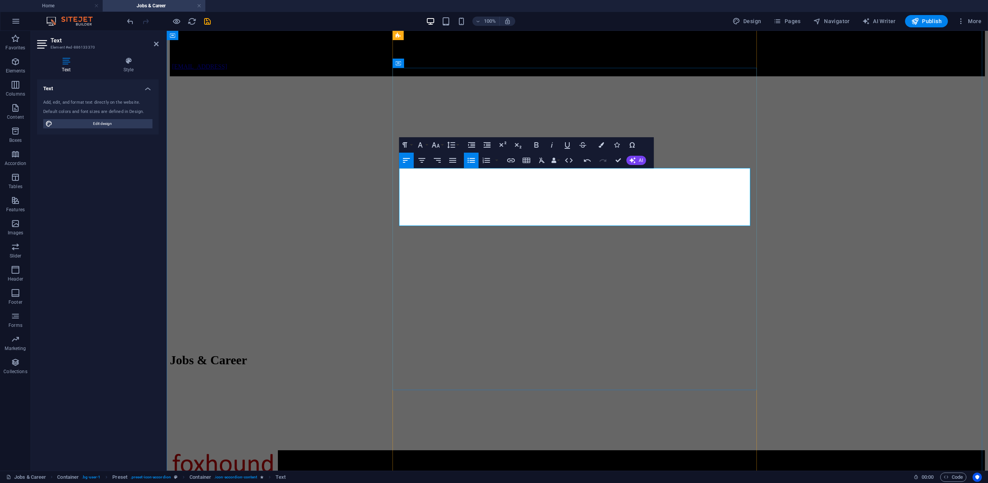
drag, startPoint x: 543, startPoint y: 220, endPoint x: 732, endPoint y: 218, distance: 189.8
click at [534, 147] on icon "button" at bounding box center [536, 144] width 4 height 5
drag, startPoint x: 464, startPoint y: 212, endPoint x: 565, endPoint y: 211, distance: 100.7
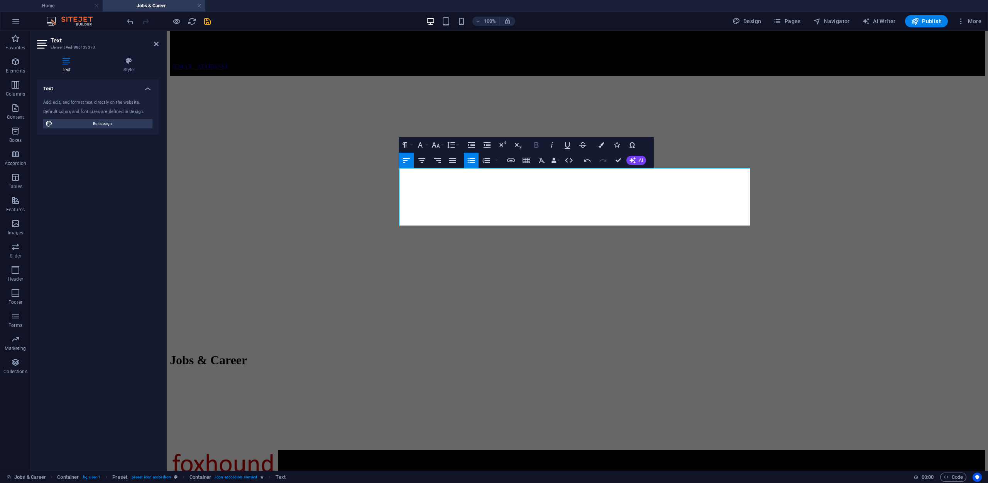
click at [536, 144] on icon "button" at bounding box center [536, 144] width 9 height 9
drag, startPoint x: 450, startPoint y: 182, endPoint x: 686, endPoint y: 183, distance: 236.1
click at [538, 144] on icon "button" at bounding box center [536, 144] width 4 height 5
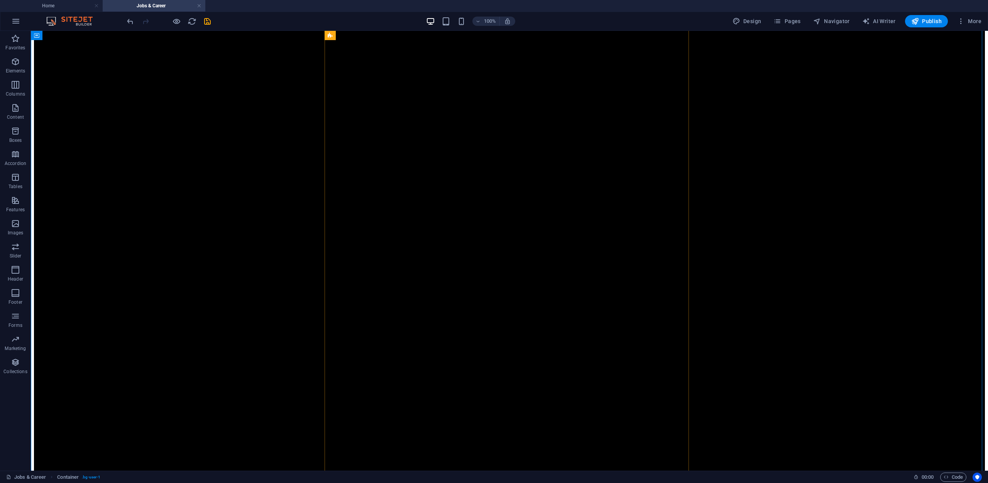
scroll to position [1273, 0]
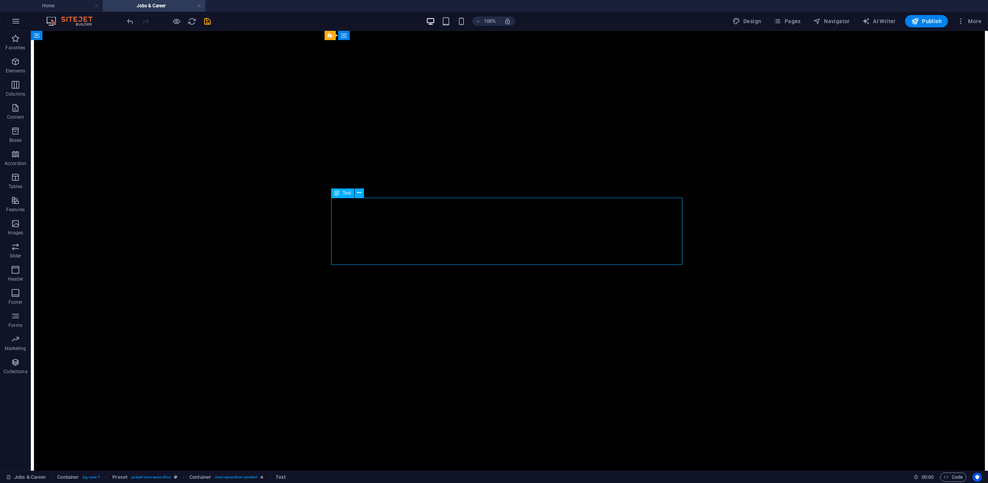
drag, startPoint x: 531, startPoint y: 212, endPoint x: 479, endPoint y: 207, distance: 52.4
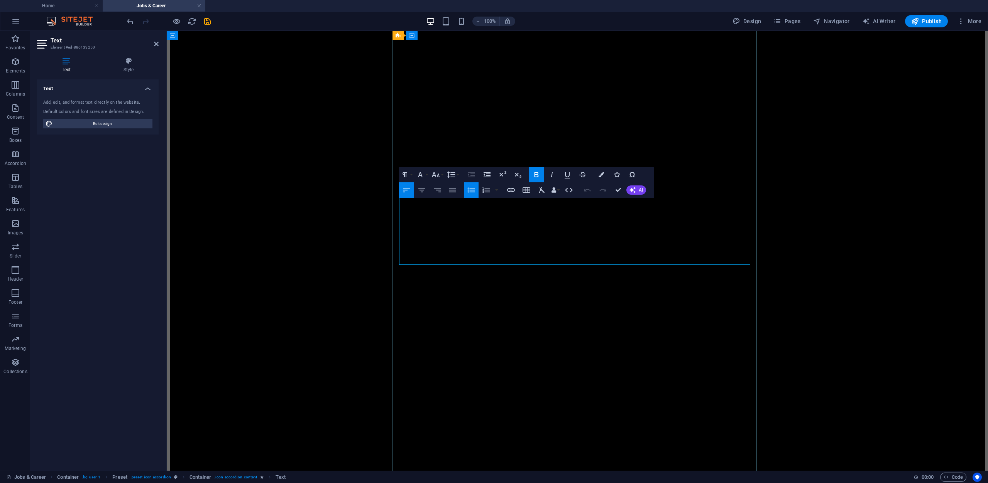
drag, startPoint x: 405, startPoint y: 201, endPoint x: 618, endPoint y: 211, distance: 213.2
copy li "Bachelor of Science in Computer Science or a closely related technical discipli…"
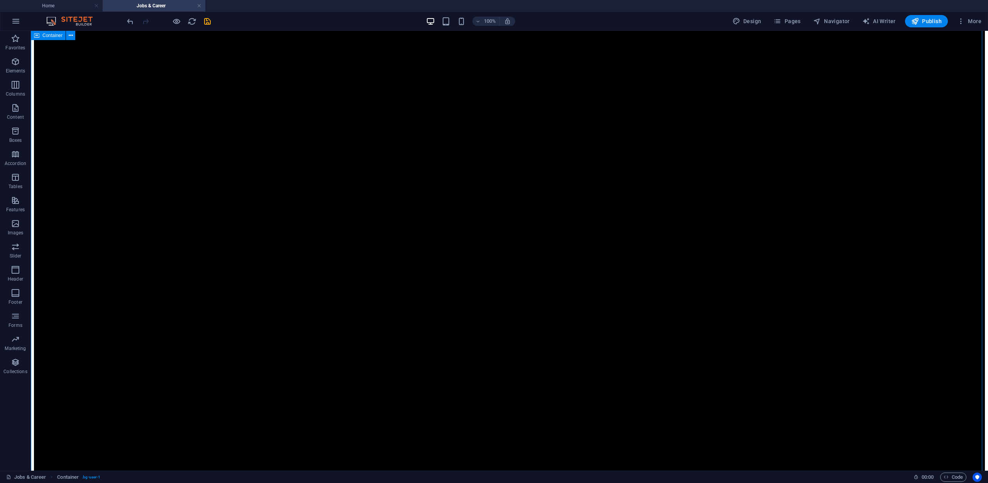
scroll to position [2585, 0]
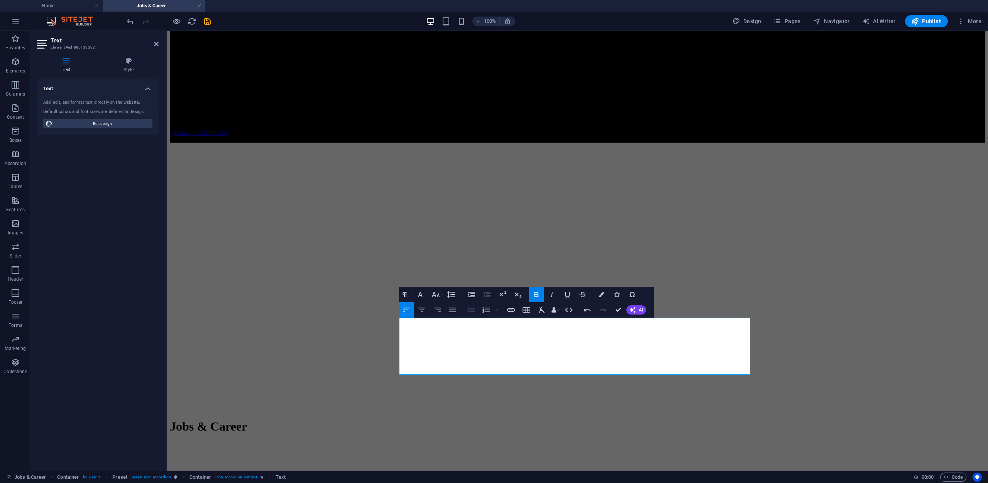
click at [475, 317] on button "Unordered List" at bounding box center [471, 310] width 15 height 15
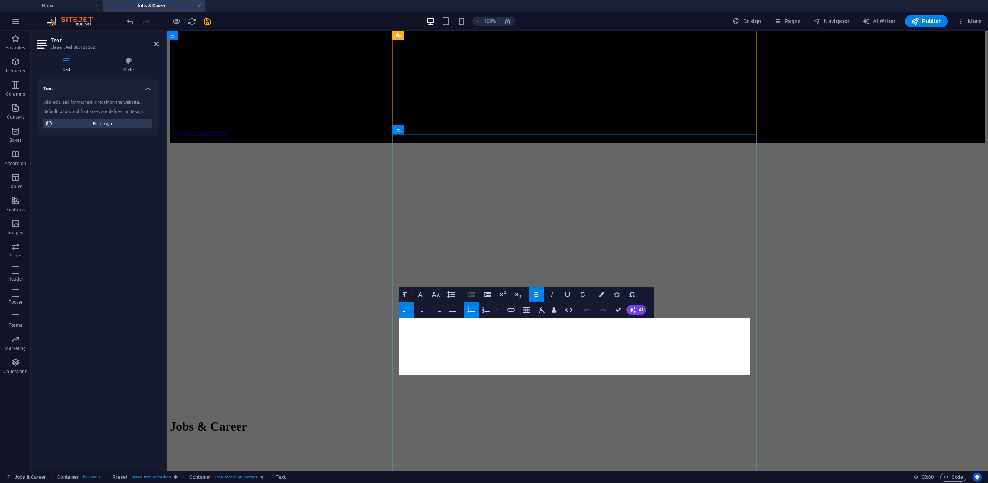
drag, startPoint x: 491, startPoint y: 341, endPoint x: 578, endPoint y: 339, distance: 87.2
click at [536, 294] on icon "button" at bounding box center [536, 294] width 9 height 9
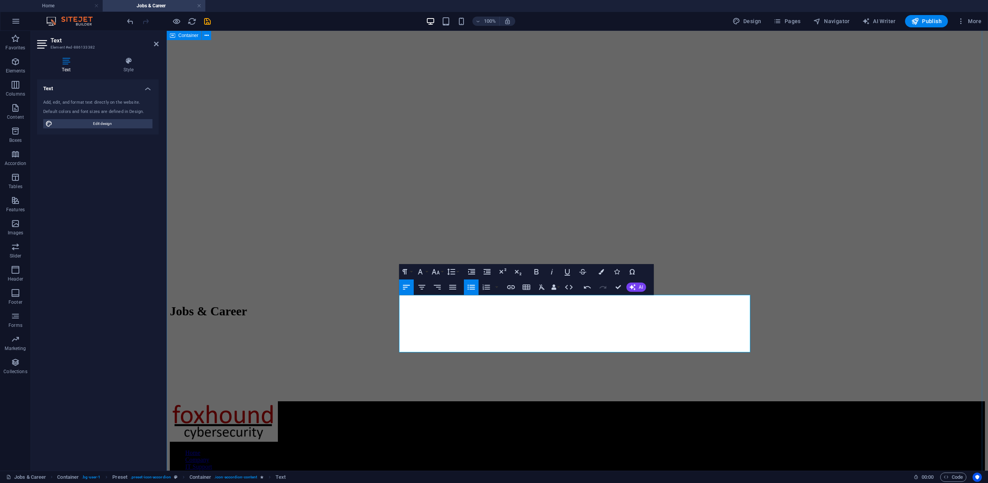
scroll to position [2701, 0]
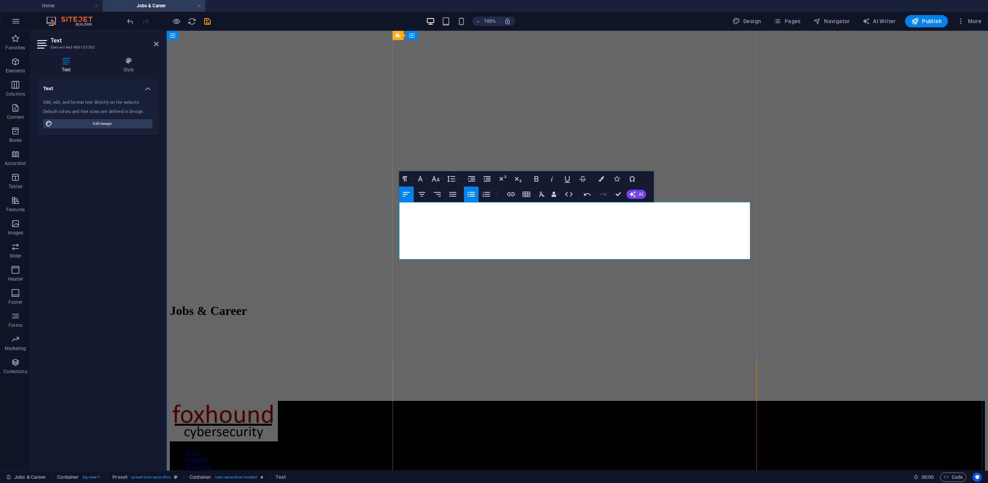
drag, startPoint x: 445, startPoint y: 237, endPoint x: 406, endPoint y: 234, distance: 39.0
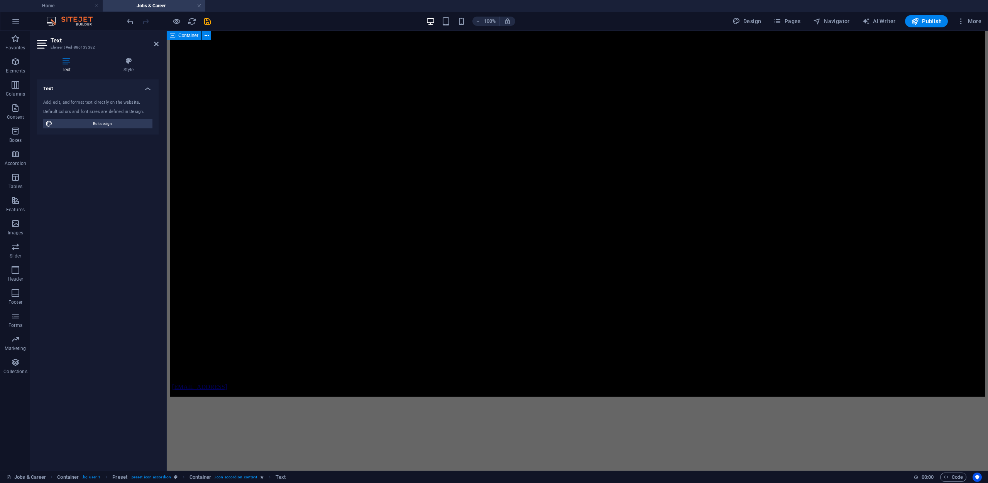
scroll to position [2547, 0]
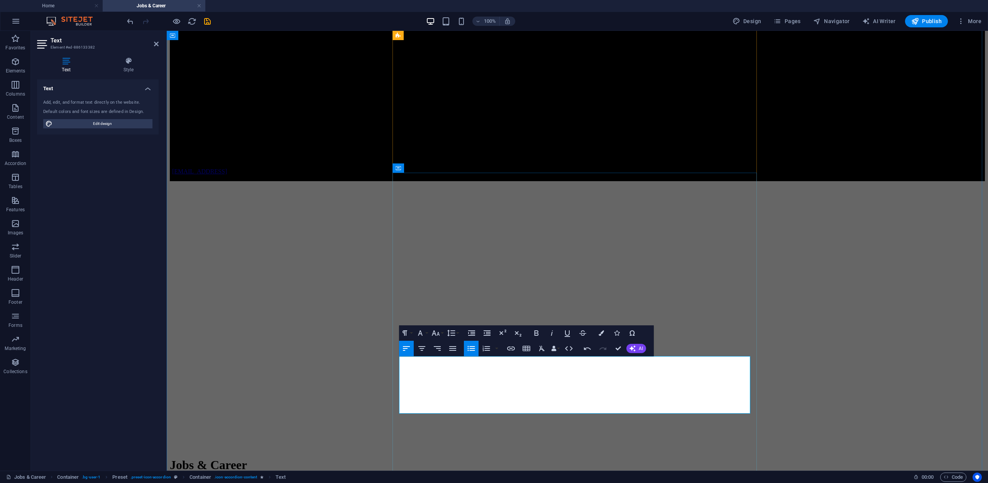
drag, startPoint x: 475, startPoint y: 390, endPoint x: 591, endPoint y: 388, distance: 116.5
drag, startPoint x: 463, startPoint y: 389, endPoint x: 530, endPoint y: 385, distance: 67.3
click at [536, 333] on icon "button" at bounding box center [536, 333] width 9 height 9
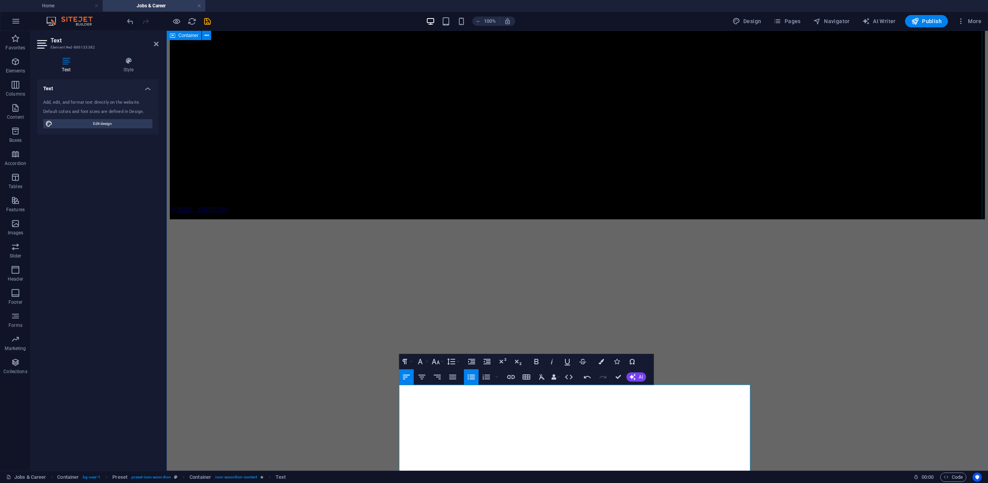
scroll to position [2518, 0]
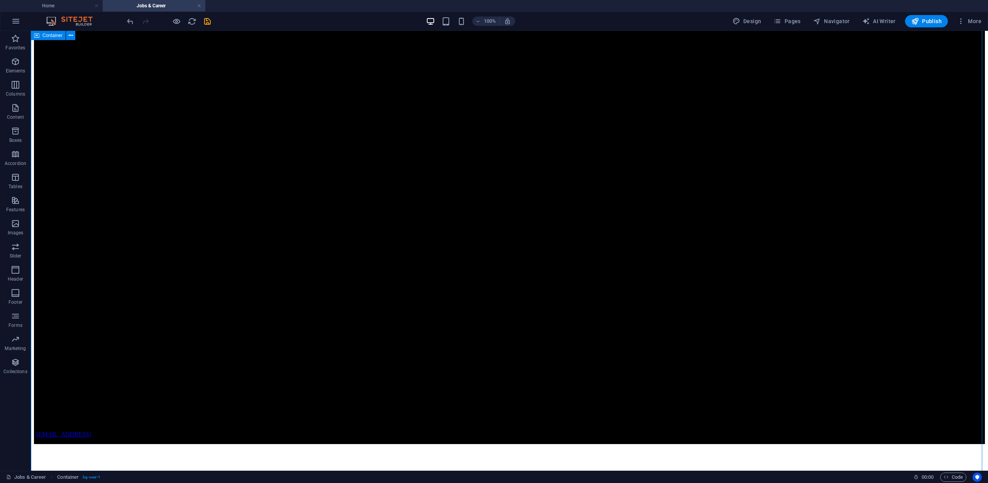
scroll to position [2711, 0]
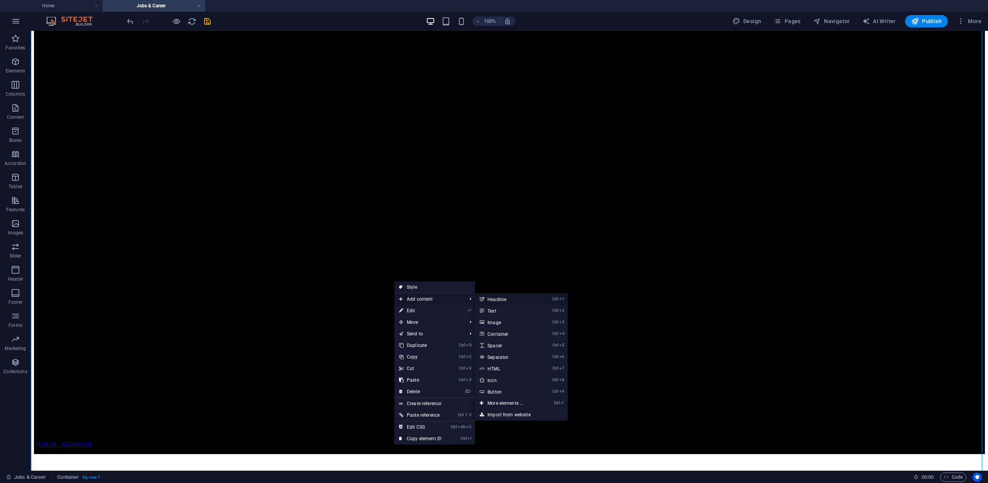
click at [505, 299] on link "Ctrl 1 Headline" at bounding box center [507, 300] width 64 height 12
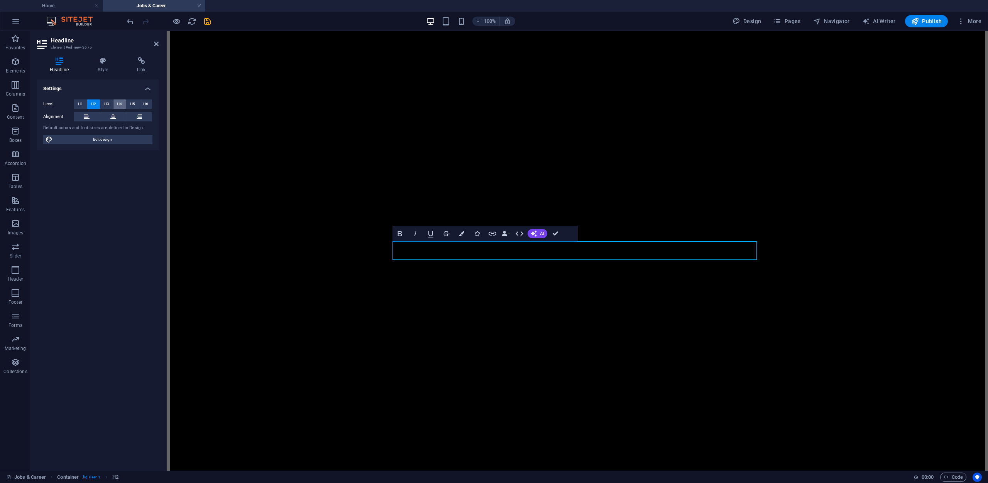
click at [118, 100] on span "H4" at bounding box center [119, 104] width 5 height 9
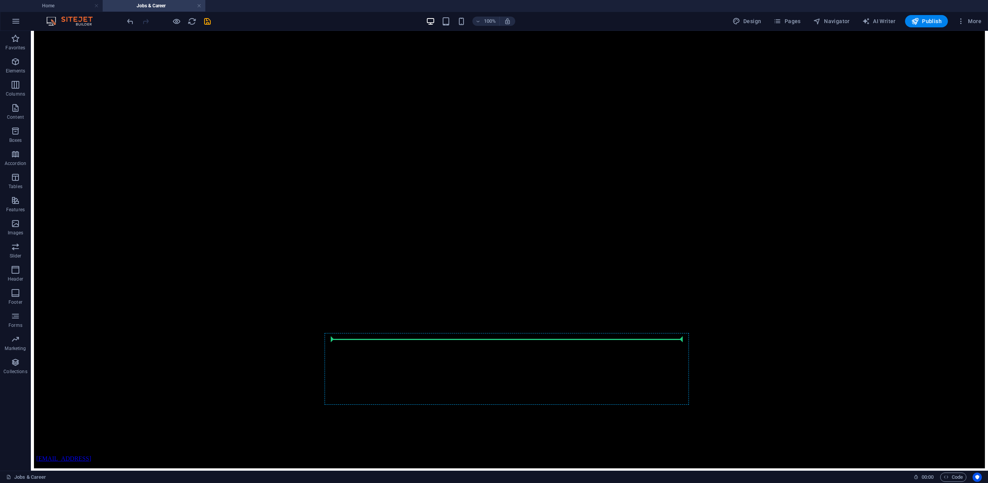
scroll to position [2782, 0]
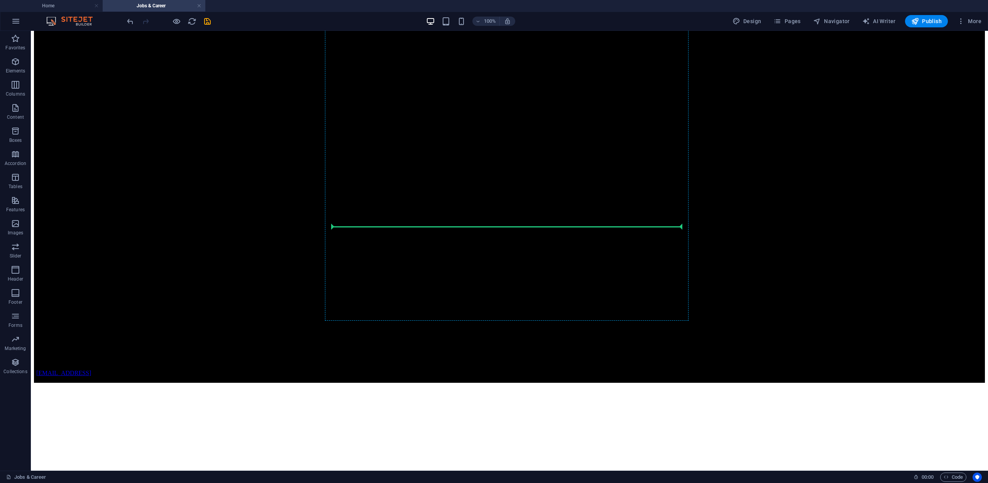
drag, startPoint x: 367, startPoint y: 269, endPoint x: 367, endPoint y: 233, distance: 36.3
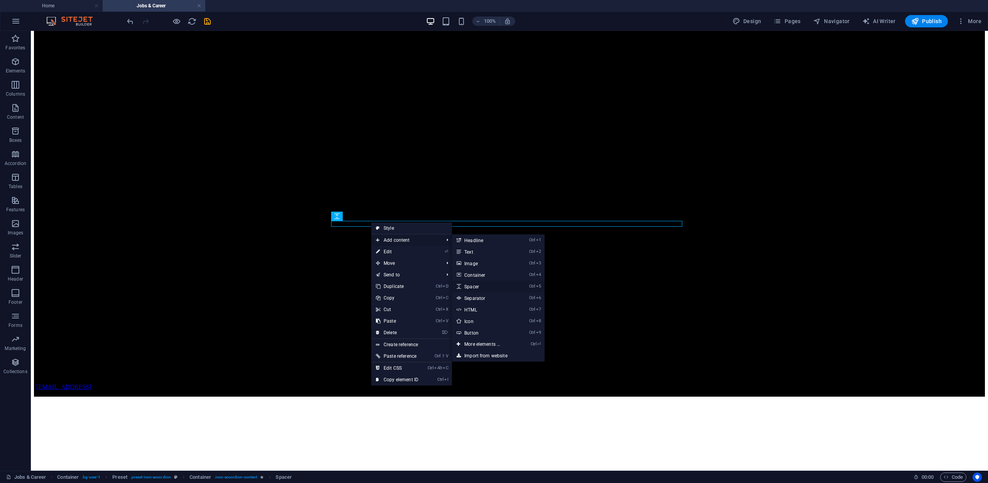
click at [480, 288] on link "Ctrl 5 Spacer" at bounding box center [484, 287] width 64 height 12
select select "px"
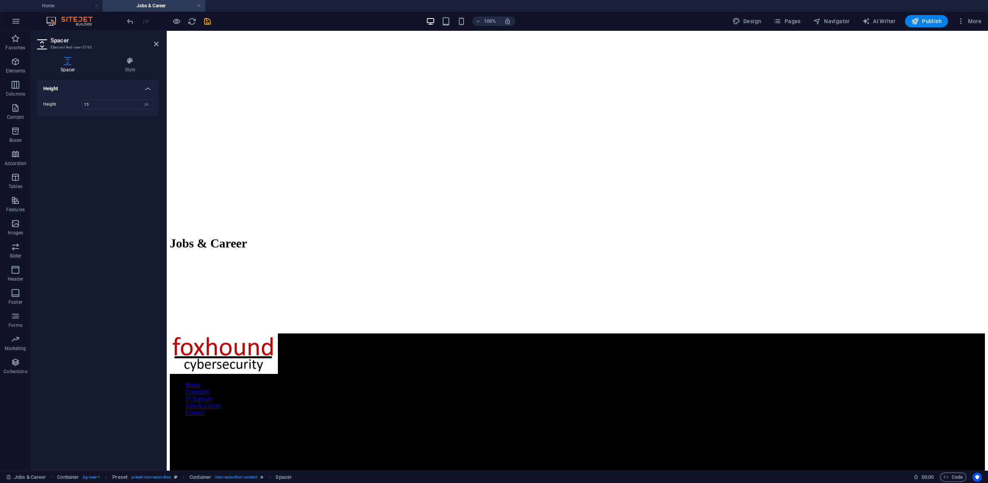
drag, startPoint x: 578, startPoint y: 254, endPoint x: 413, endPoint y: 242, distance: 165.6
type input "15"
drag, startPoint x: 442, startPoint y: 241, endPoint x: 433, endPoint y: 241, distance: 8.9
drag, startPoint x: 433, startPoint y: 245, endPoint x: 603, endPoint y: 246, distance: 169.8
click at [603, 246] on div at bounding box center [574, 246] width 350 height 3
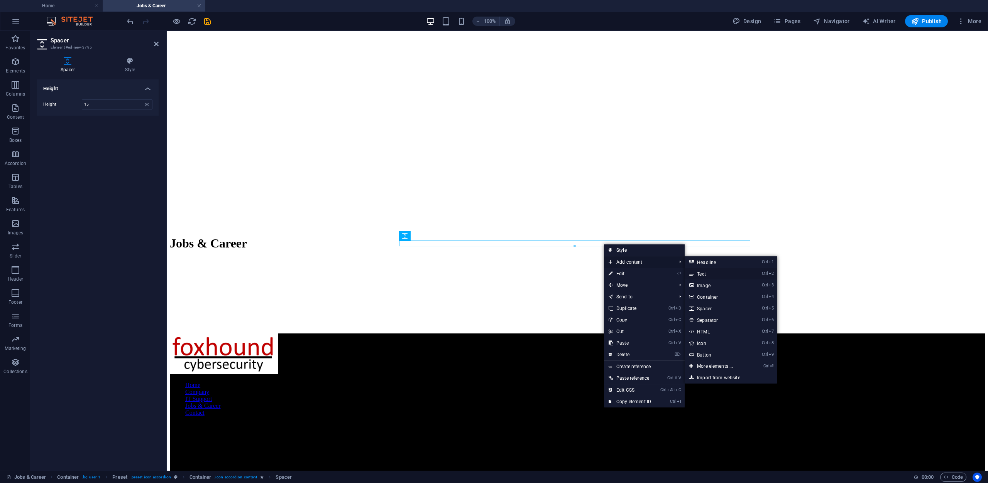
click at [717, 274] on link "Ctrl 2 Text" at bounding box center [717, 274] width 64 height 12
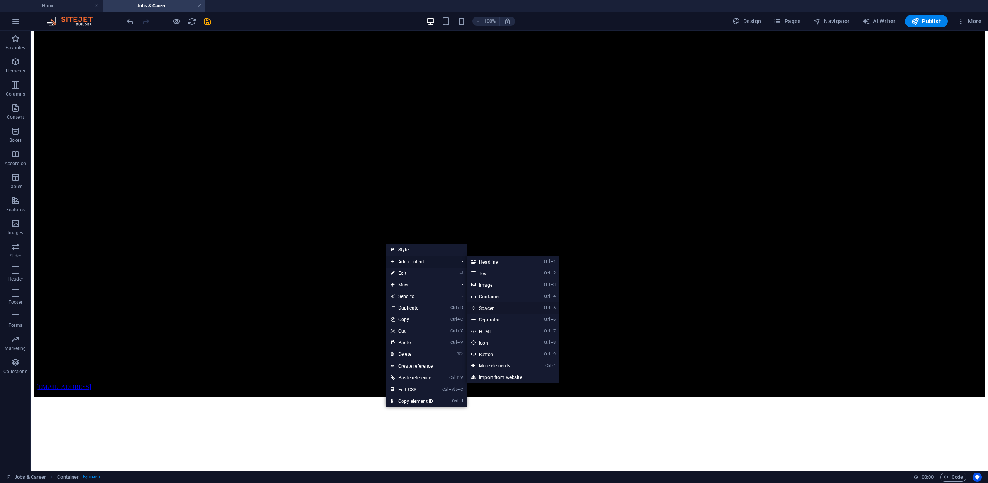
click at [495, 306] on link "Ctrl 5 Spacer" at bounding box center [499, 309] width 64 height 12
select select "px"
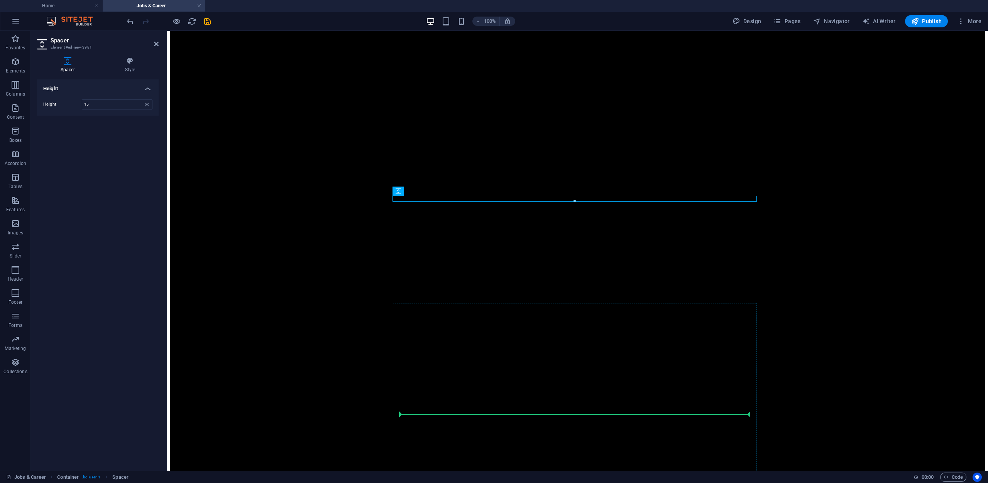
type input "15"
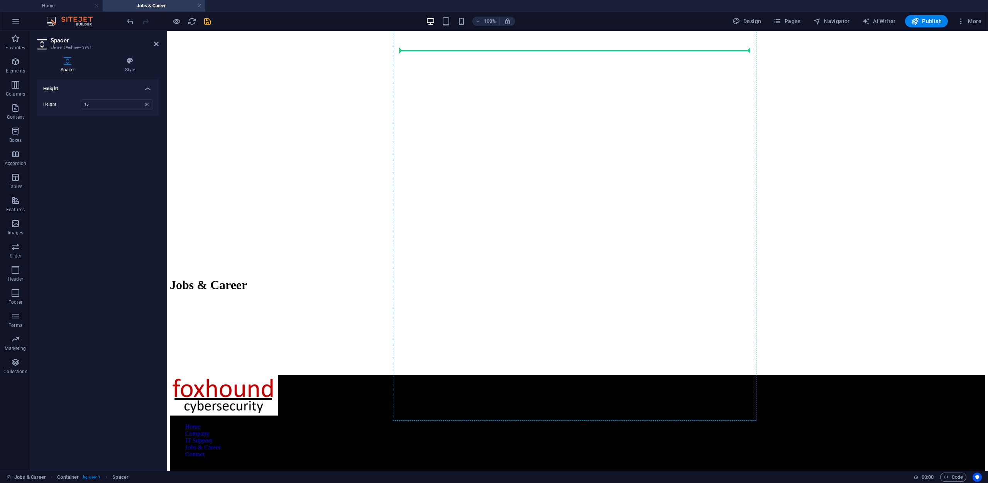
scroll to position [2766, 0]
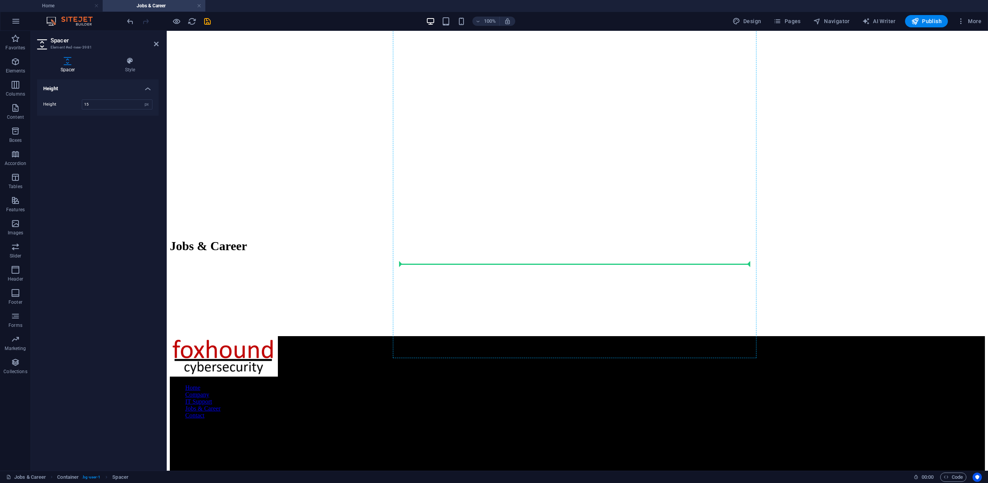
drag, startPoint x: 567, startPoint y: 269, endPoint x: 454, endPoint y: 268, distance: 113.1
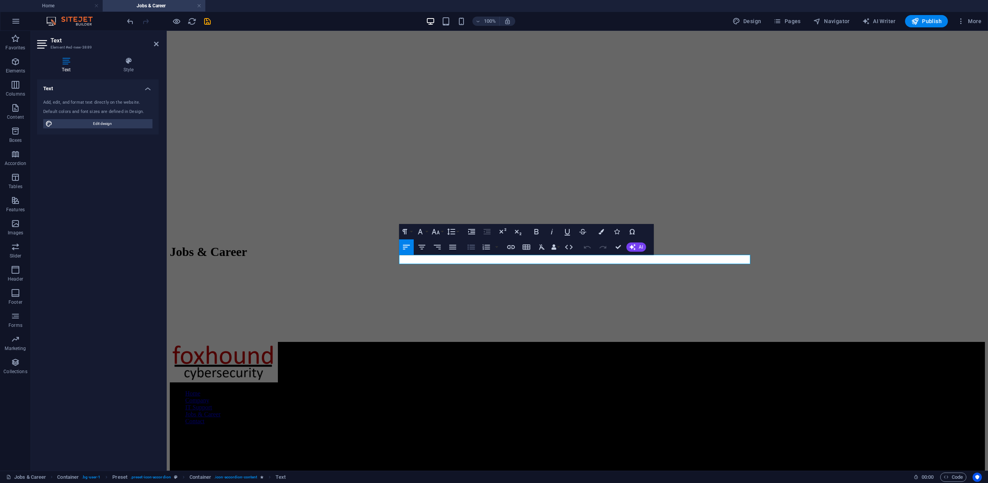
click at [473, 243] on icon "button" at bounding box center [471, 247] width 9 height 9
click at [472, 244] on icon "button" at bounding box center [471, 247] width 9 height 9
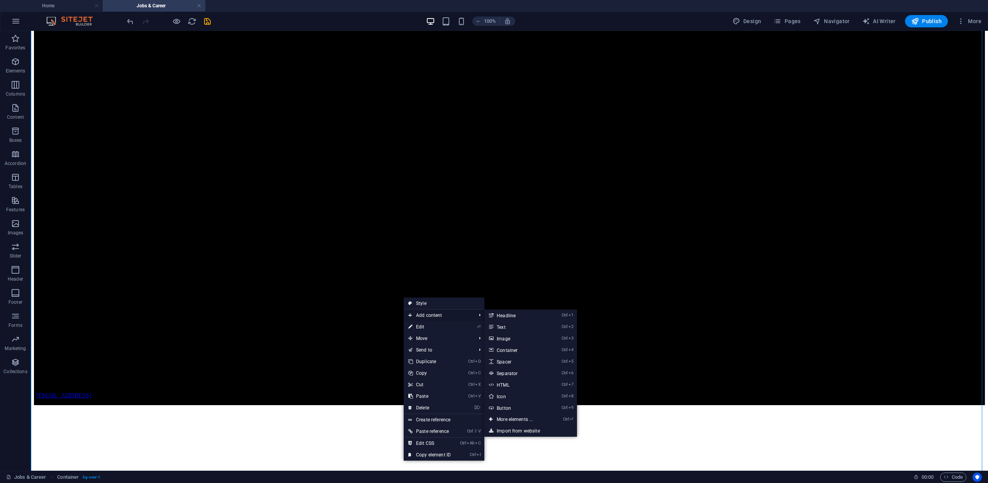
click at [451, 316] on span "Add content" at bounding box center [438, 316] width 69 height 12
click at [526, 318] on link "Ctrl 1 Headline" at bounding box center [516, 316] width 64 height 12
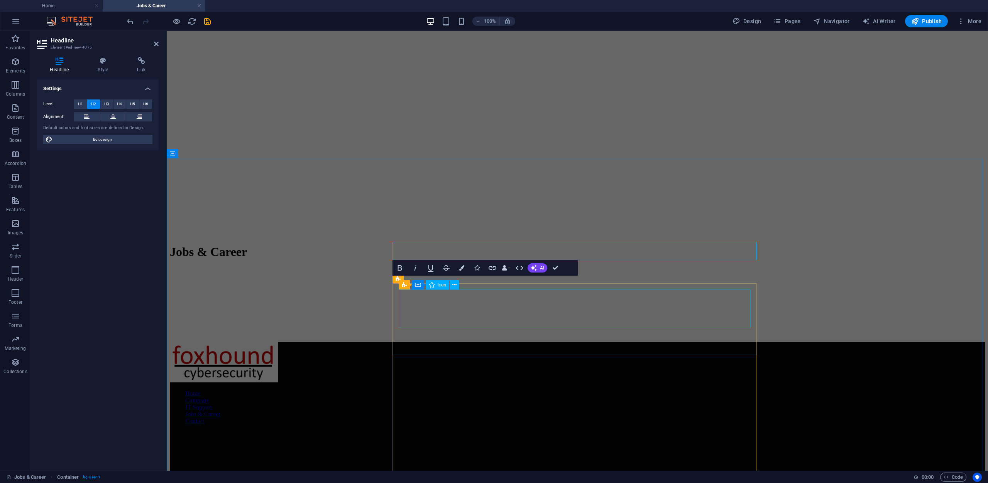
scroll to position [43, 0]
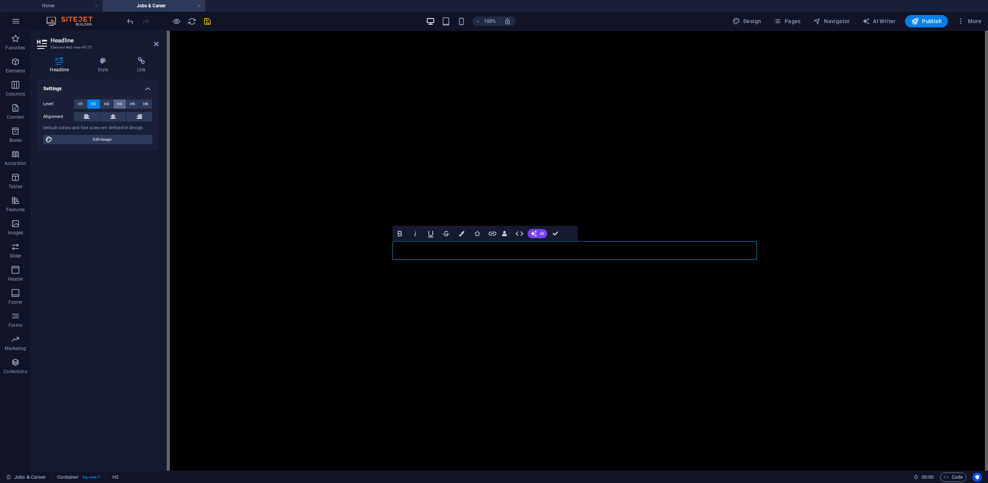
click at [118, 106] on span "H4" at bounding box center [119, 104] width 5 height 9
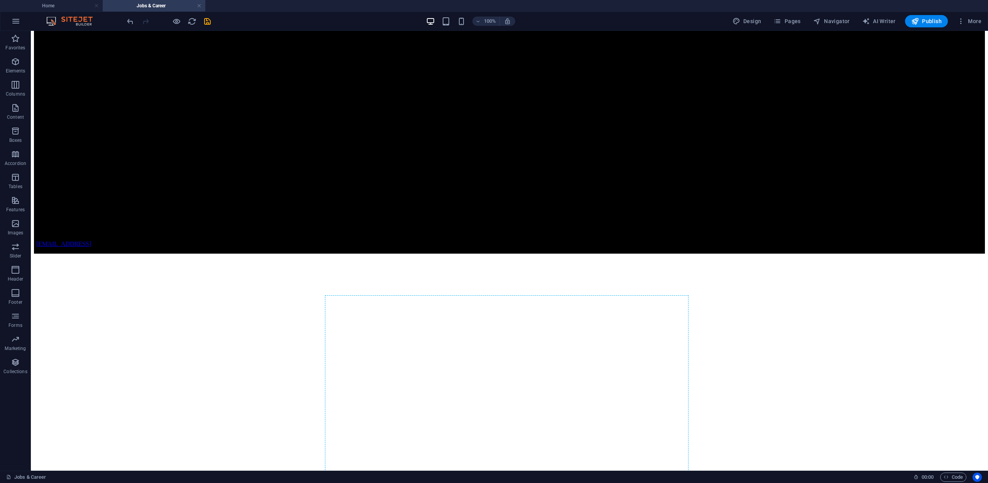
scroll to position [2860, 0]
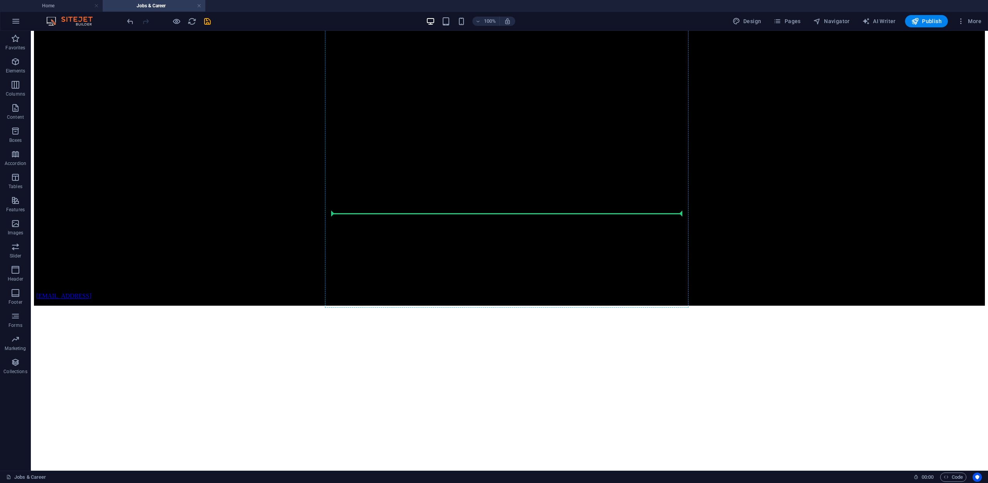
drag, startPoint x: 367, startPoint y: 267, endPoint x: 346, endPoint y: 212, distance: 58.5
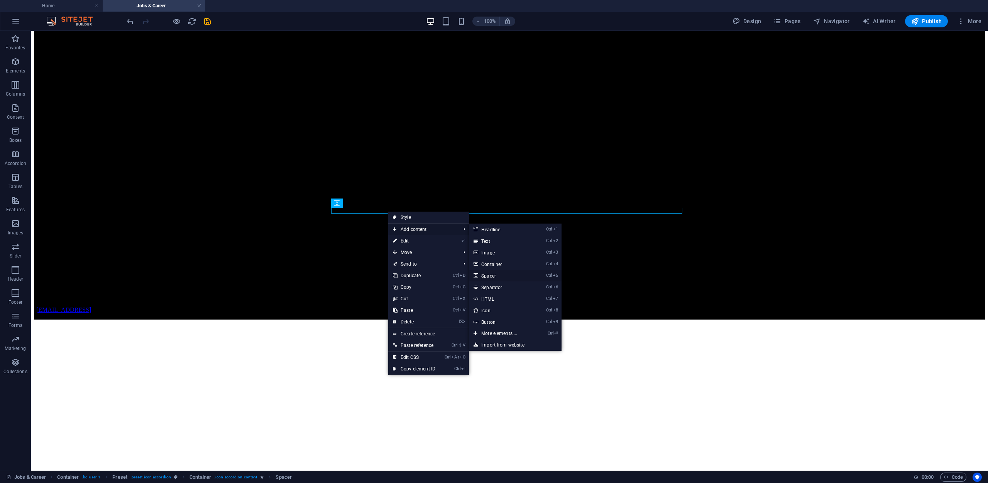
click at [503, 273] on link "Ctrl 5 Spacer" at bounding box center [501, 276] width 64 height 12
select select "px"
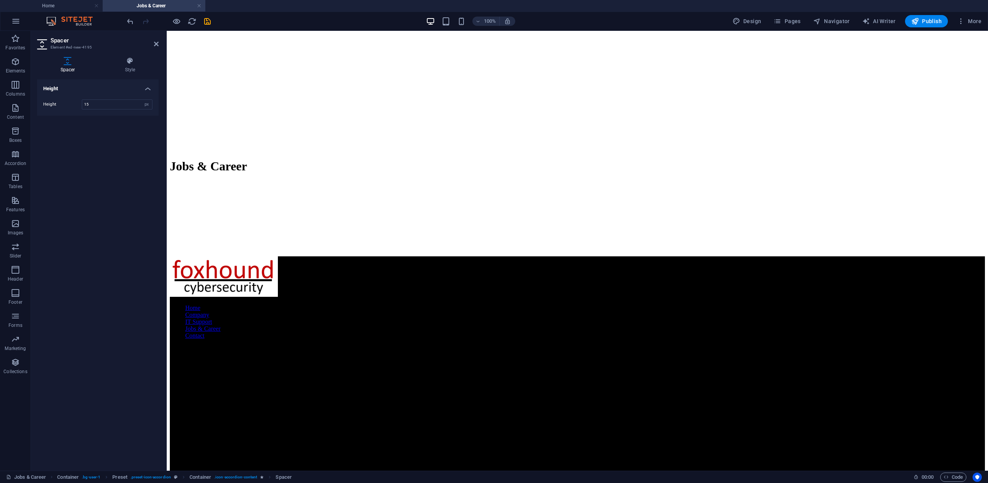
drag, startPoint x: 579, startPoint y: 241, endPoint x: 415, endPoint y: 230, distance: 164.4
type input "15"
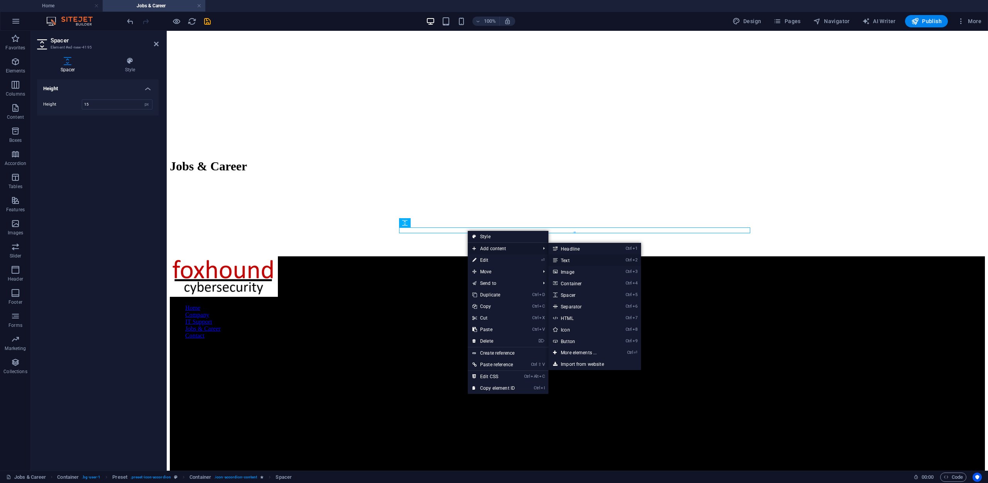
click at [566, 263] on link "Ctrl 2 Text" at bounding box center [580, 261] width 64 height 12
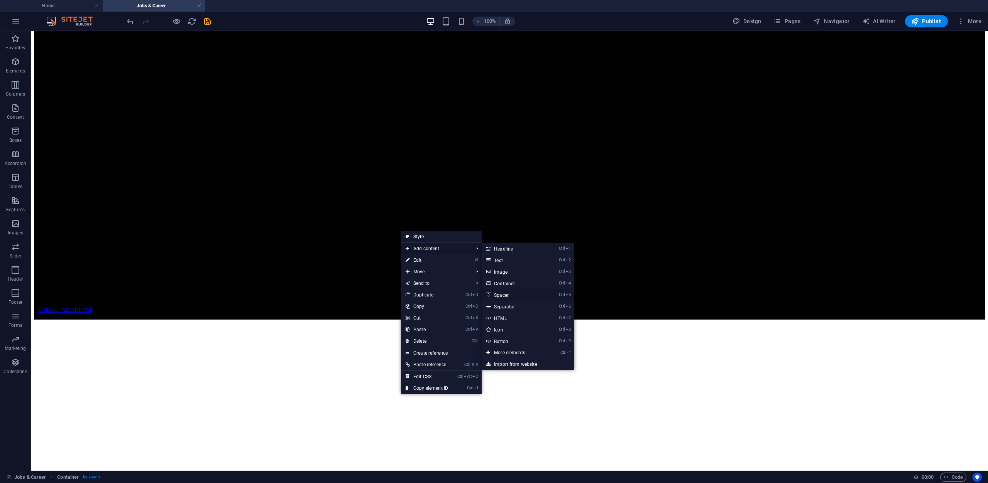
click at [509, 292] on link "Ctrl 5 Spacer" at bounding box center [514, 295] width 64 height 12
select select "px"
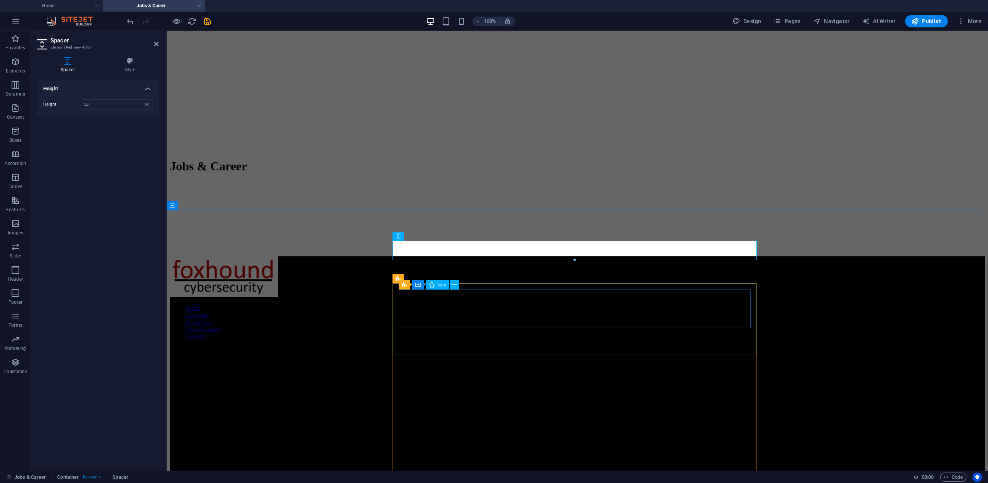
scroll to position [43, 0]
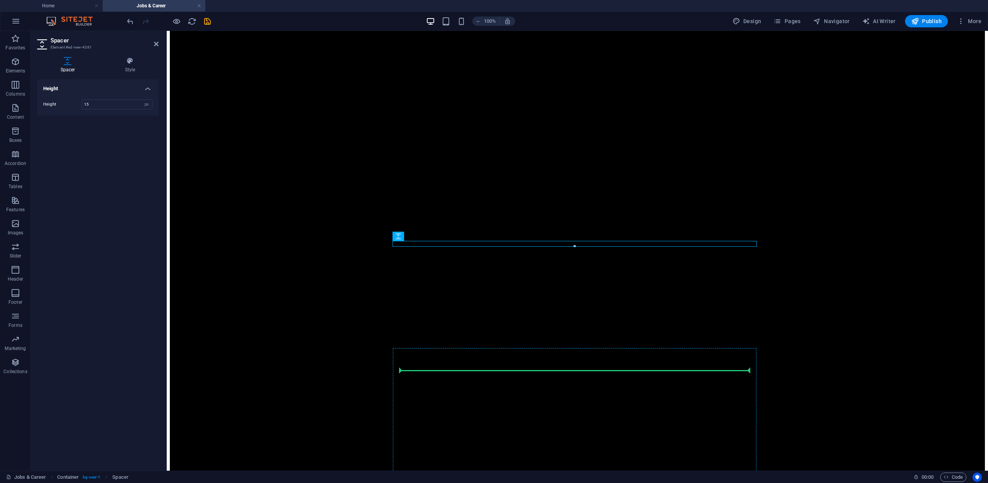
type input "15"
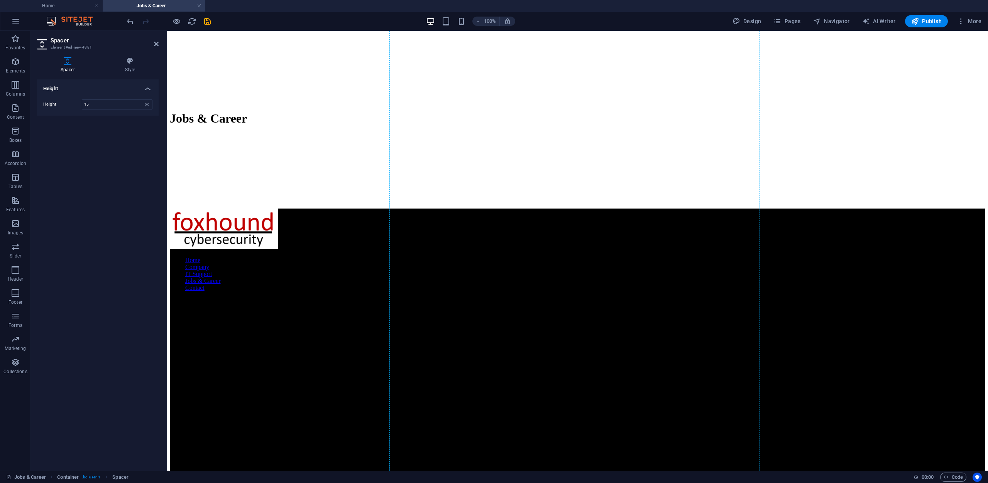
scroll to position [2846, 0]
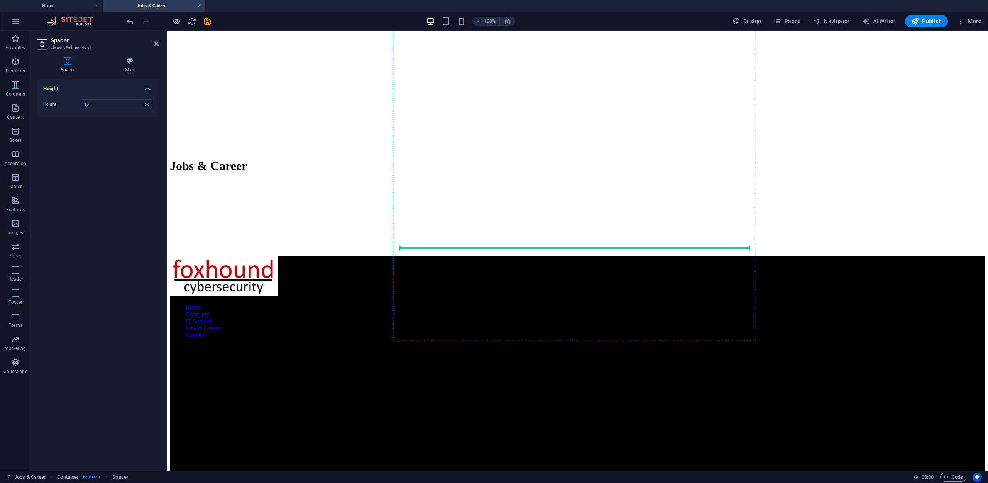
drag, startPoint x: 568, startPoint y: 265, endPoint x: 608, endPoint y: 279, distance: 42.2
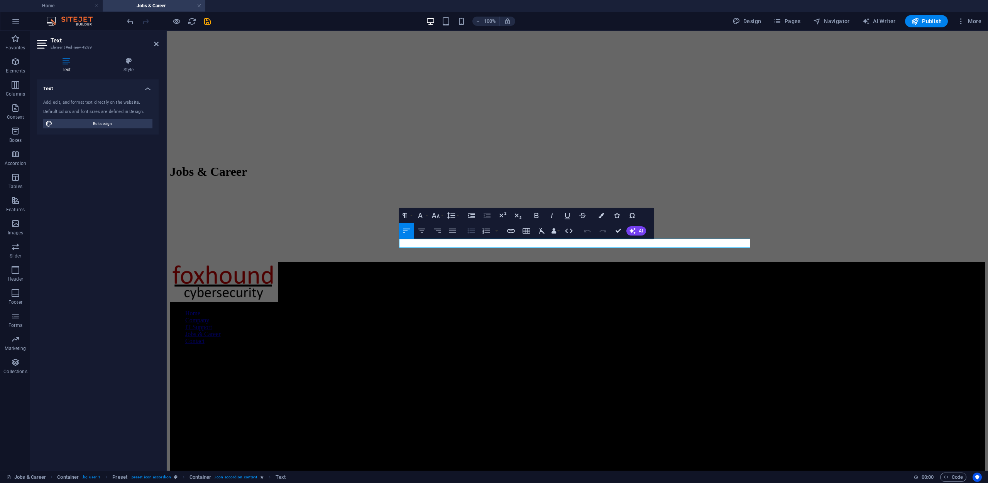
click at [475, 233] on icon "button" at bounding box center [471, 230] width 9 height 9
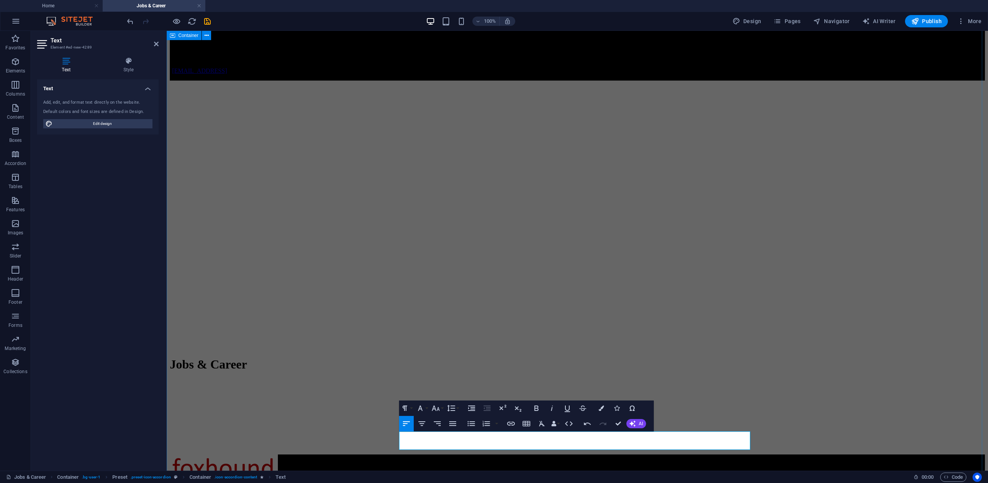
scroll to position [2879, 0]
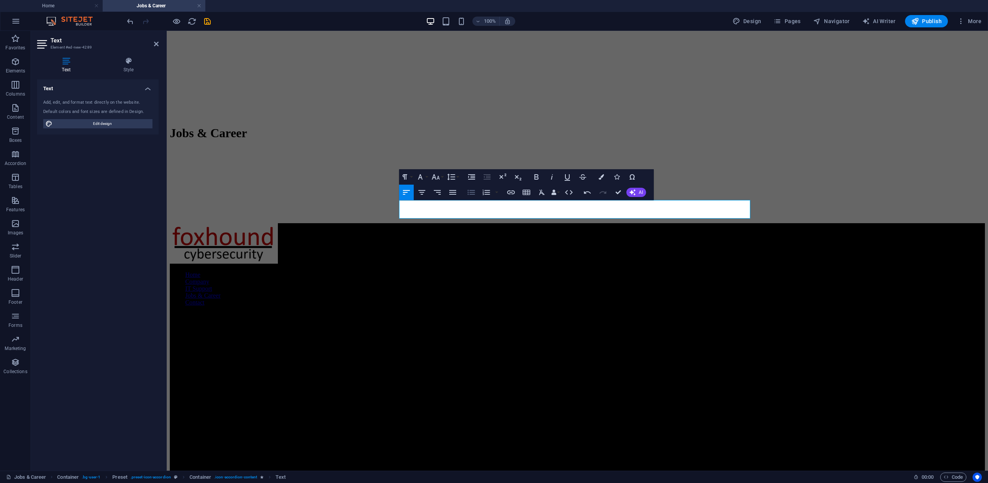
click at [474, 193] on icon "button" at bounding box center [470, 192] width 7 height 5
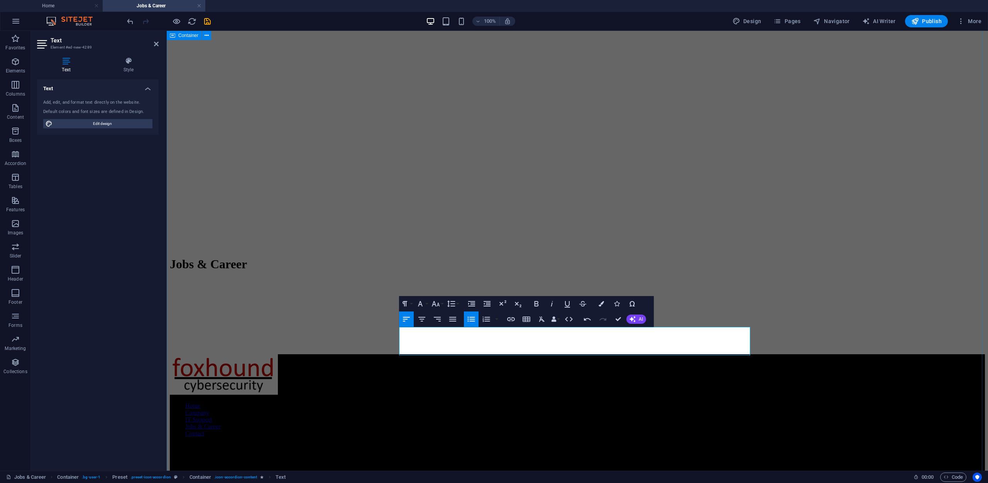
scroll to position [2752, 0]
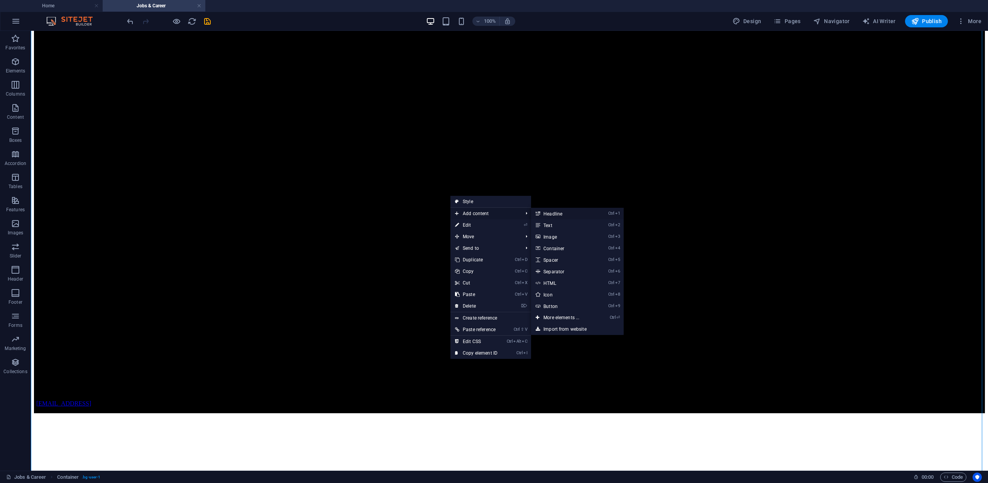
click at [565, 213] on link "Ctrl 1 Headline" at bounding box center [563, 214] width 64 height 12
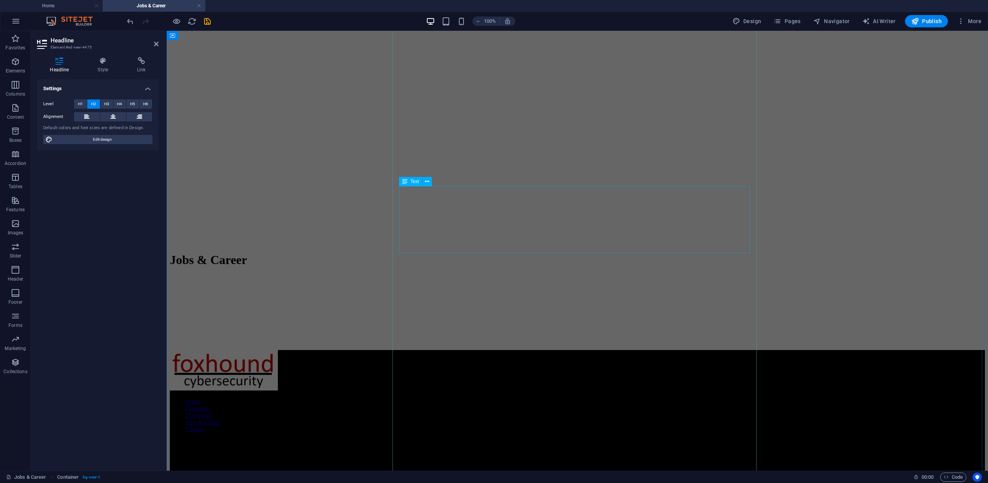
scroll to position [43, 0]
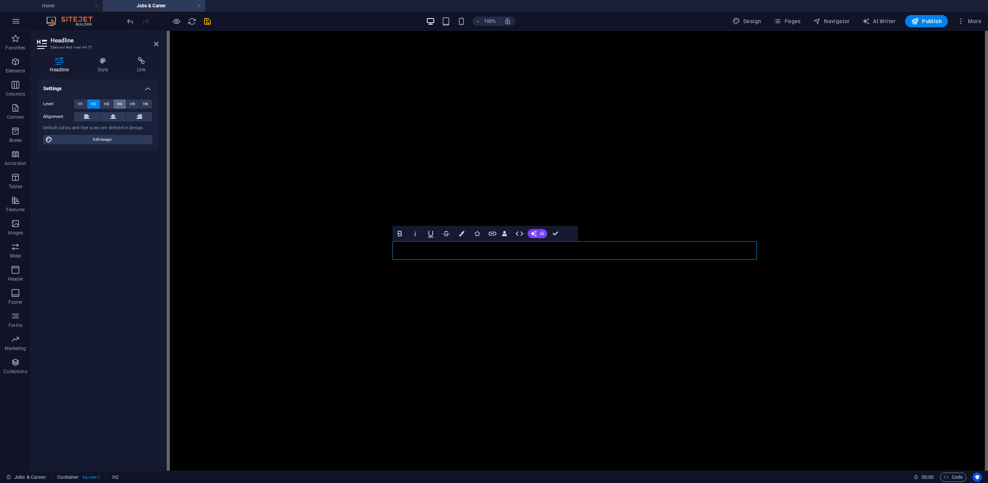
click at [122, 105] on button "H4" at bounding box center [119, 104] width 13 height 9
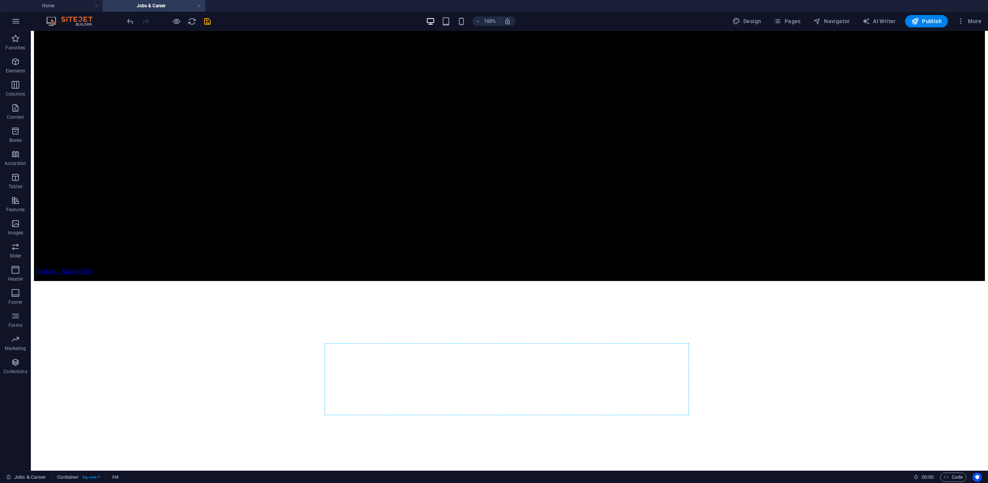
scroll to position [2898, 0]
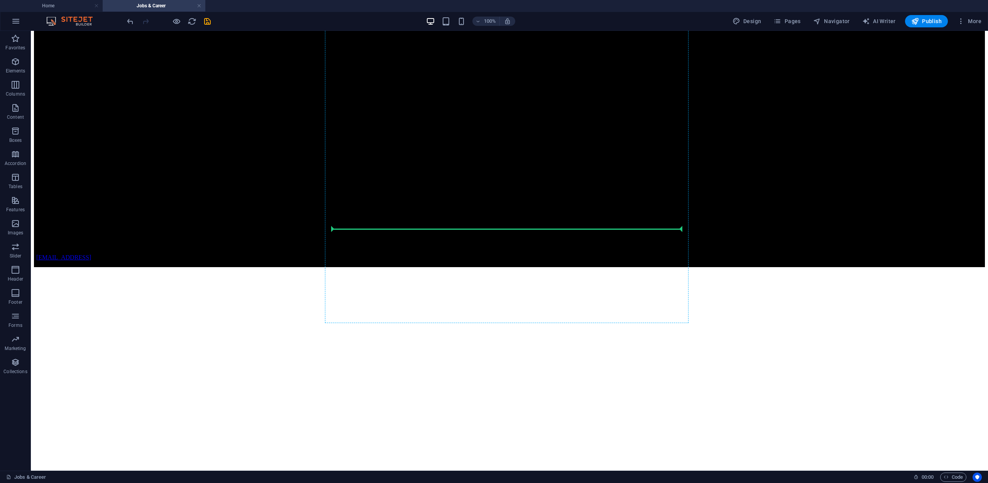
drag, startPoint x: 365, startPoint y: 268, endPoint x: 380, endPoint y: 232, distance: 39.3
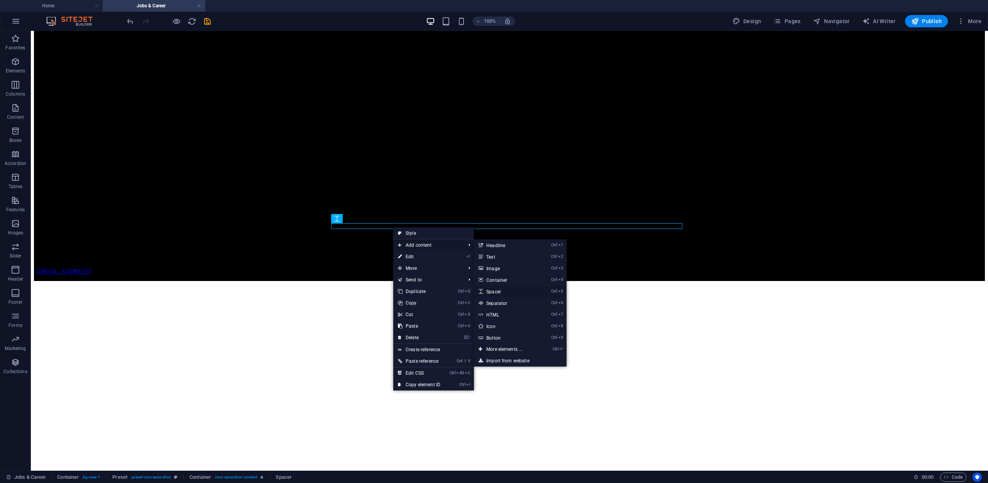
click at [509, 291] on link "Ctrl 5 Spacer" at bounding box center [506, 292] width 64 height 12
select select "px"
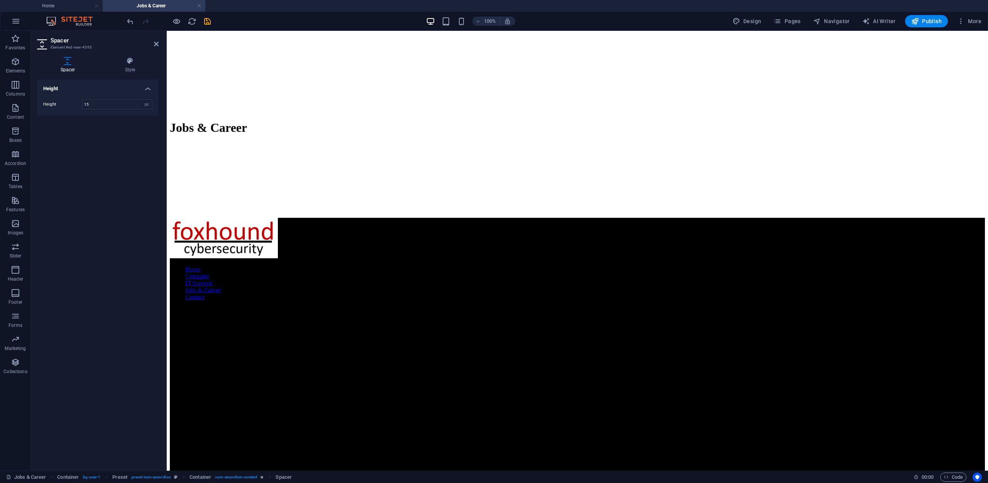
drag, startPoint x: 575, startPoint y: 259, endPoint x: 413, endPoint y: 246, distance: 162.9
type input "15"
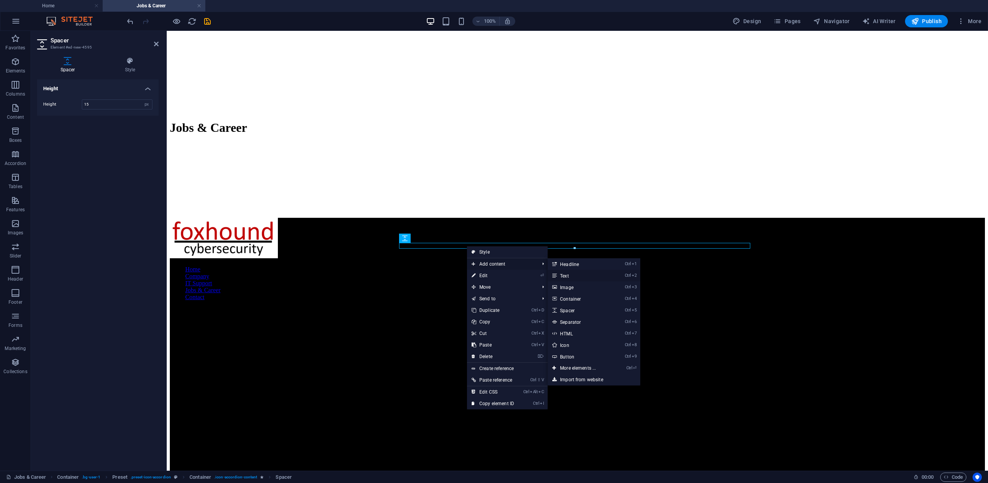
click at [570, 274] on link "Ctrl 2 Text" at bounding box center [580, 276] width 64 height 12
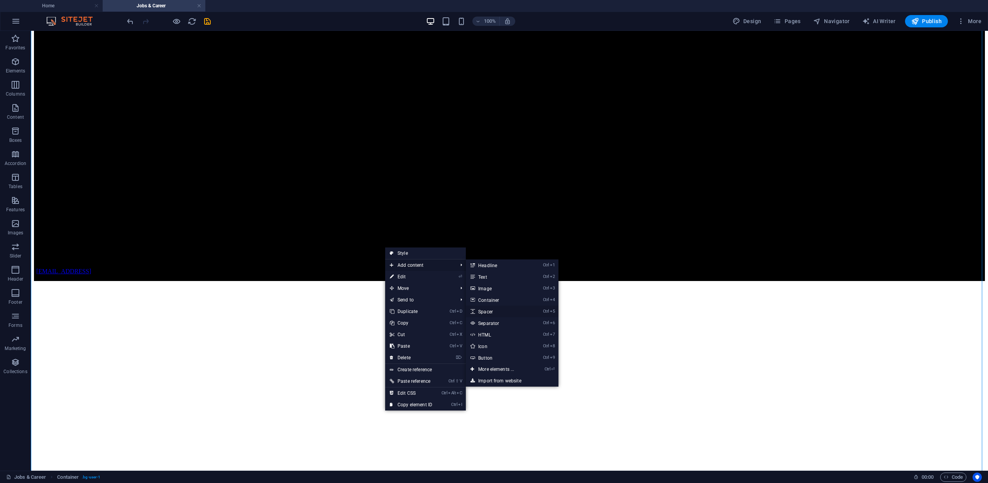
click at [495, 308] on link "Ctrl 5 Spacer" at bounding box center [498, 312] width 64 height 12
select select "px"
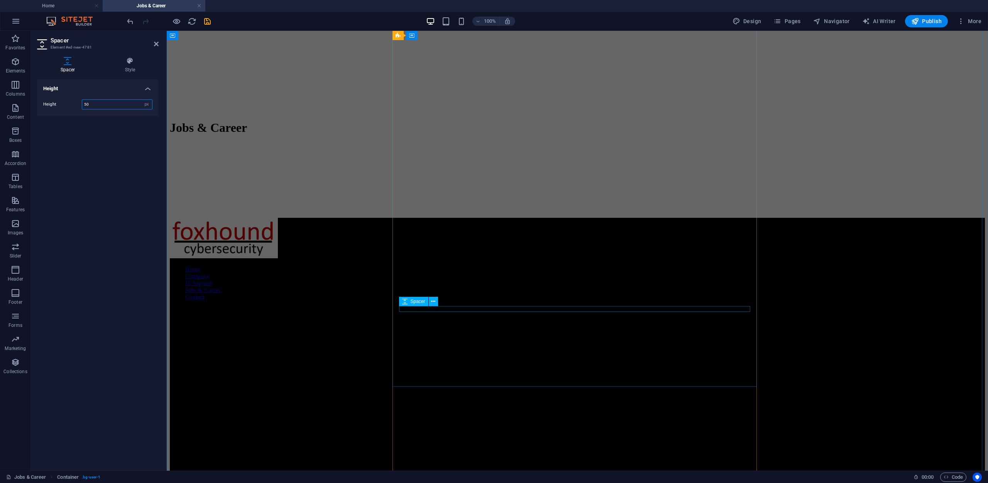
scroll to position [43, 0]
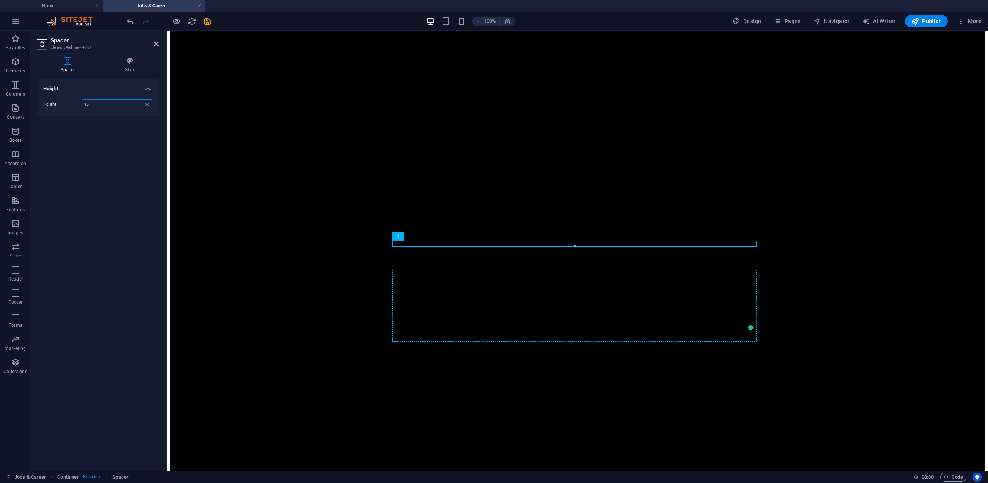
type input "15"
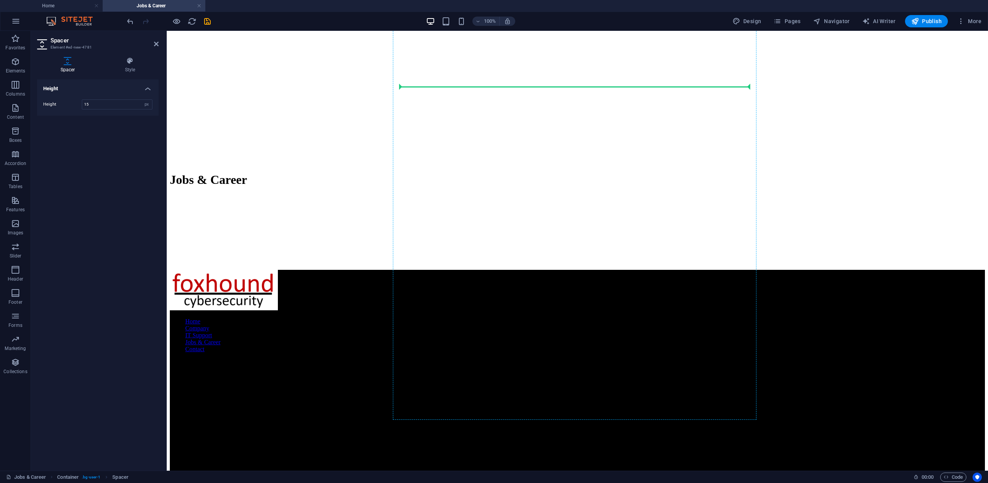
scroll to position [2860, 0]
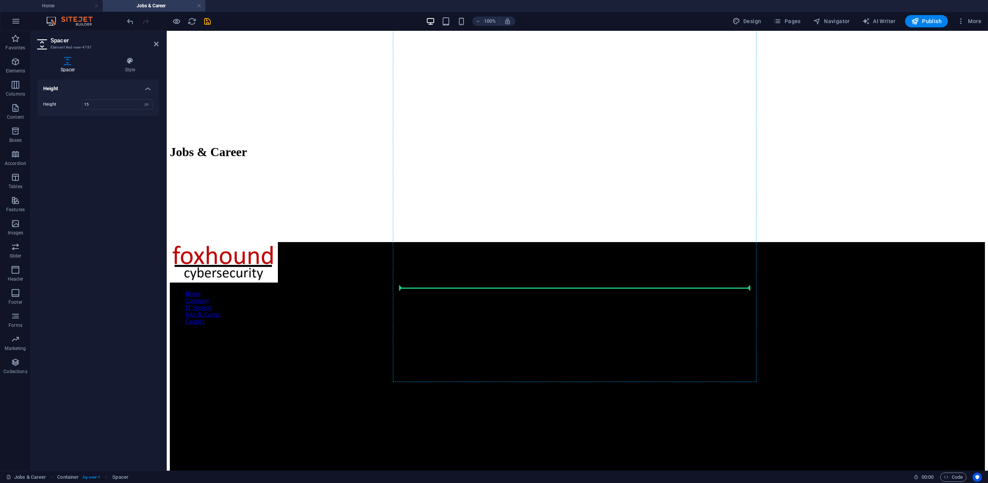
drag, startPoint x: 566, startPoint y: 270, endPoint x: 423, endPoint y: 292, distance: 144.8
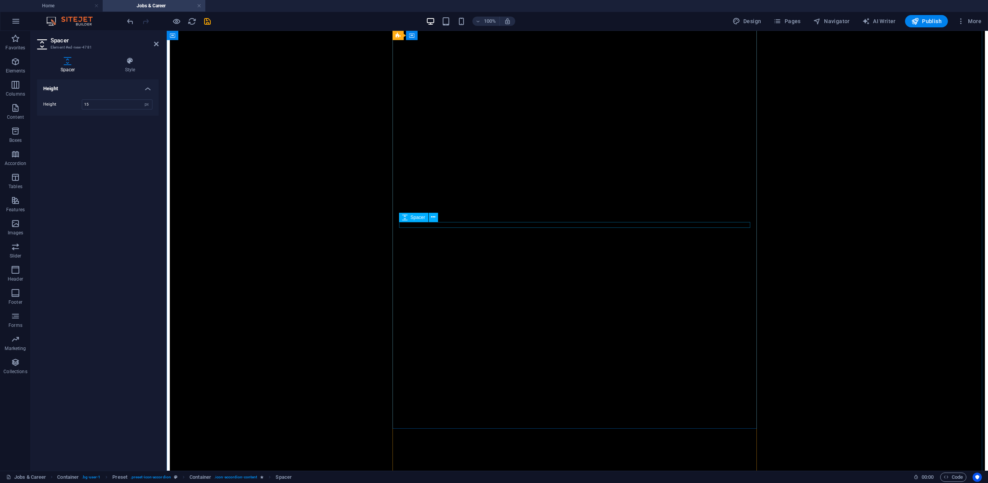
scroll to position [1465, 0]
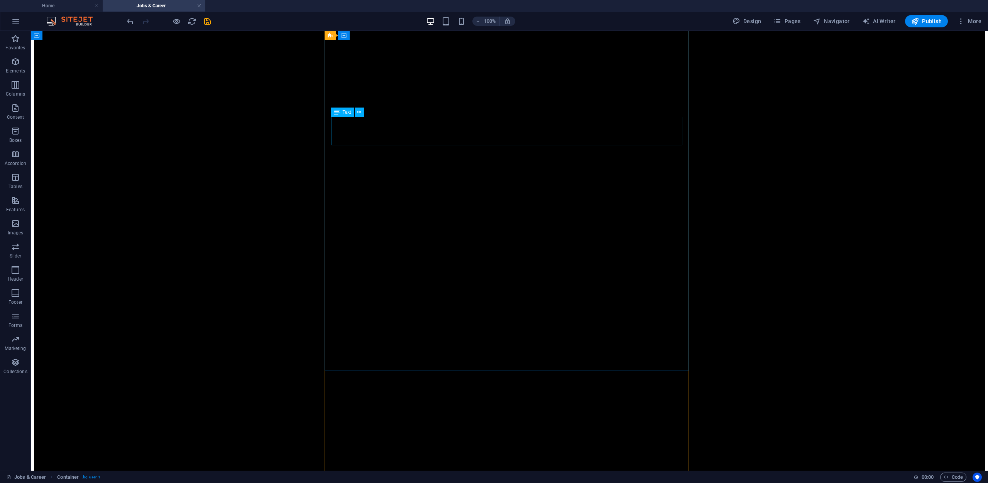
scroll to position [2237, 0]
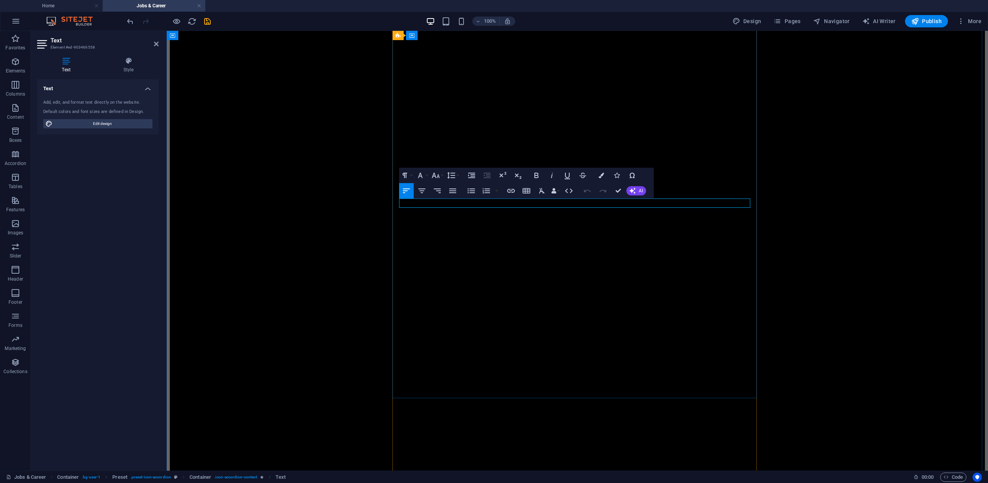
copy p "Candidates may be subject to a background check depending on client or project …"
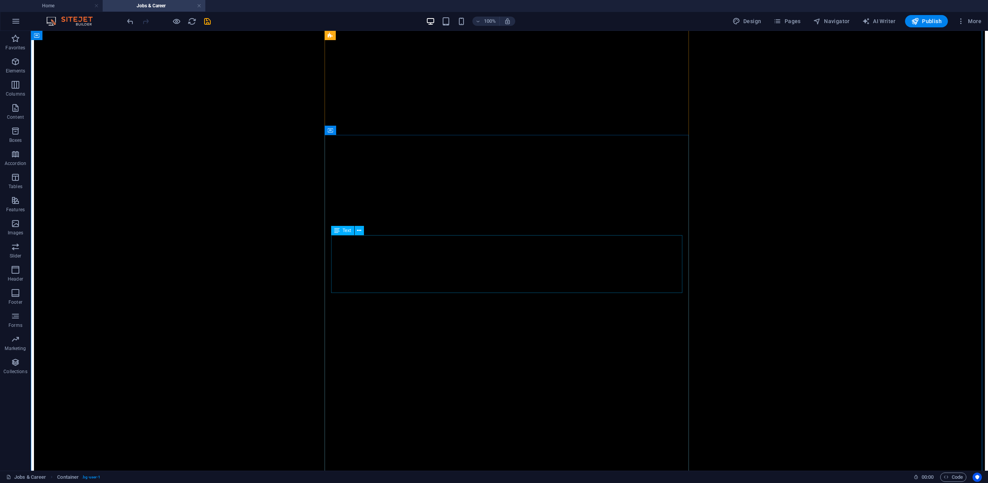
scroll to position [2931, 0]
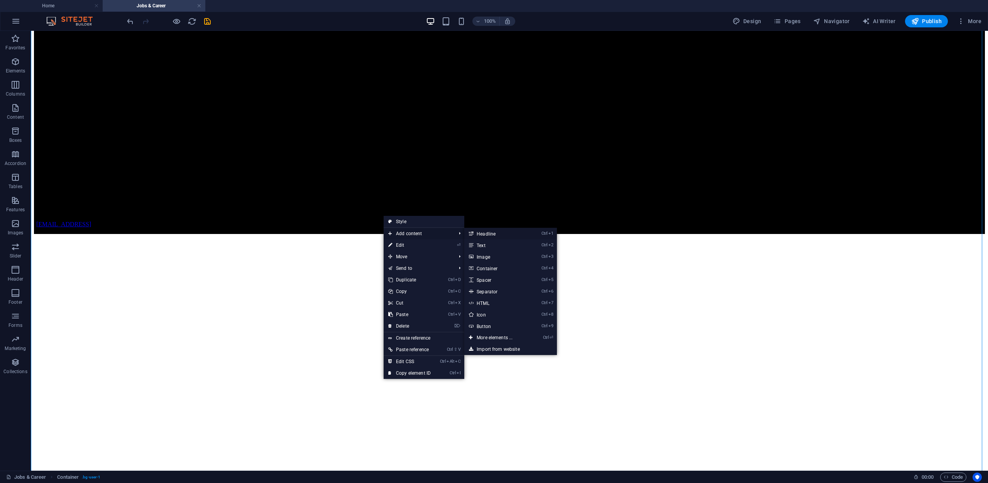
click at [495, 235] on link "Ctrl 1 Headline" at bounding box center [496, 234] width 64 height 12
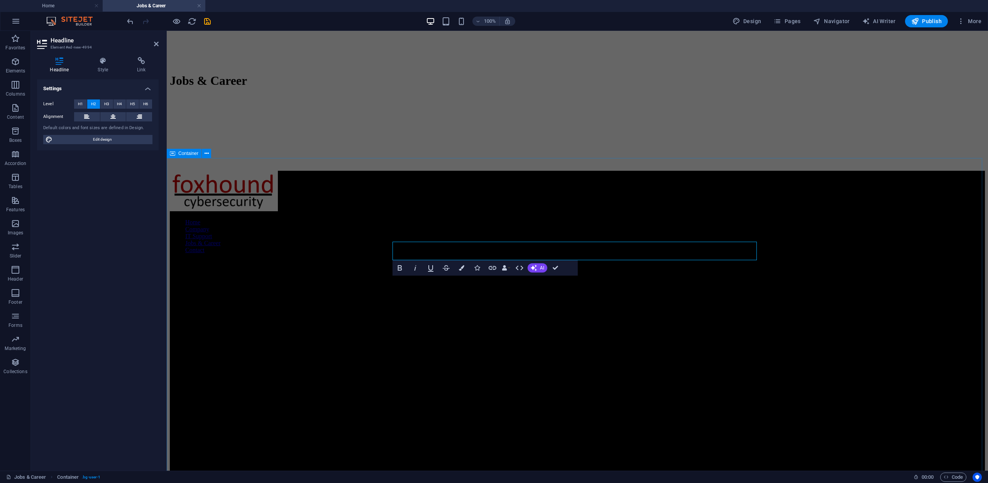
scroll to position [43, 0]
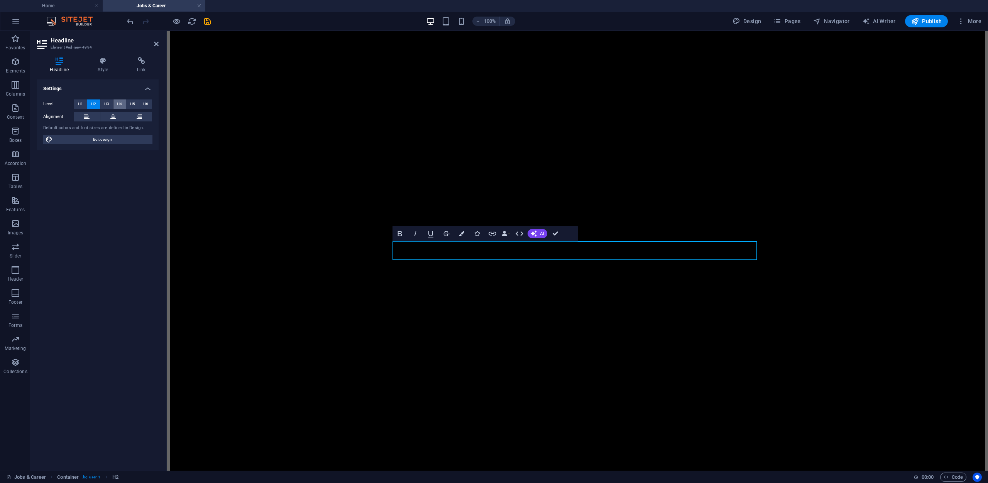
click at [124, 106] on button "H4" at bounding box center [119, 104] width 13 height 9
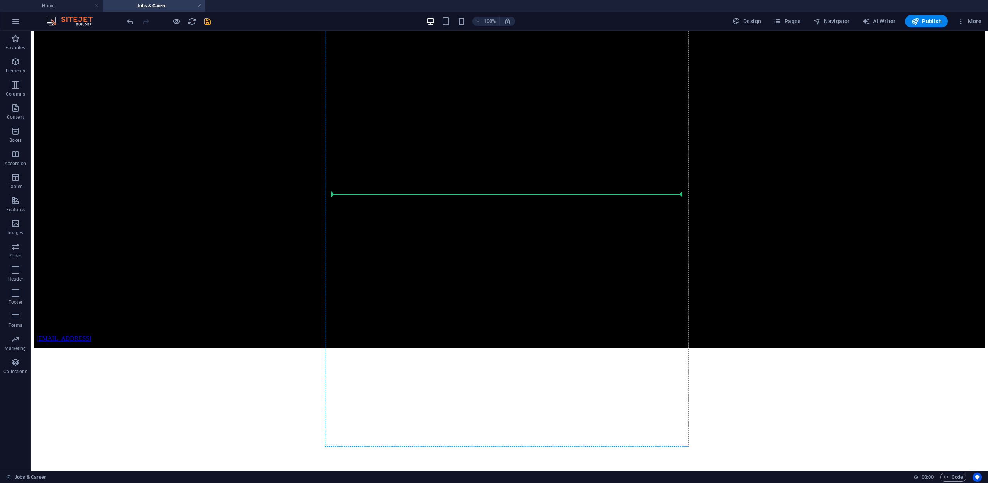
scroll to position [2821, 0]
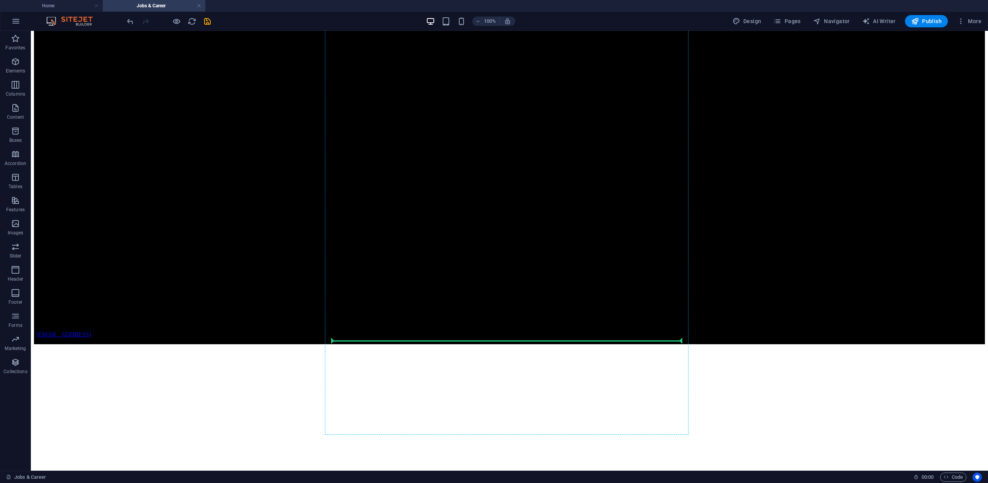
drag, startPoint x: 365, startPoint y: 267, endPoint x: 389, endPoint y: 340, distance: 76.8
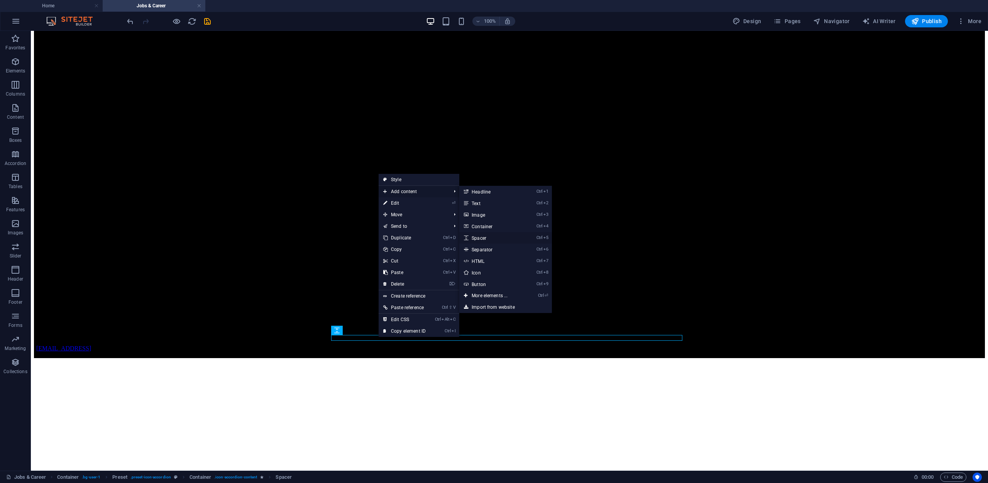
click at [489, 237] on link "Ctrl 5 Spacer" at bounding box center [491, 238] width 64 height 12
select select "px"
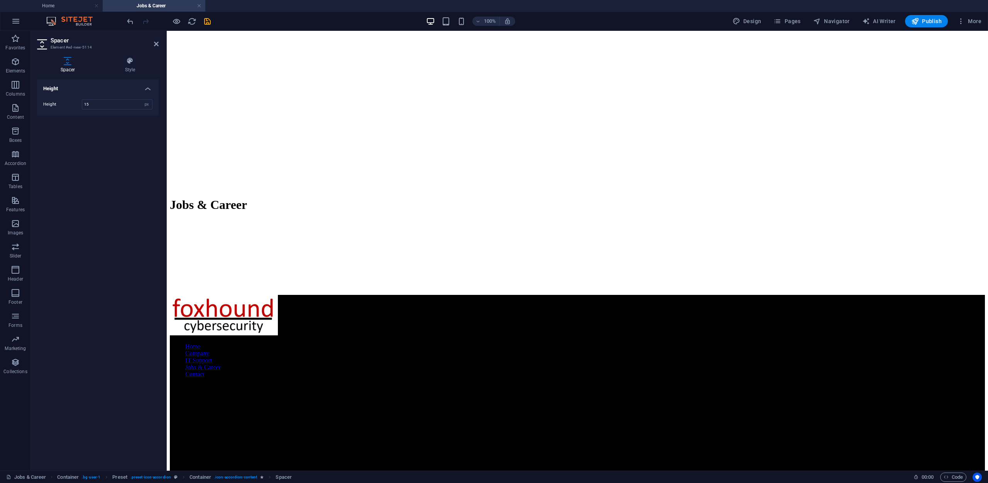
drag, startPoint x: 573, startPoint y: 367, endPoint x: 575, endPoint y: 383, distance: 15.9
type input "15"
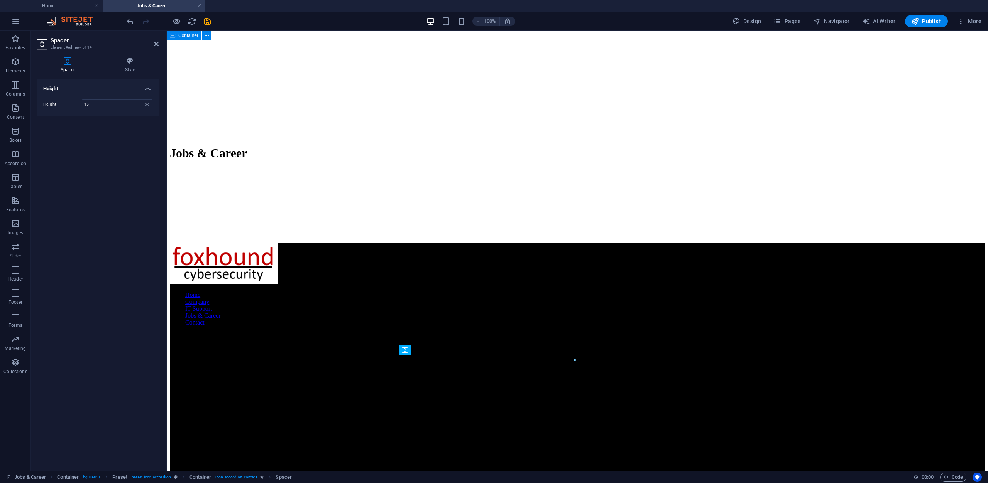
scroll to position [2884, 0]
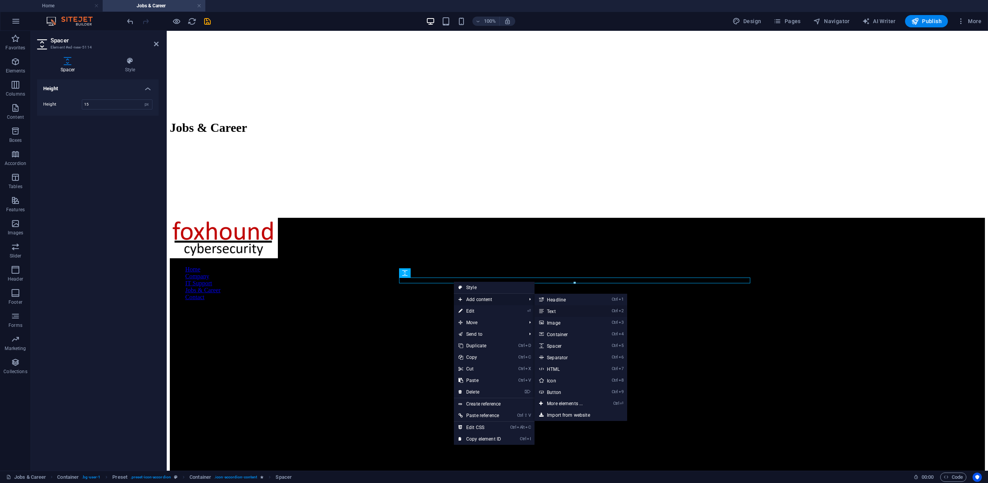
click at [560, 309] on link "Ctrl 2 Text" at bounding box center [566, 312] width 64 height 12
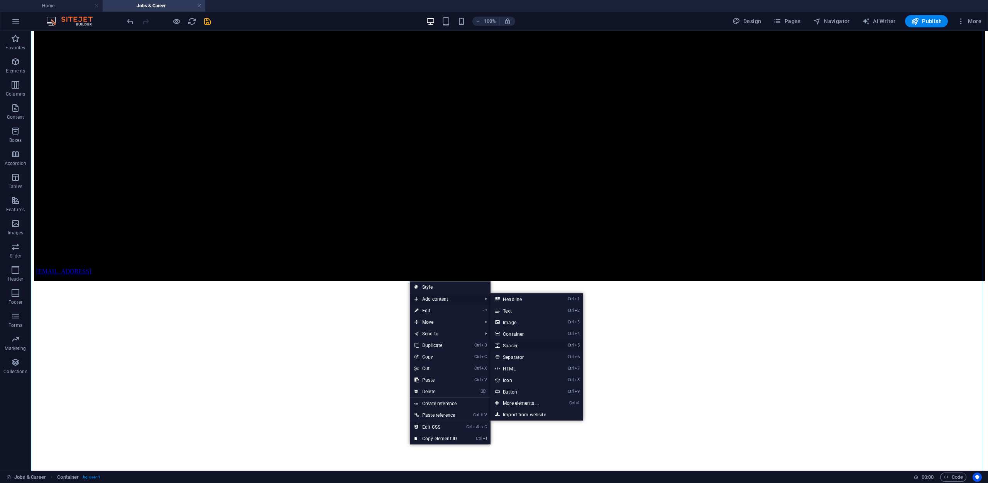
click at [512, 347] on link "Ctrl 5 Spacer" at bounding box center [522, 346] width 64 height 12
select select "px"
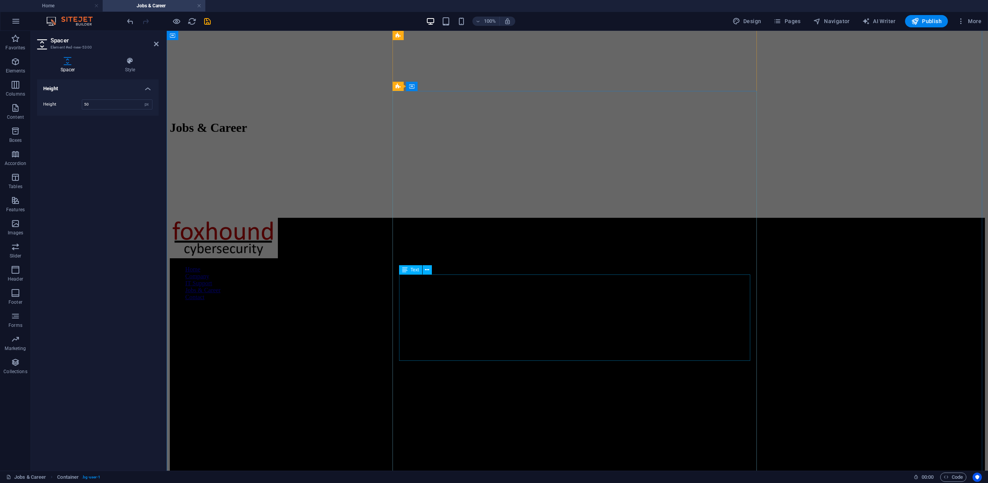
scroll to position [43, 0]
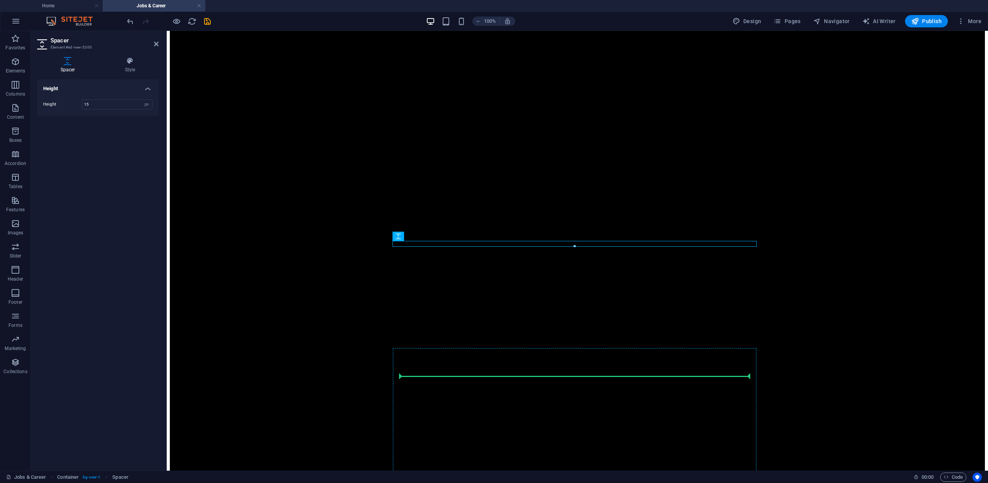
type input "15"
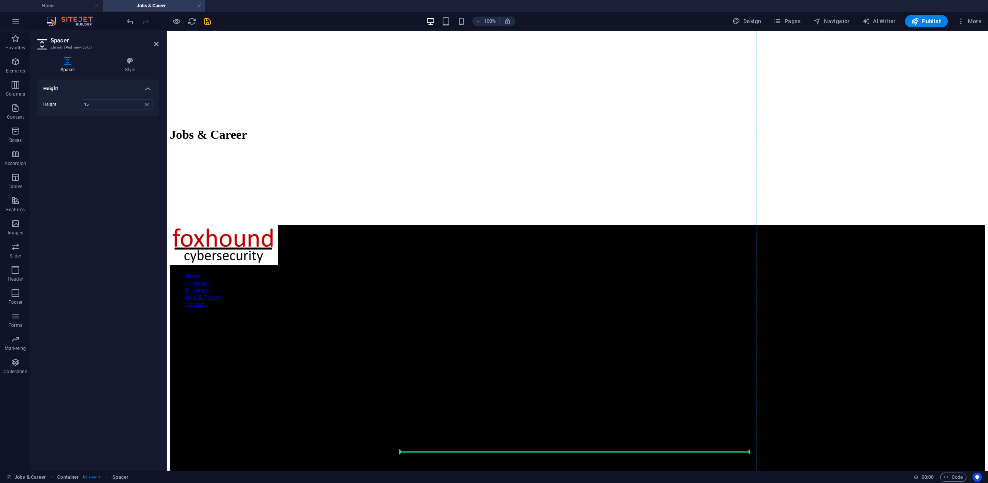
scroll to position [2899, 0]
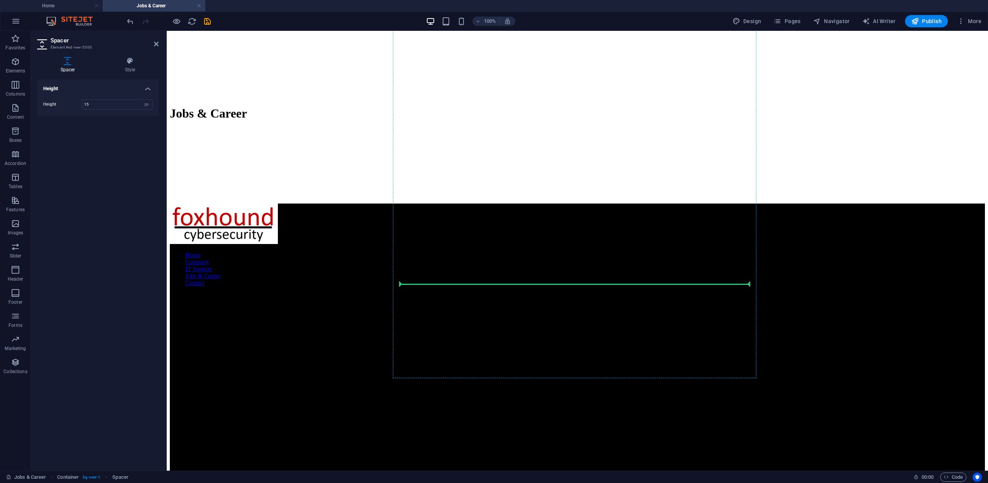
drag, startPoint x: 570, startPoint y: 269, endPoint x: 442, endPoint y: 287, distance: 129.3
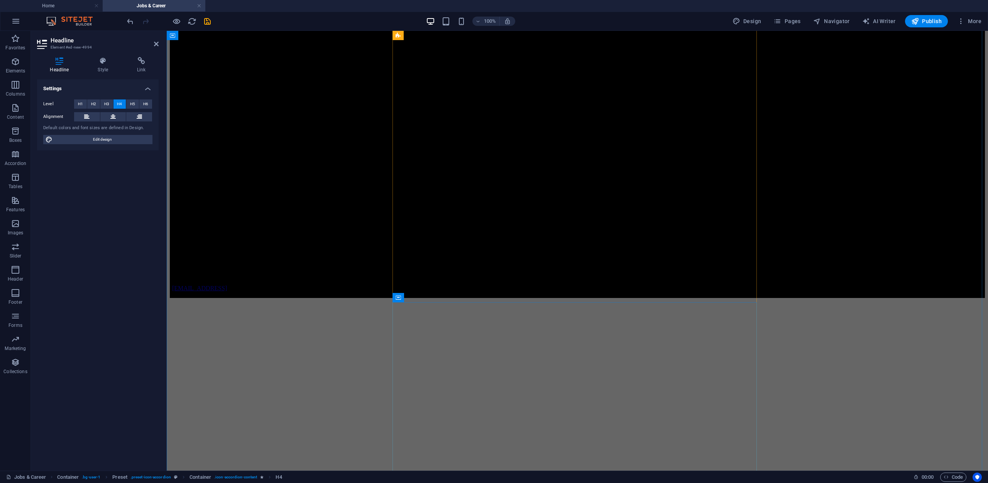
scroll to position [2237, 0]
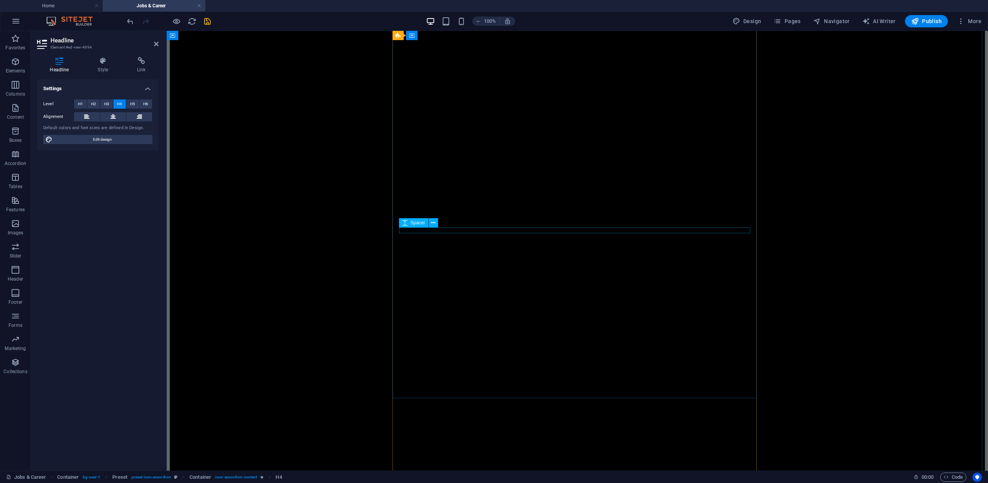
click at [439, 221] on div "Spacer" at bounding box center [421, 223] width 44 height 10
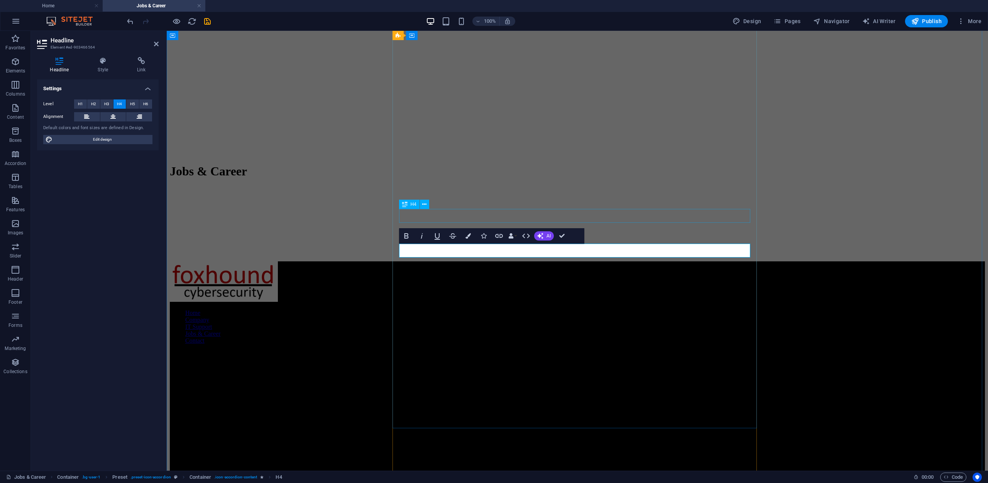
scroll to position [2207, 0]
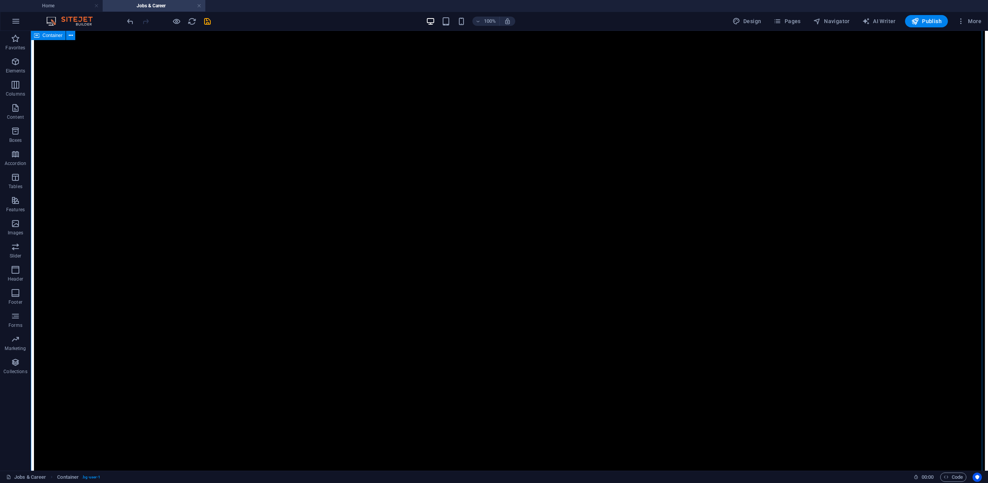
scroll to position [2168, 0]
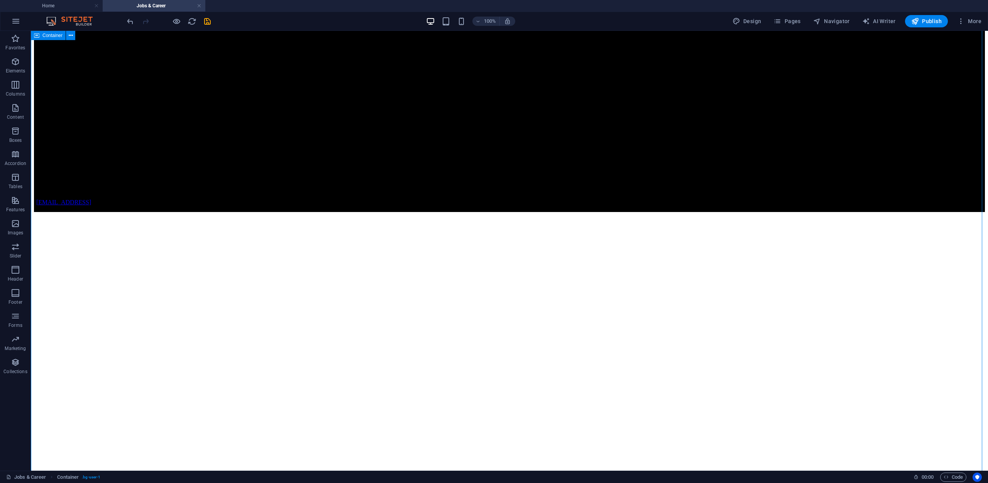
scroll to position [2978, 0]
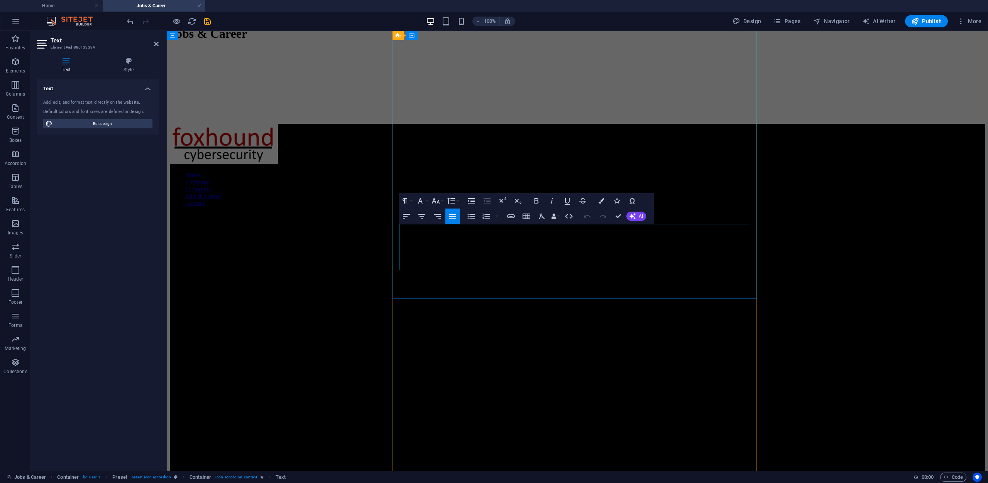
drag, startPoint x: 492, startPoint y: 229, endPoint x: 415, endPoint y: 228, distance: 77.2
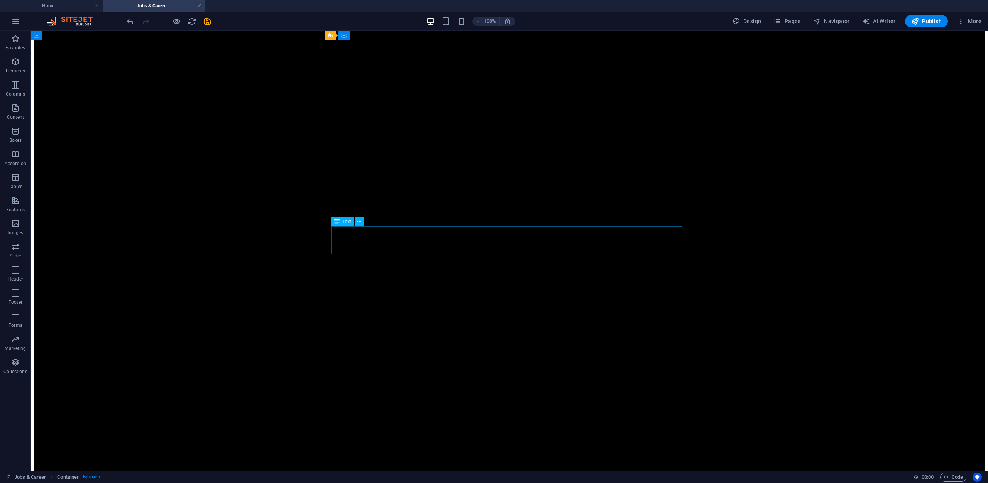
scroll to position [2284, 0]
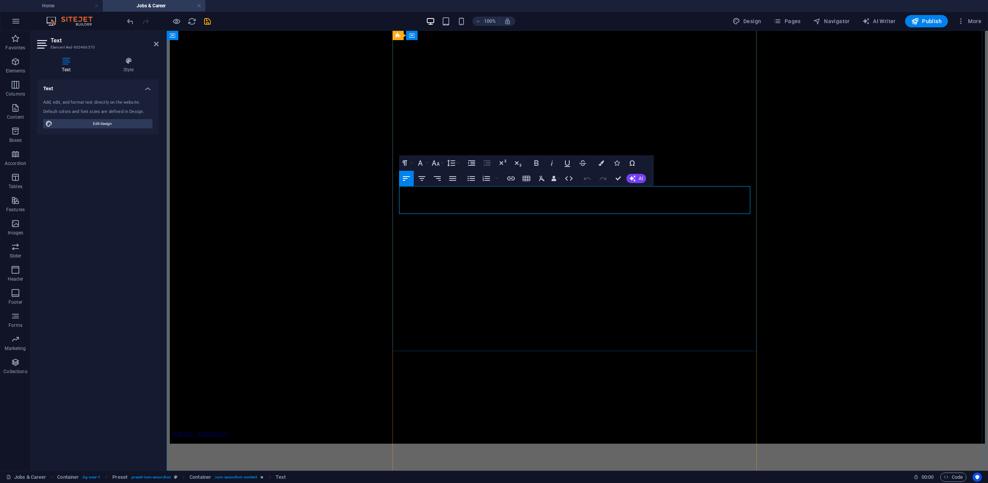
copy p "FOXHOUND embraces flexibility and collaboration. This role may be remote, hybri…"
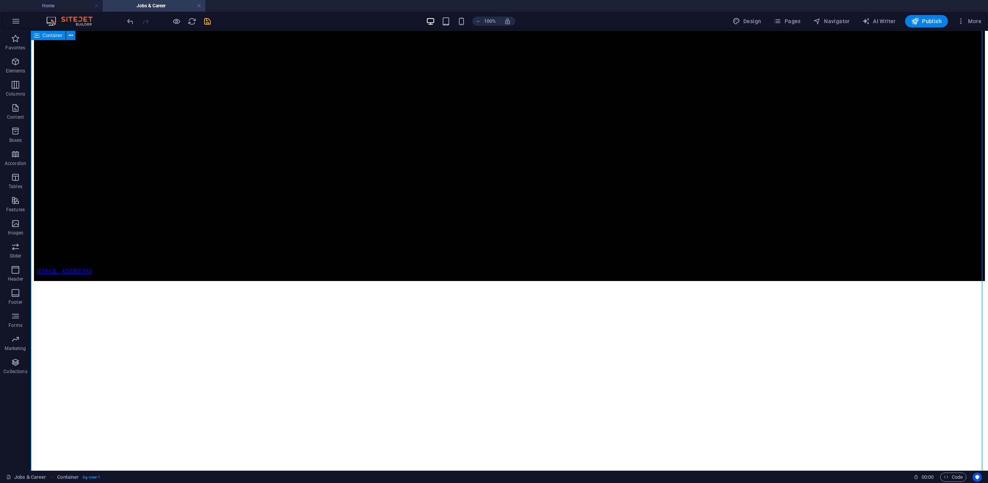
scroll to position [2901, 0]
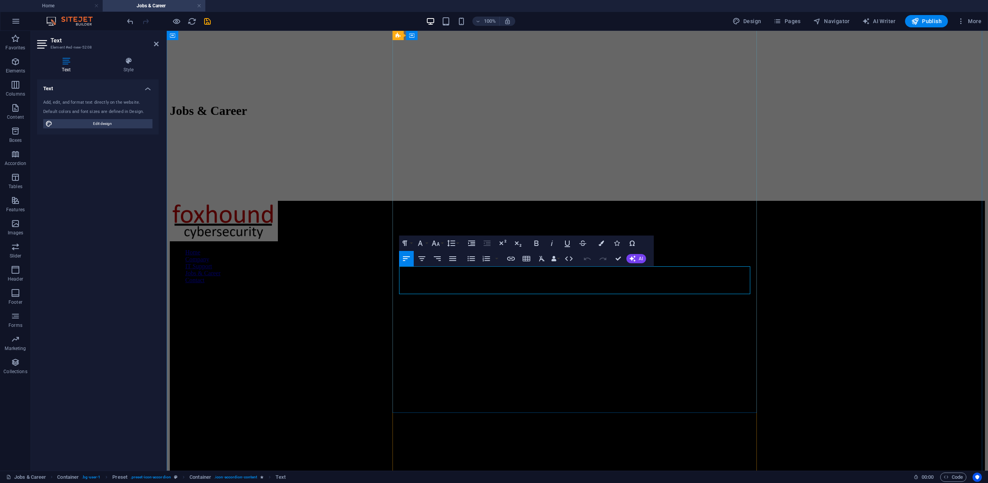
click strong "remote, hybrid, or onsite"
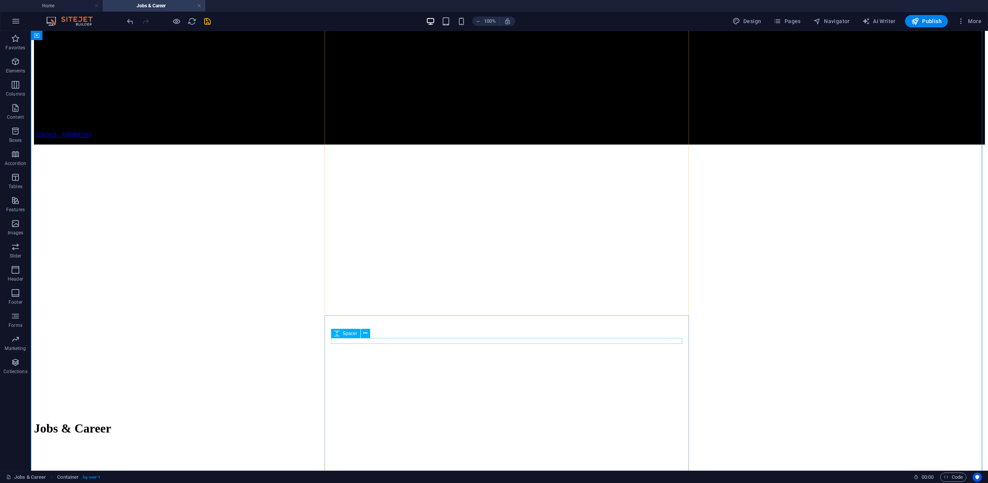
scroll to position [3017, 0]
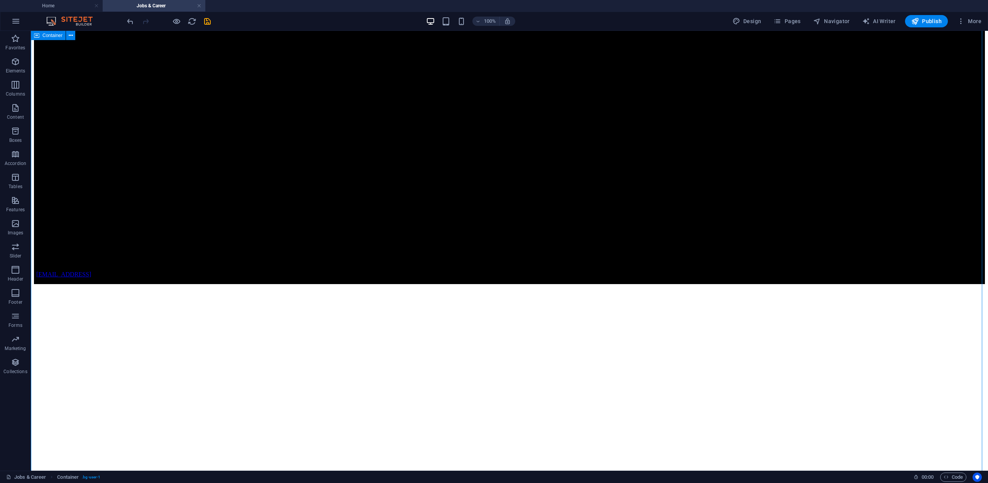
scroll to position [2863, 0]
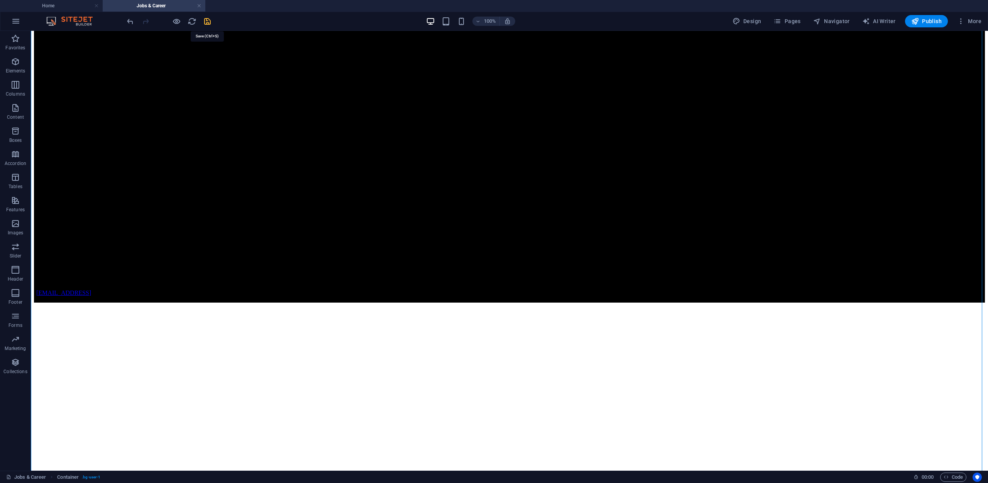
click at [207, 18] on icon "save" at bounding box center [207, 21] width 9 height 9
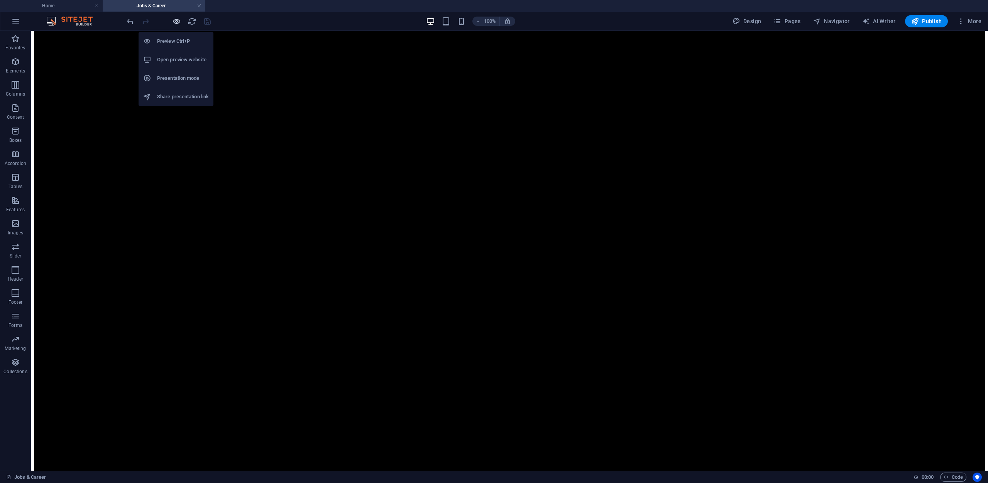
click at [179, 21] on icon "button" at bounding box center [176, 21] width 9 height 9
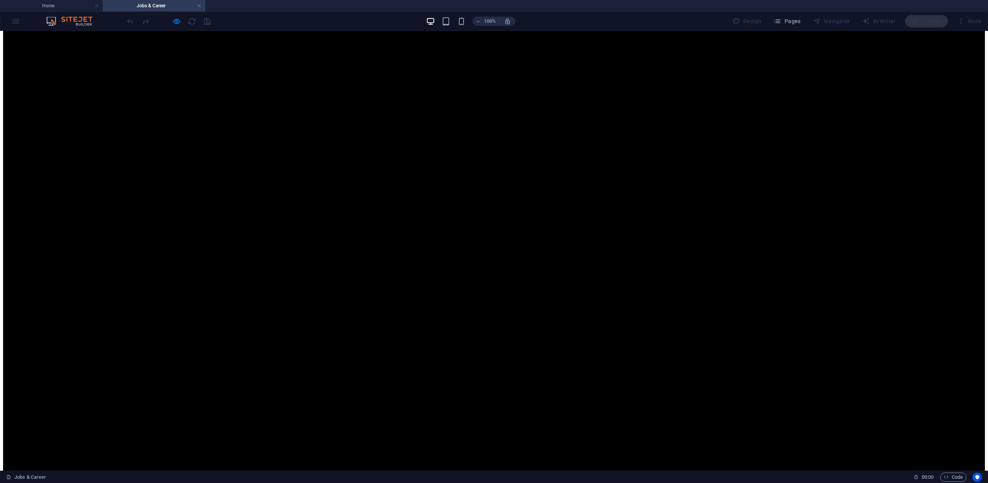
scroll to position [128, 0]
click at [178, 22] on icon "button" at bounding box center [176, 21] width 9 height 9
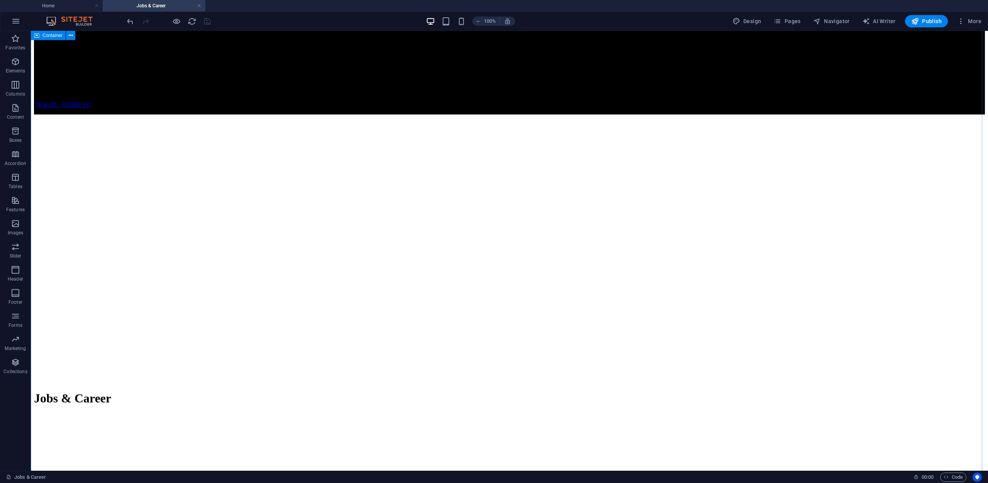
scroll to position [3100, 0]
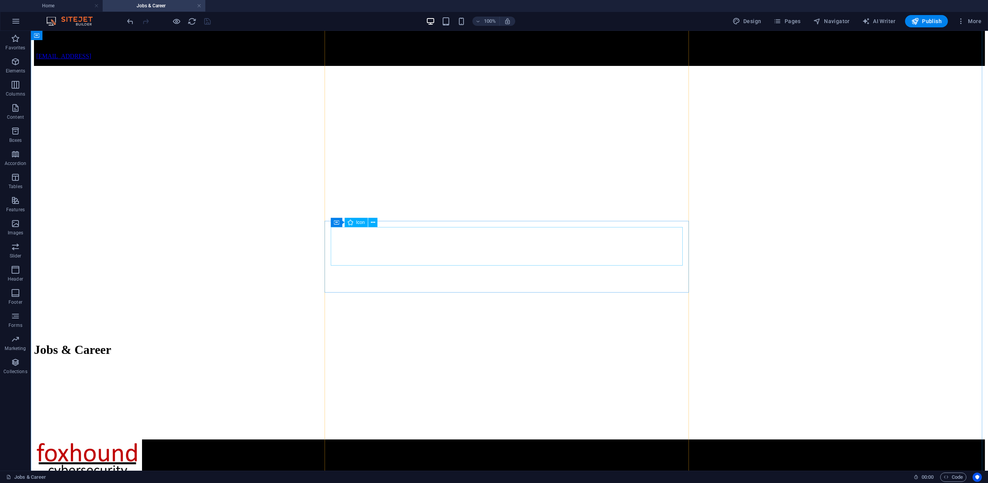
select select "xMidYMid"
select select "px"
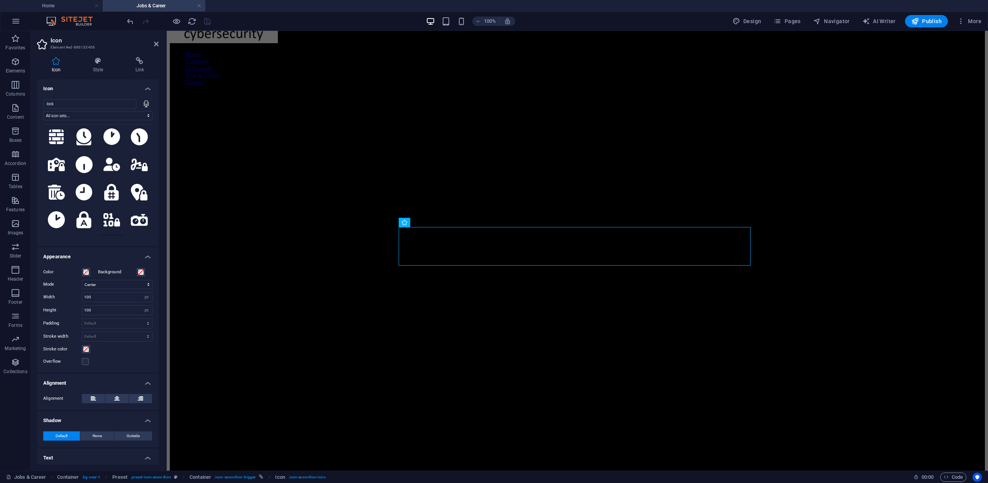
scroll to position [695, 0]
type input "lock"
click at [105, 243] on icon at bounding box center [111, 250] width 17 height 14
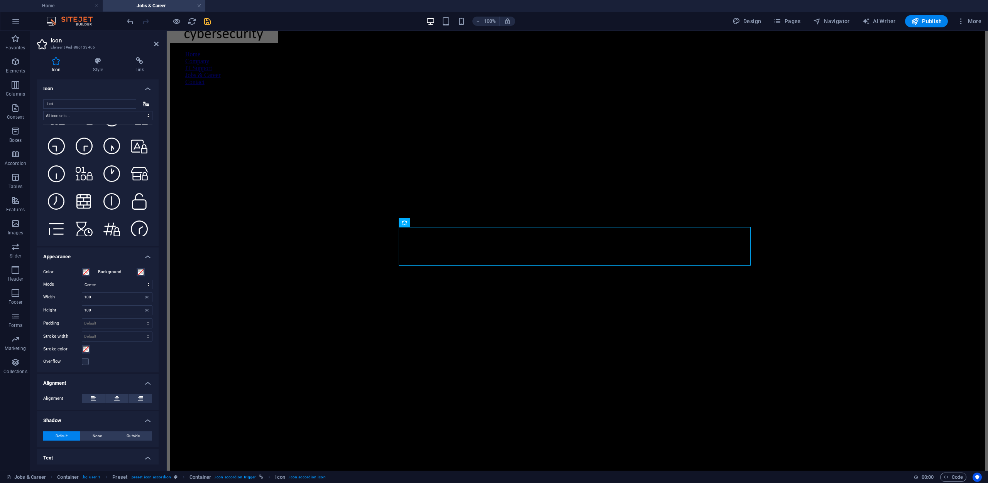
scroll to position [1659, 0]
click at [85, 220] on icon at bounding box center [84, 227] width 17 height 14
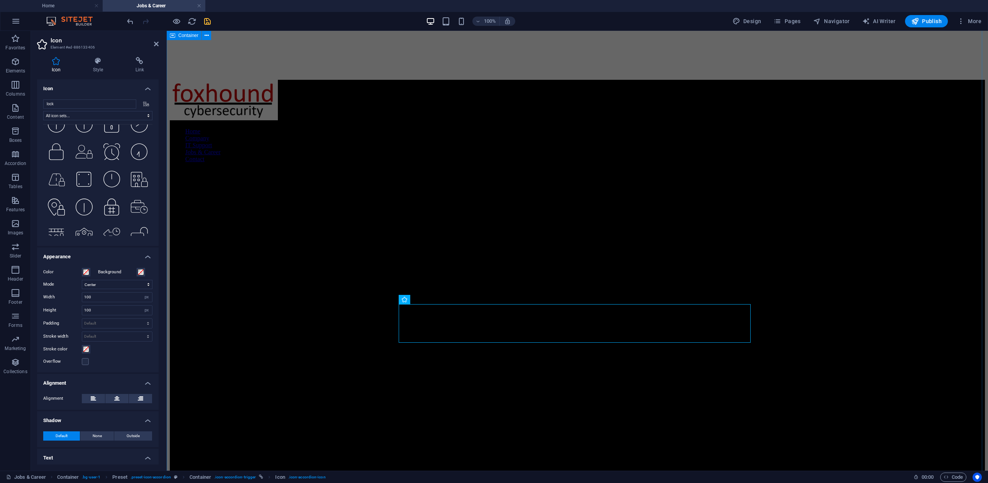
scroll to position [3177, 0]
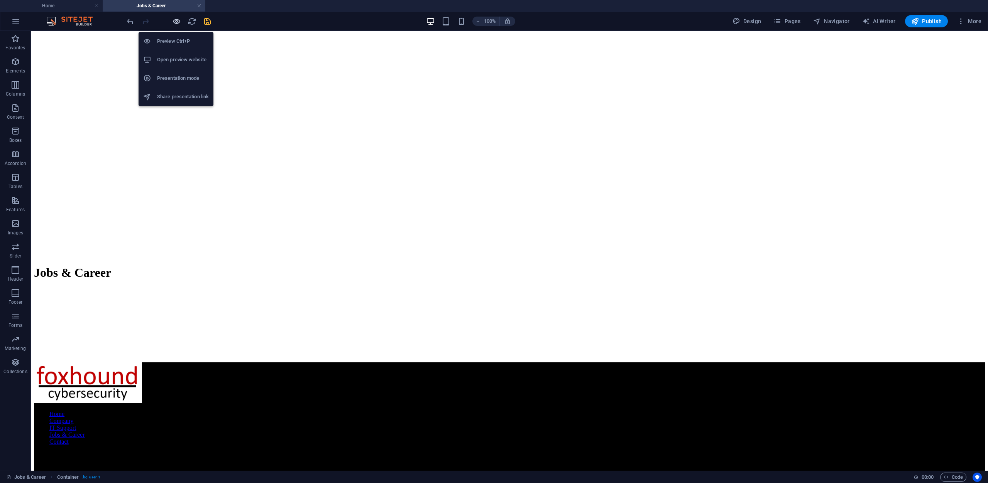
click at [178, 21] on icon "button" at bounding box center [176, 21] width 9 height 9
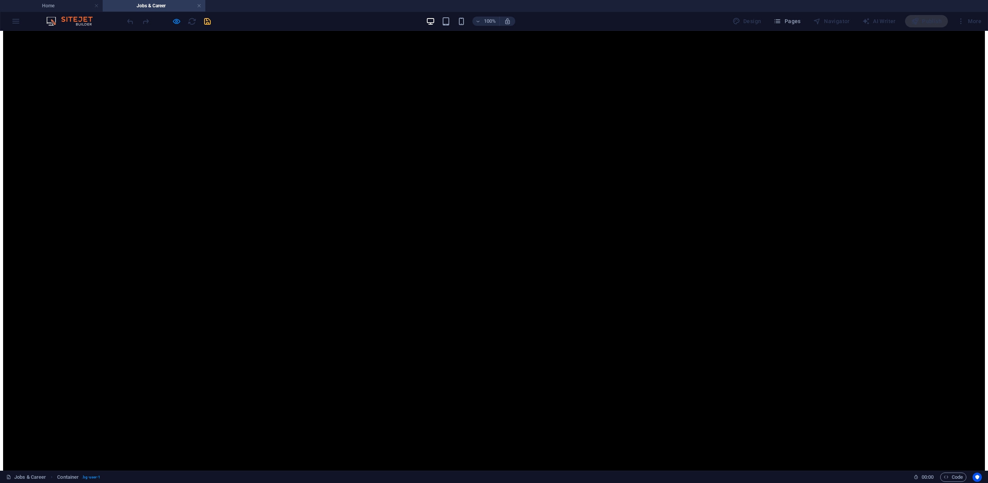
scroll to position [149, 0]
click at [177, 22] on icon "button" at bounding box center [176, 21] width 9 height 9
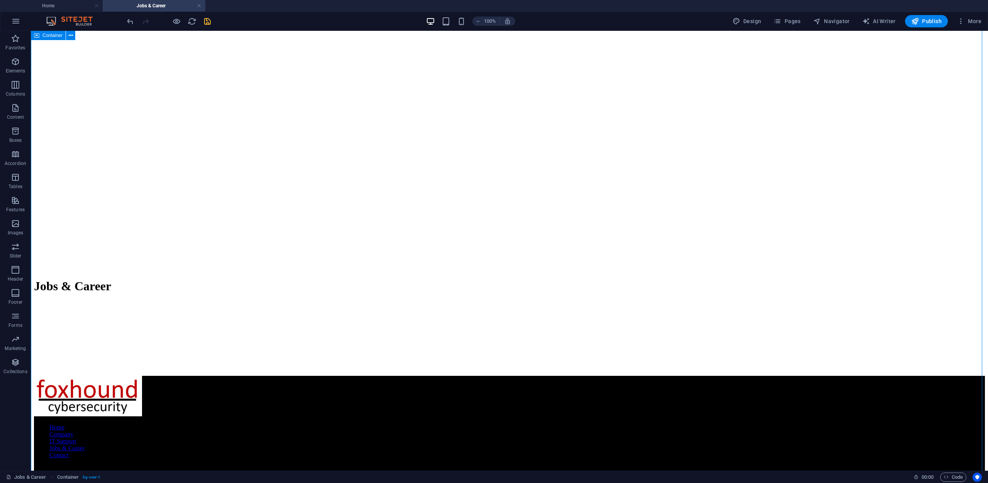
scroll to position [3236, 0]
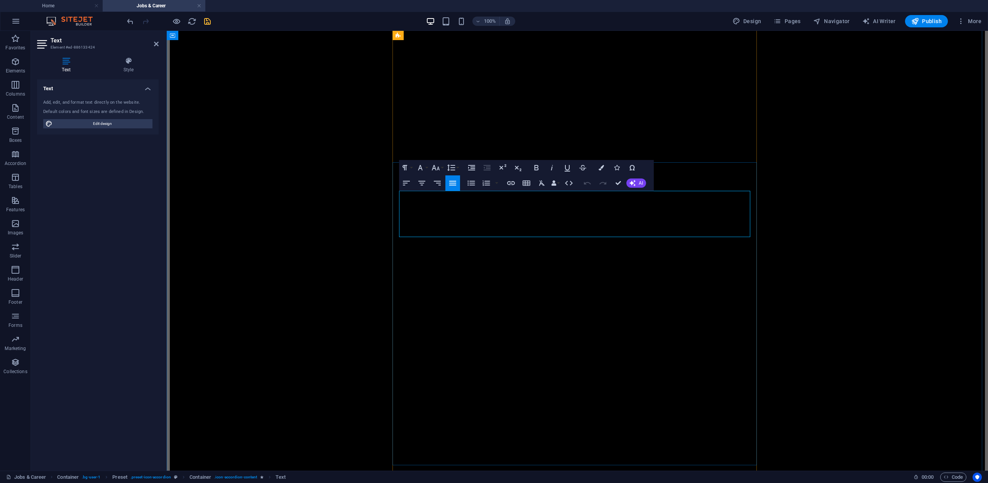
drag, startPoint x: 487, startPoint y: 196, endPoint x: 403, endPoint y: 198, distance: 83.7
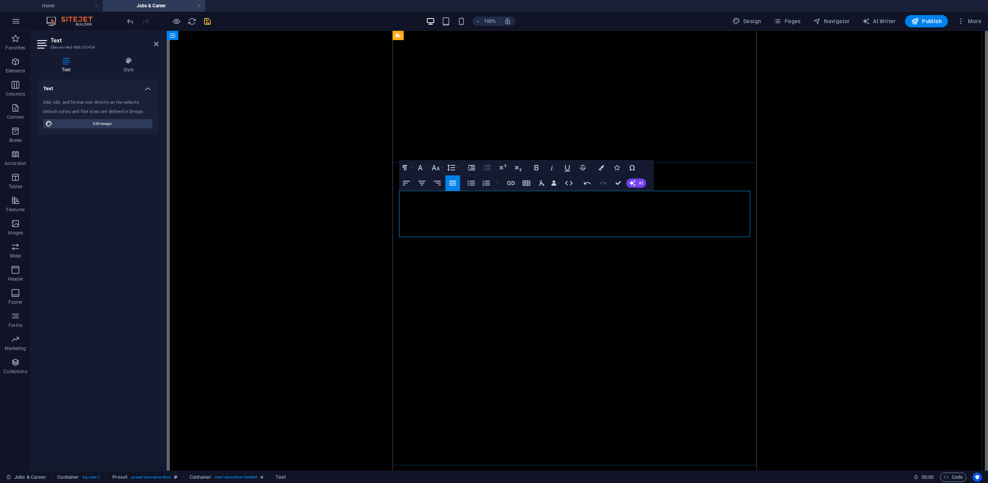
drag, startPoint x: 485, startPoint y: 196, endPoint x: 512, endPoint y: 196, distance: 27.0
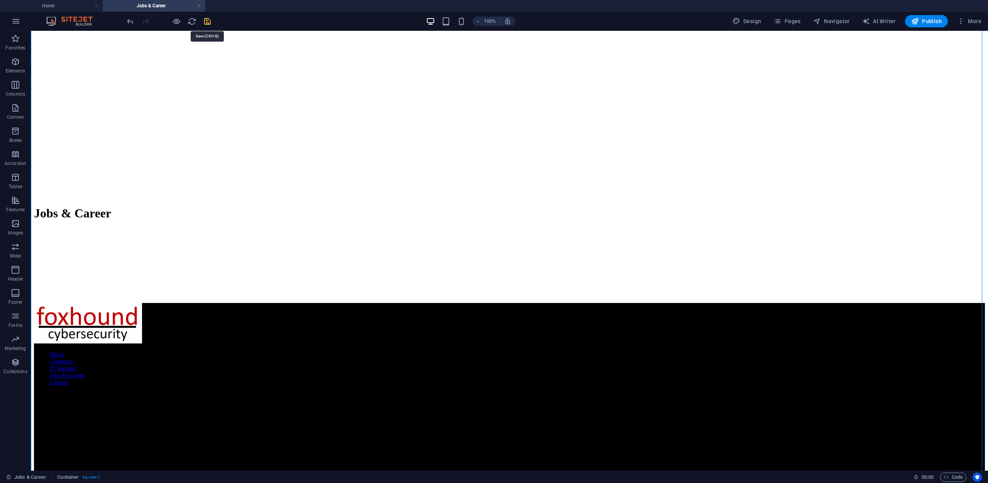
click at [207, 20] on icon "save" at bounding box center [207, 21] width 9 height 9
